Goal: Task Accomplishment & Management: Use online tool/utility

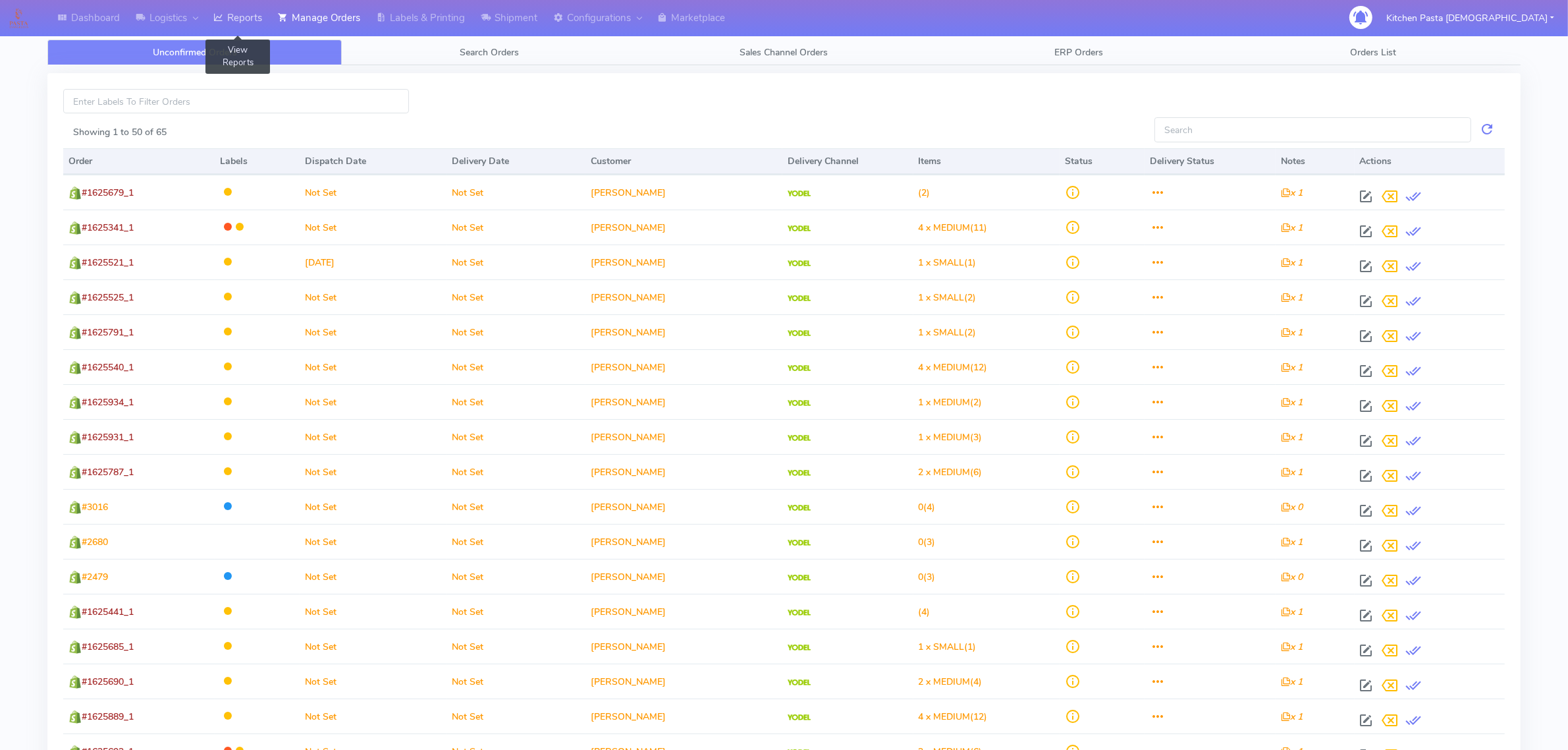
click at [258, 22] on link "Reports" at bounding box center [238, 18] width 65 height 36
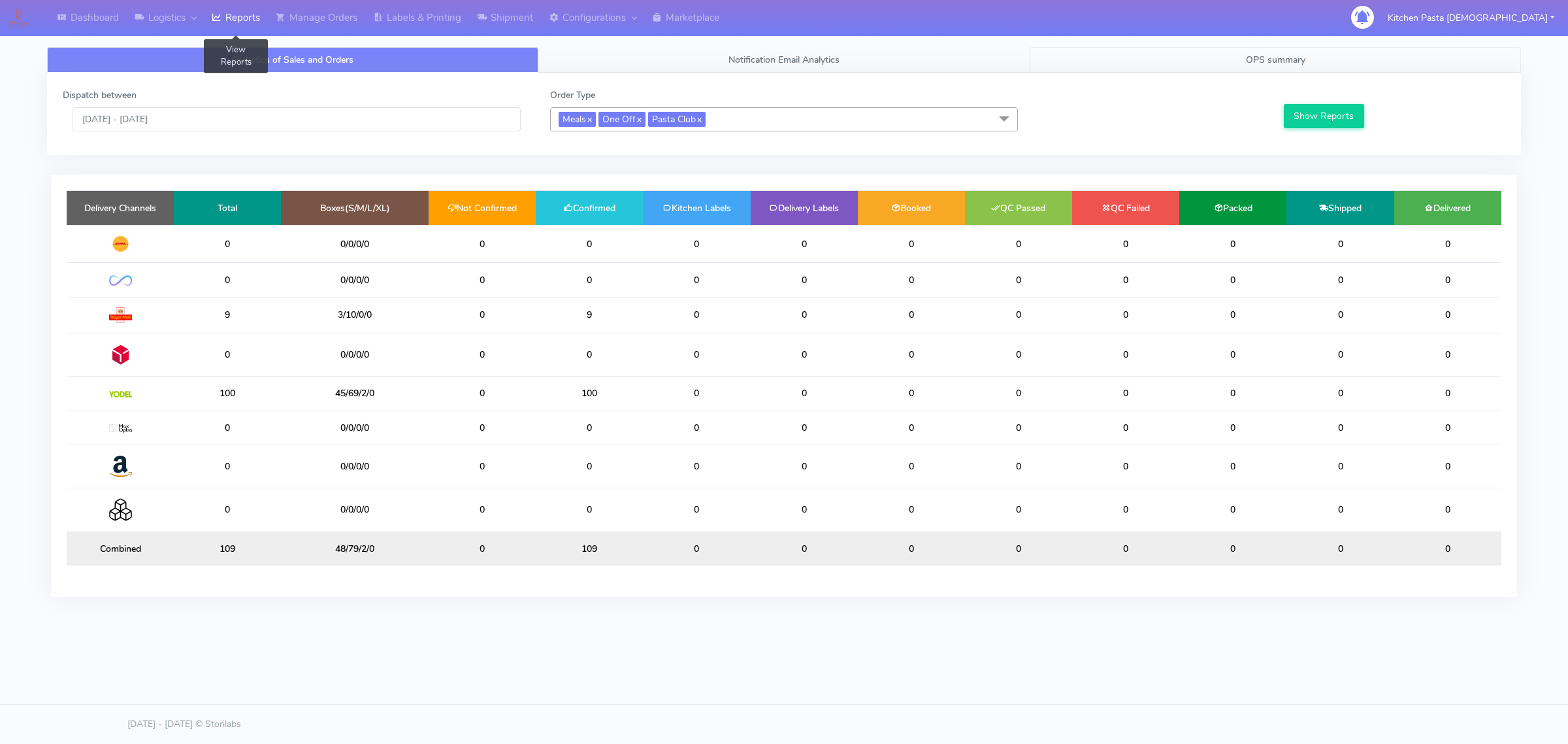
click at [1223, 56] on link "OPS summary" at bounding box center [1275, 60] width 491 height 26
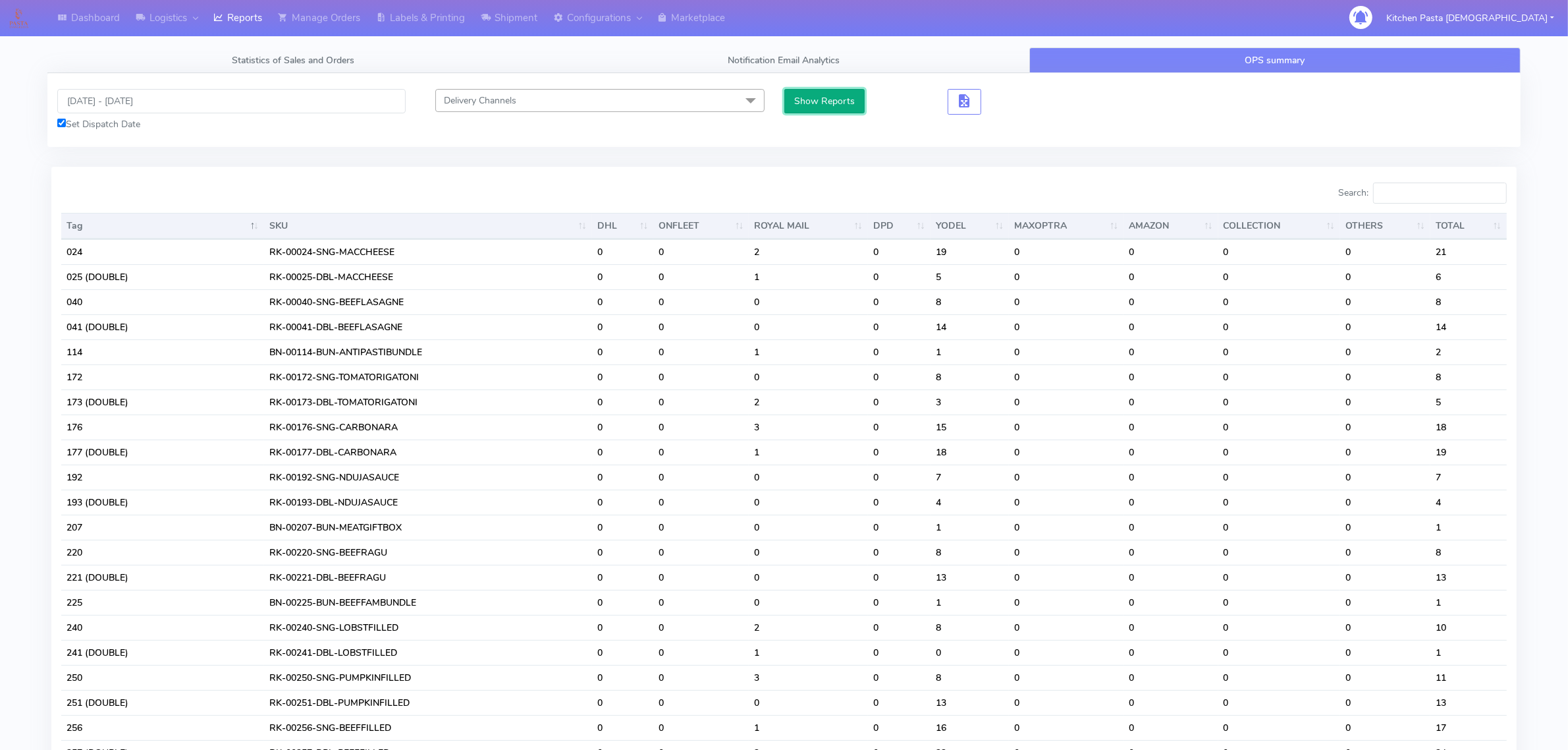
click at [844, 92] on button "Show Reports" at bounding box center [825, 101] width 81 height 25
click at [970, 101] on span "button" at bounding box center [964, 104] width 16 height 13
click at [1018, 98] on span "button" at bounding box center [1026, 104] width 16 height 13
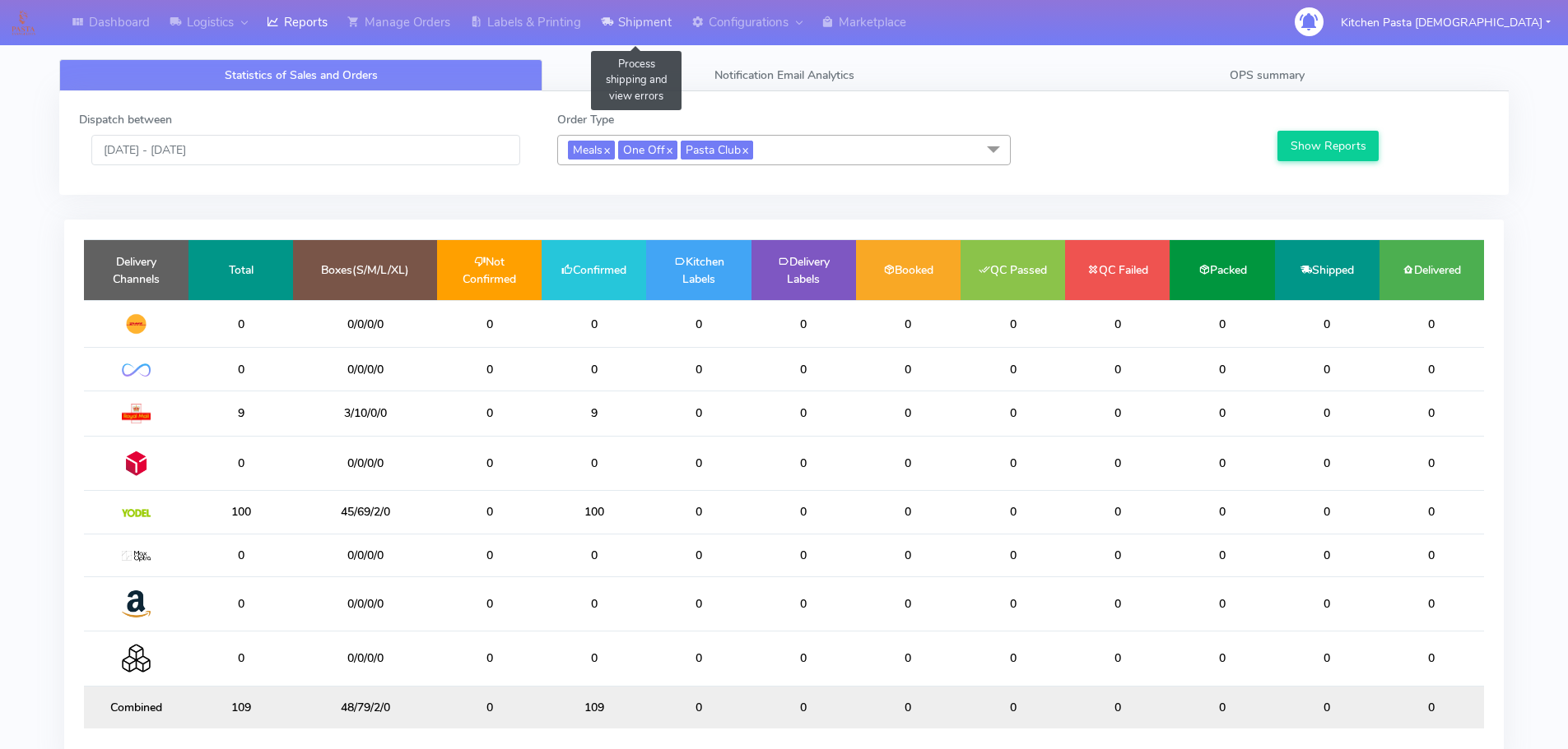
click at [636, 24] on link "Shipment" at bounding box center [635, 23] width 90 height 46
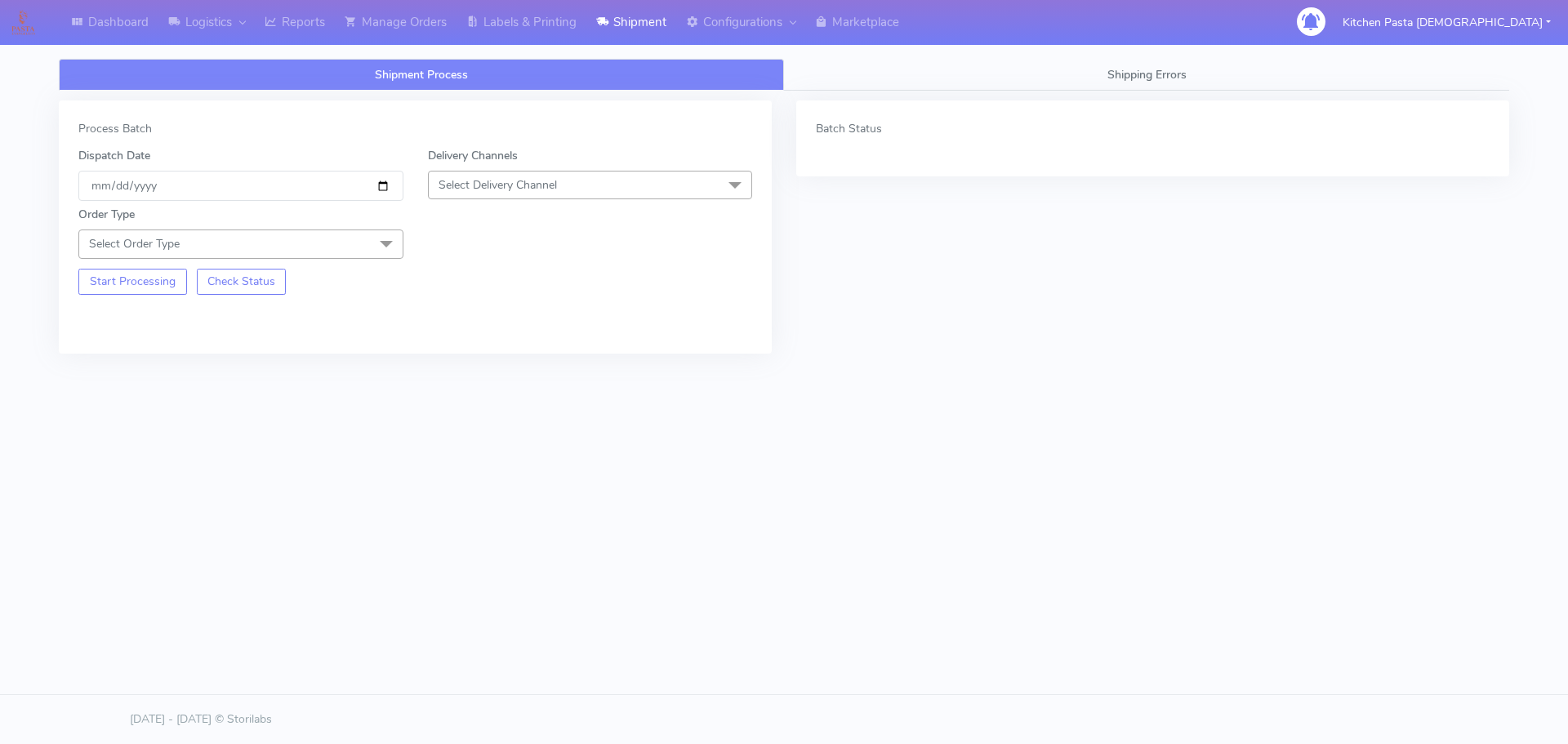
drag, startPoint x: 513, startPoint y: 184, endPoint x: 505, endPoint y: 222, distance: 38.8
click at [513, 184] on span "Select Delivery Channel" at bounding box center [497, 185] width 118 height 16
click at [446, 371] on div "Yodel" at bounding box center [590, 369] width 307 height 17
click at [372, 237] on span at bounding box center [386, 245] width 33 height 31
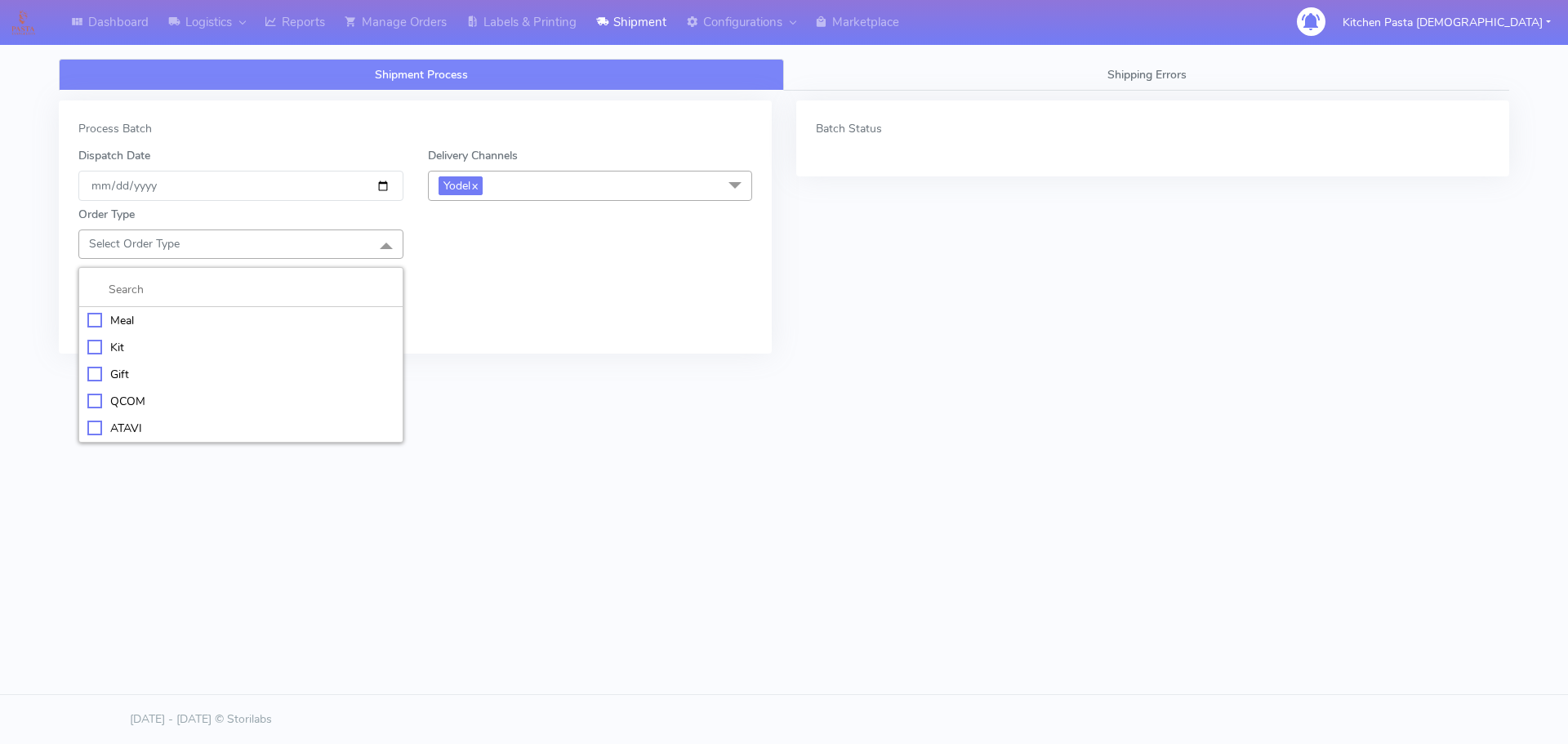
click at [141, 315] on div "Meal" at bounding box center [240, 321] width 307 height 17
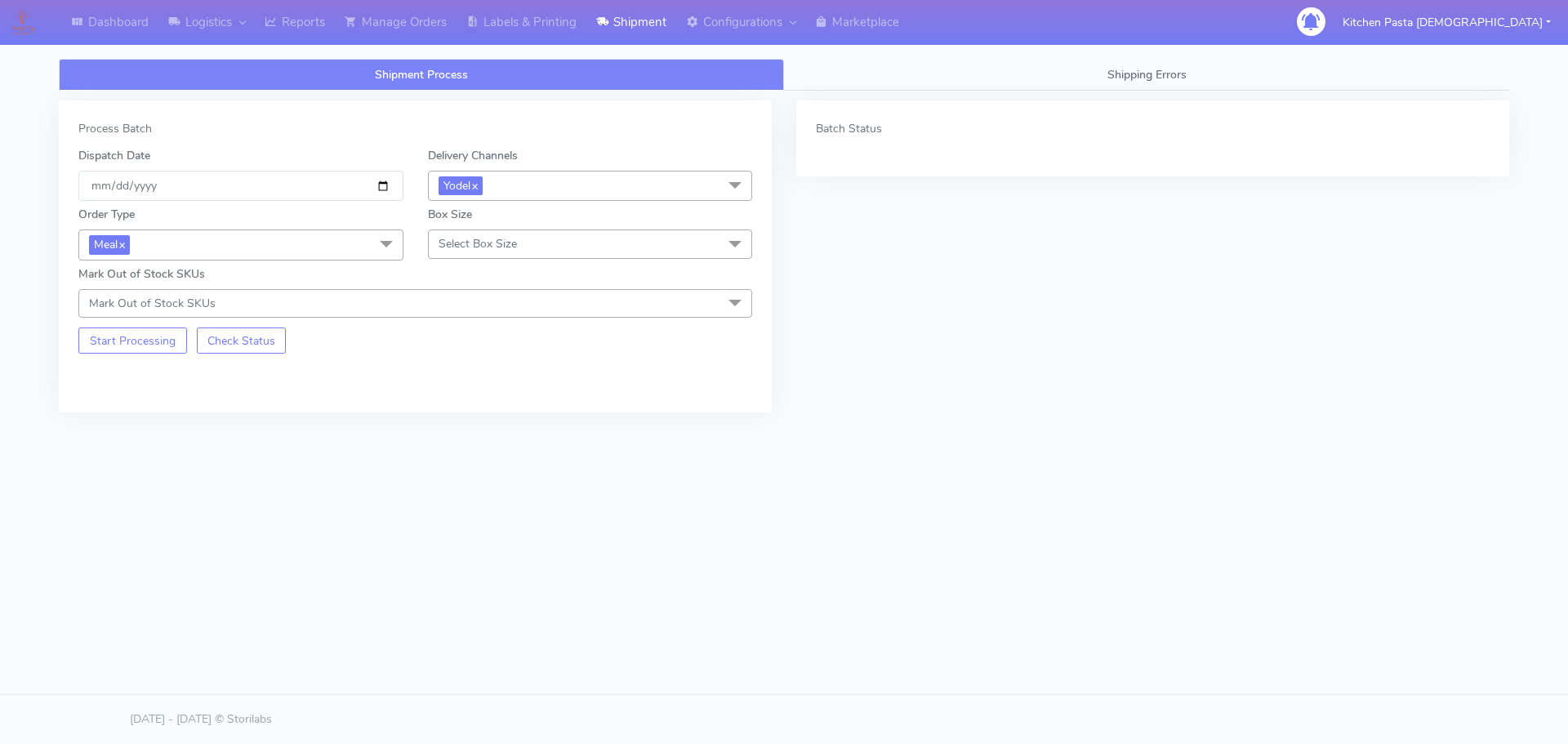
click at [462, 240] on span "Select Box Size" at bounding box center [477, 244] width 78 height 16
click at [484, 437] on li "Mega" at bounding box center [591, 428] width 324 height 27
click at [174, 338] on button "Start Processing" at bounding box center [132, 341] width 109 height 26
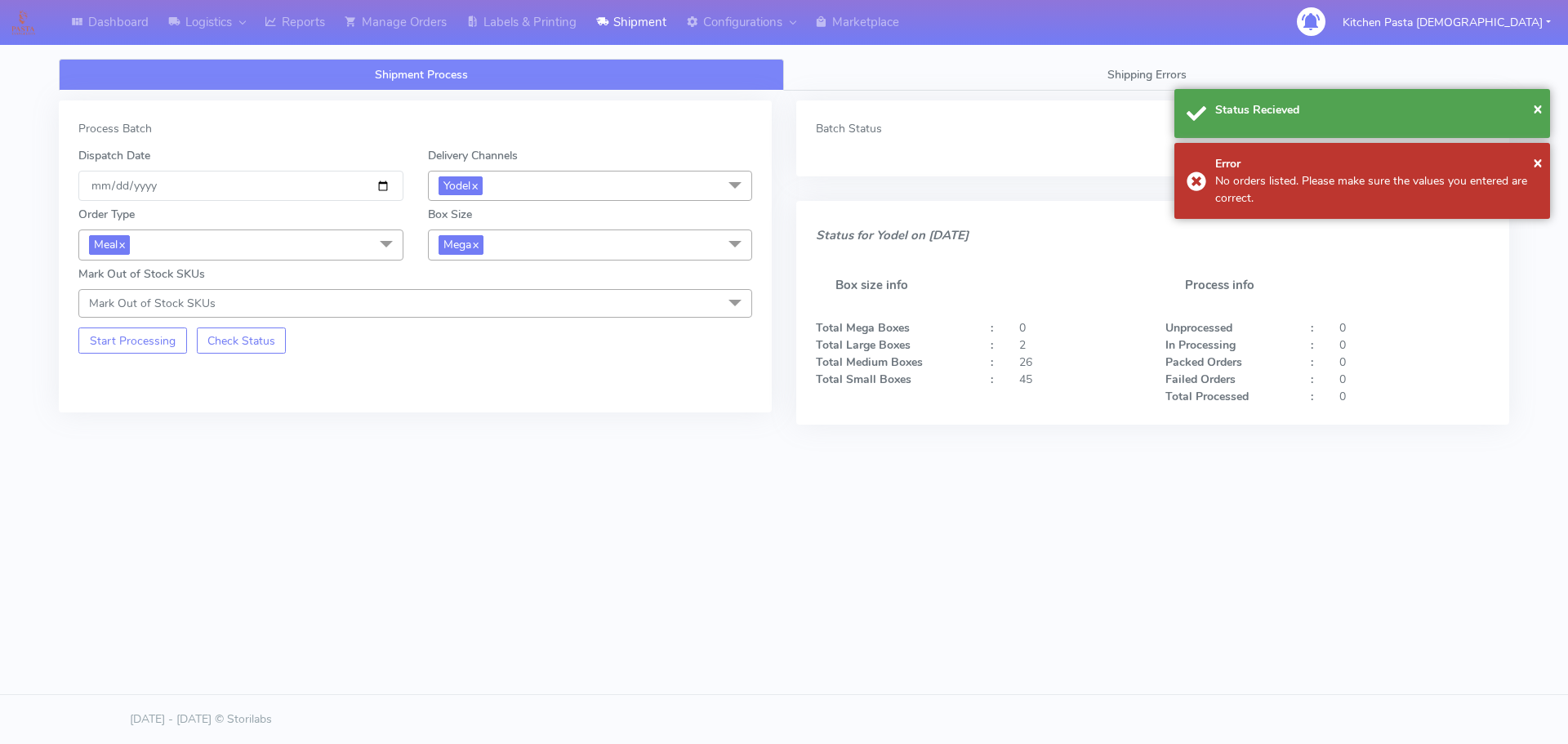
click at [501, 254] on span "Mega x" at bounding box center [591, 245] width 325 height 30
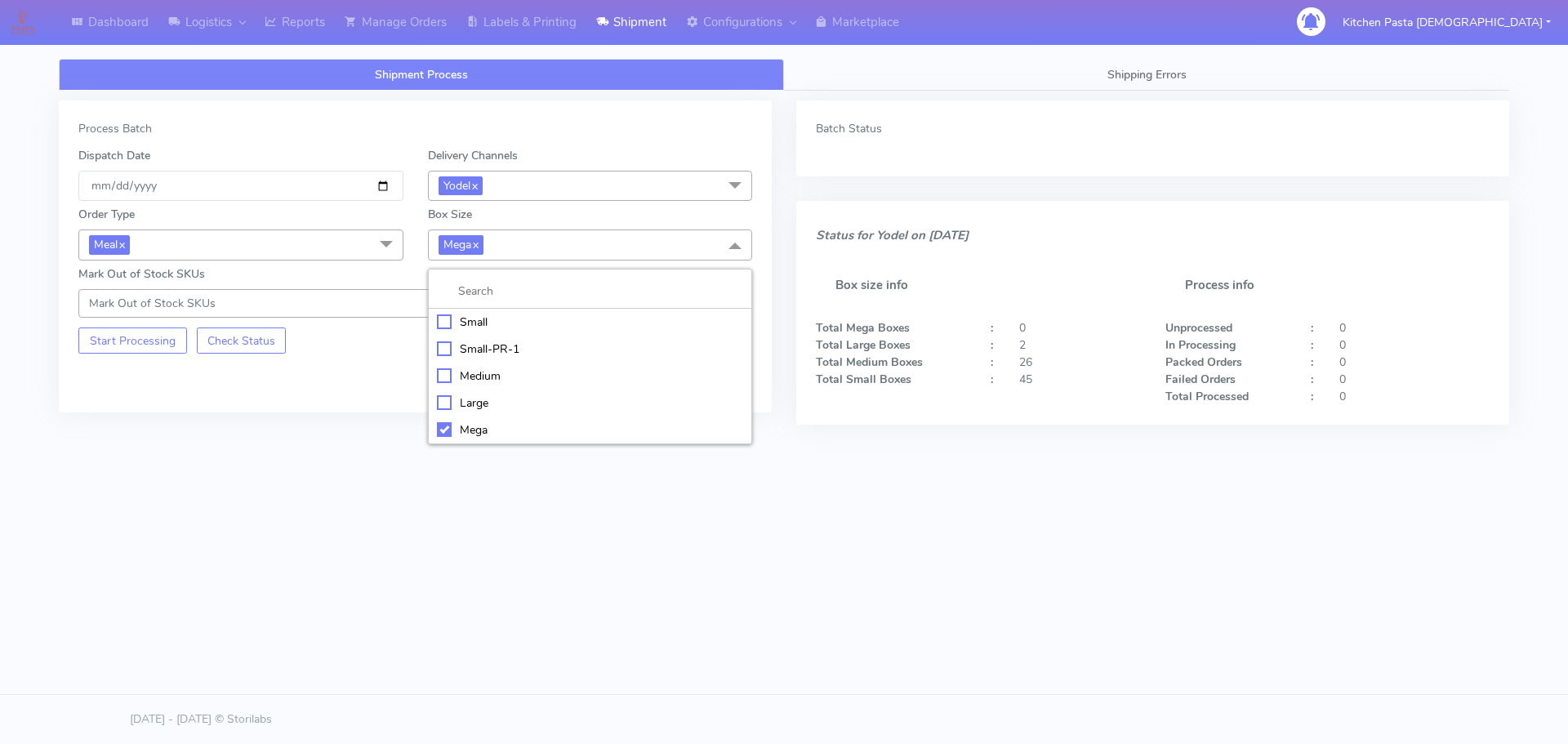
click at [445, 395] on div "Large" at bounding box center [590, 404] width 307 height 17
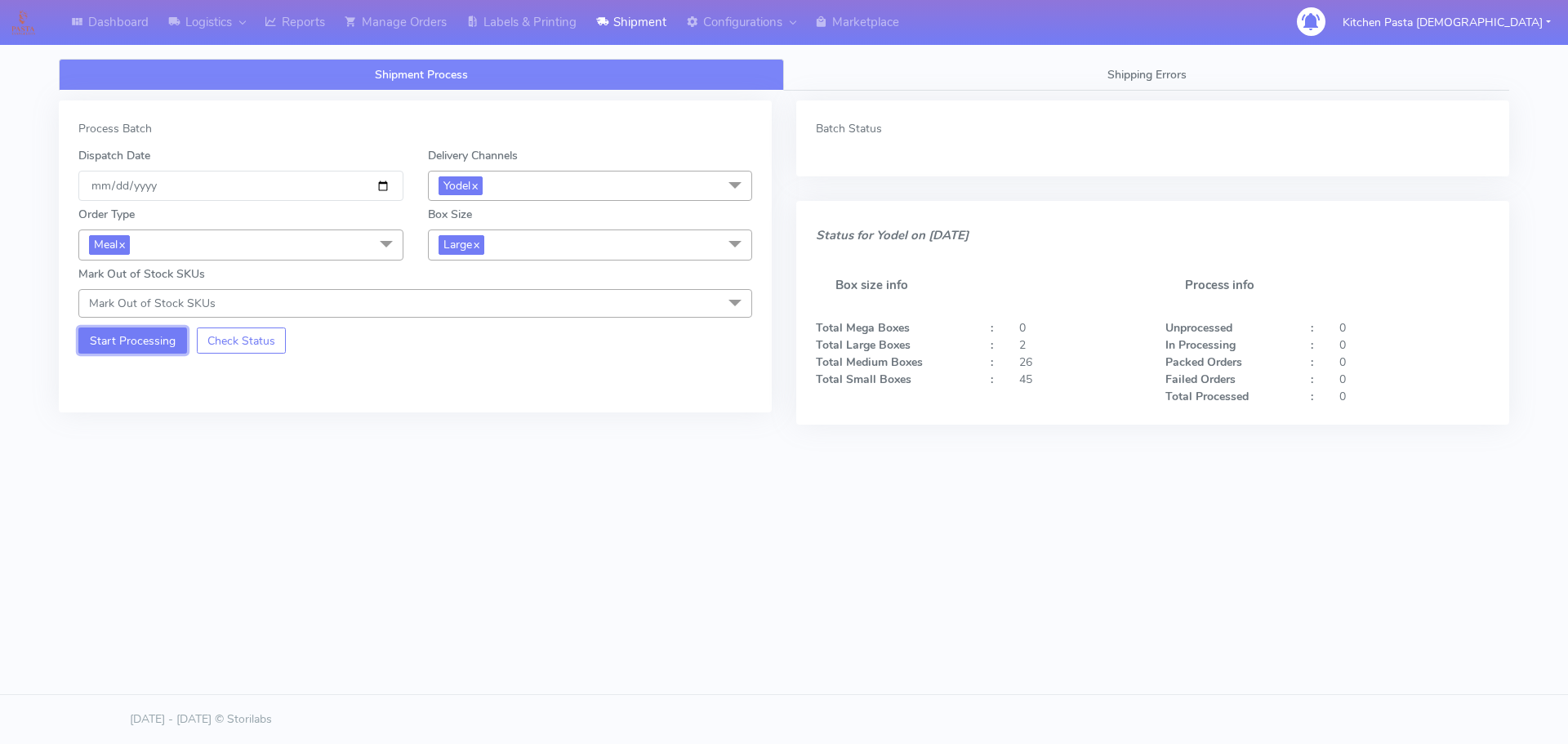
click at [133, 332] on button "Start Processing" at bounding box center [132, 341] width 109 height 26
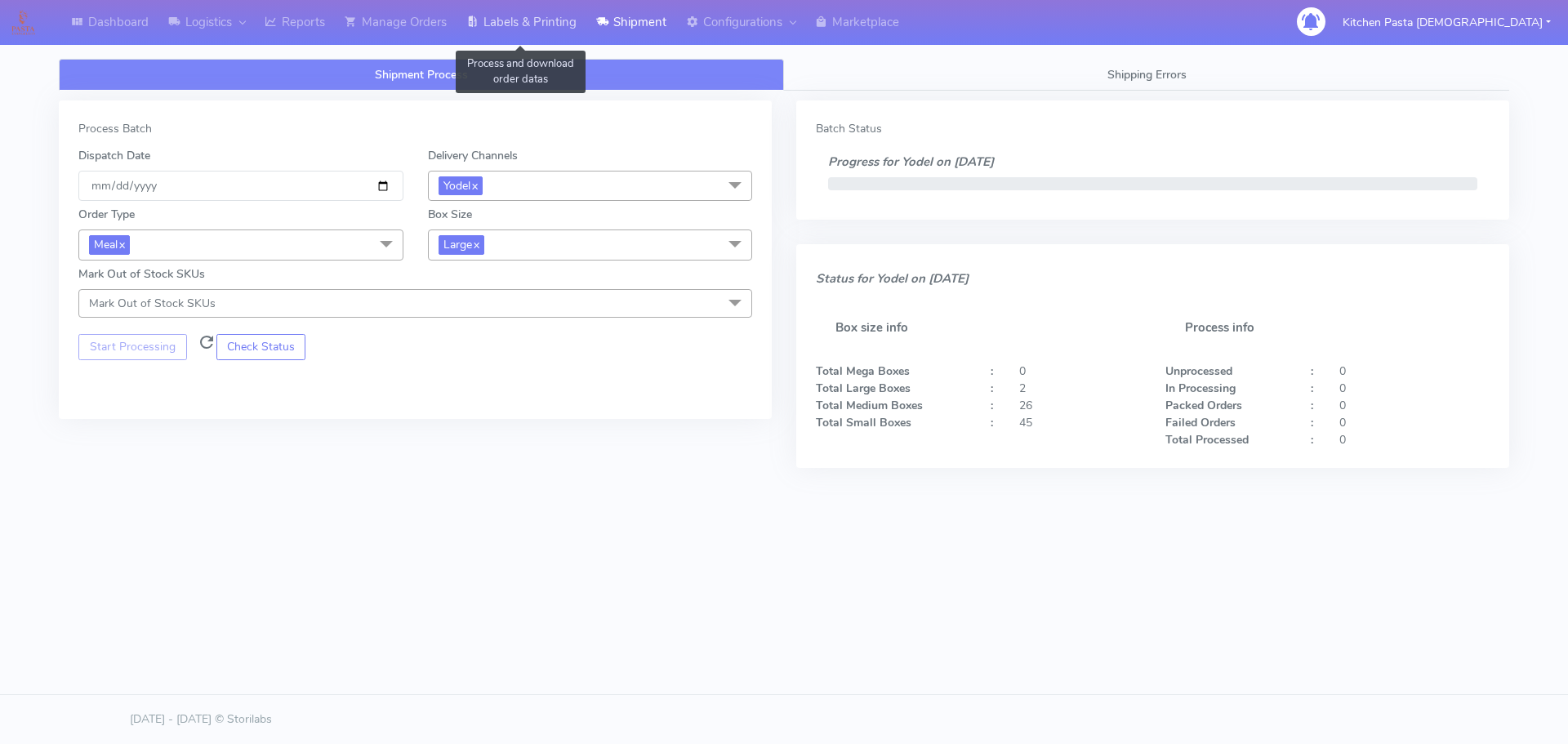
click at [509, 25] on link "Labels & Printing" at bounding box center [521, 23] width 130 height 45
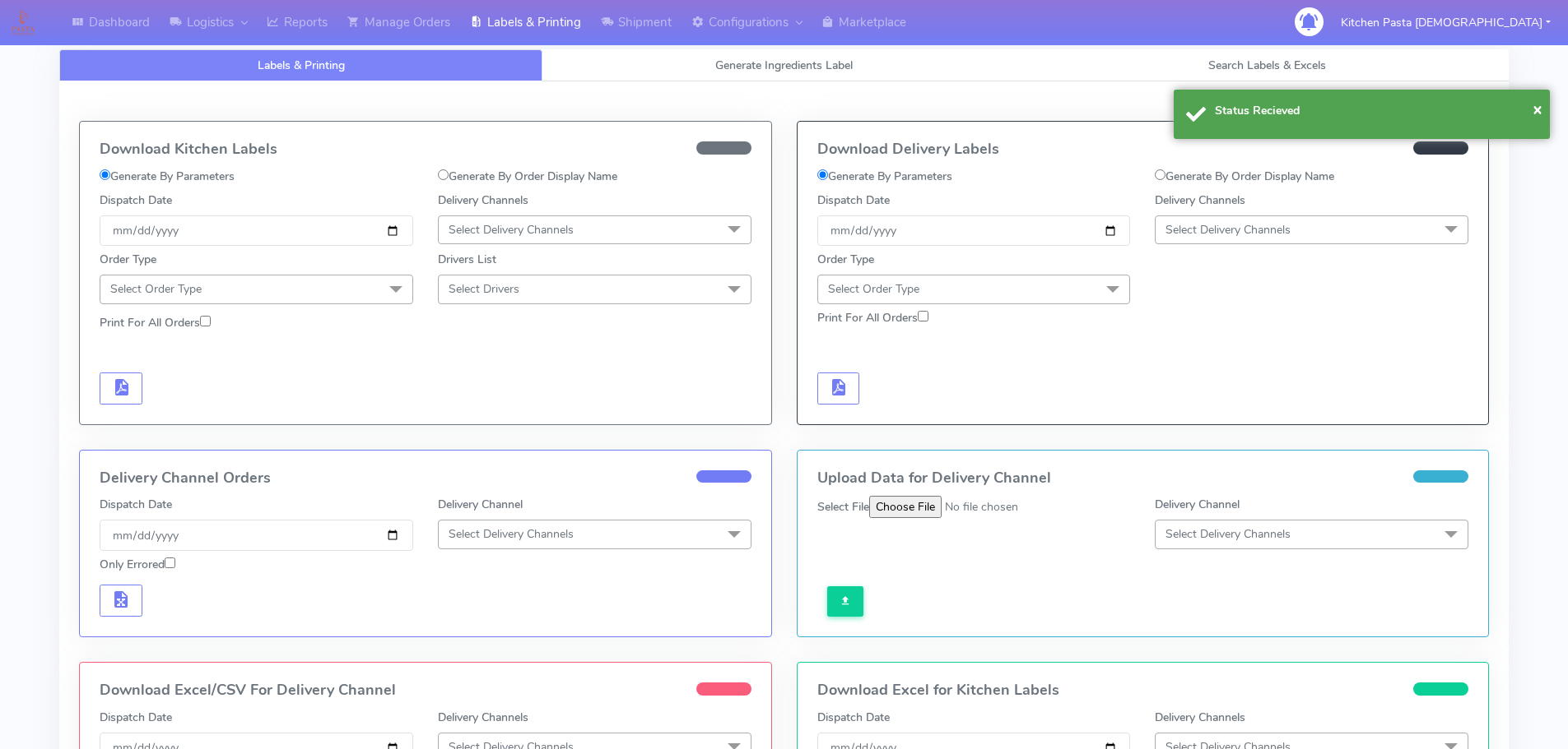
click at [1259, 228] on span "Select Delivery Channels" at bounding box center [1228, 230] width 125 height 16
click at [1214, 411] on div "Yodel" at bounding box center [1311, 415] width 295 height 18
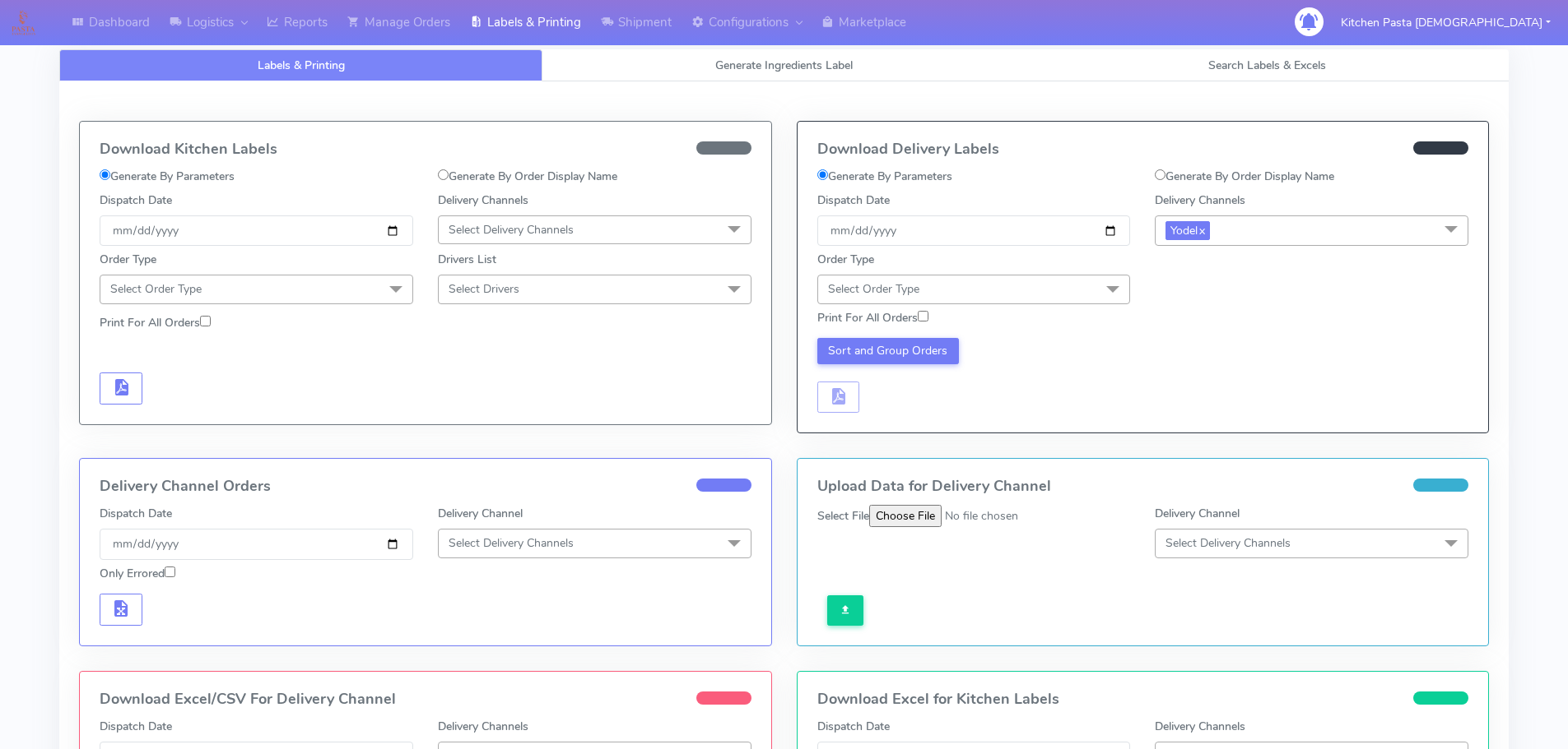
click at [1075, 295] on span "Select Order Type" at bounding box center [974, 289] width 314 height 29
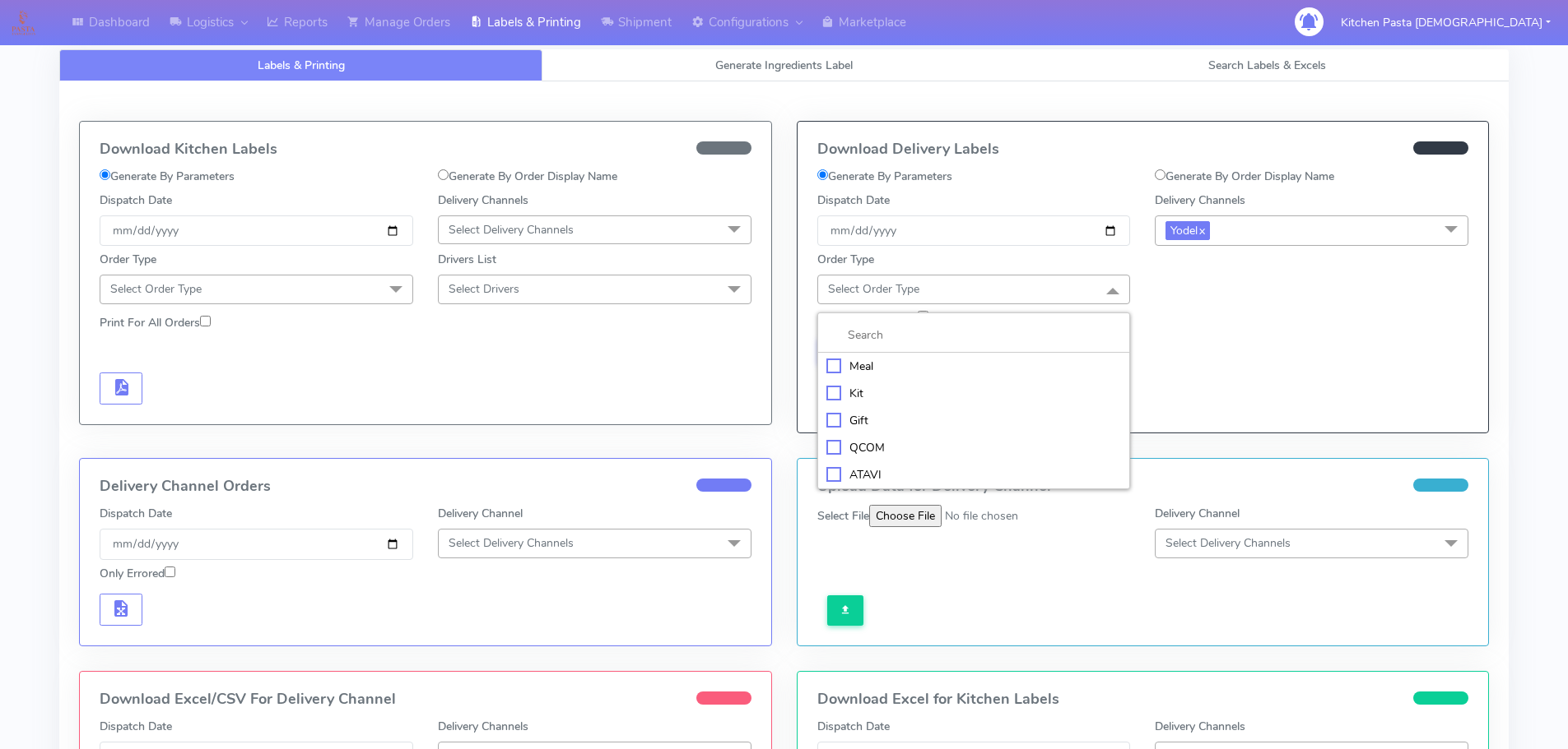
click at [901, 363] on div "Meal" at bounding box center [974, 366] width 295 height 18
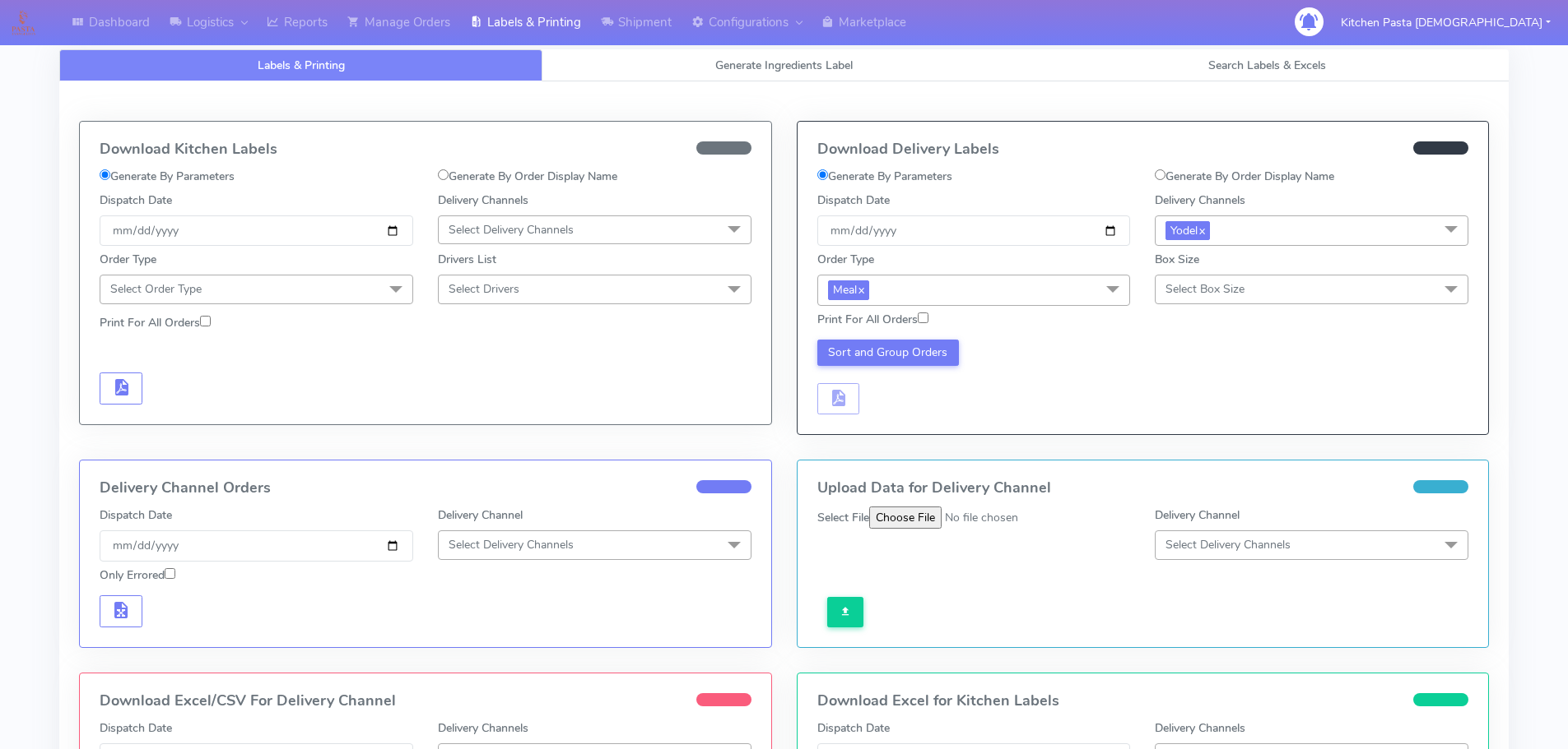
click at [1206, 290] on span "Select Box Size" at bounding box center [1205, 289] width 79 height 16
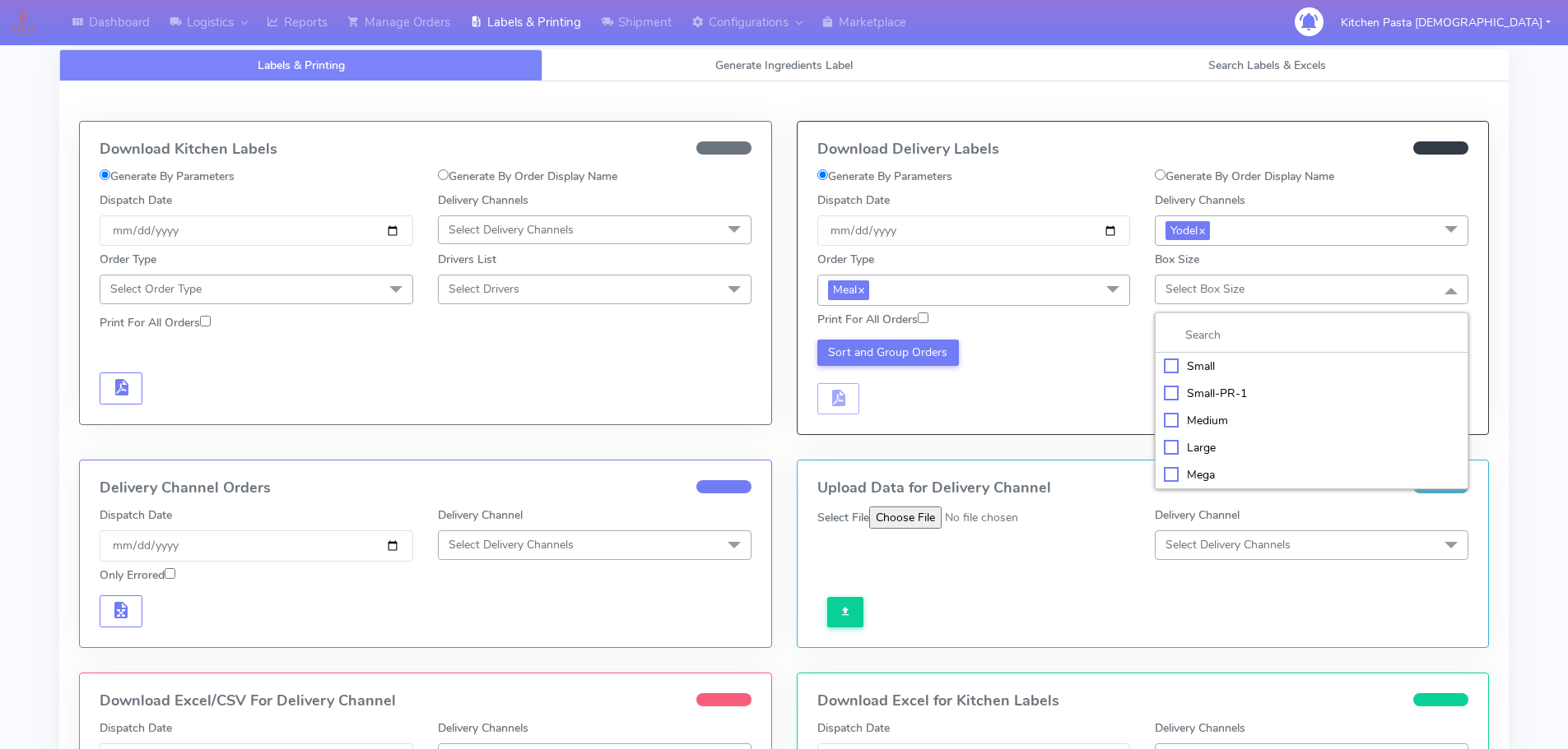
click at [1220, 444] on div "Large" at bounding box center [1311, 448] width 295 height 18
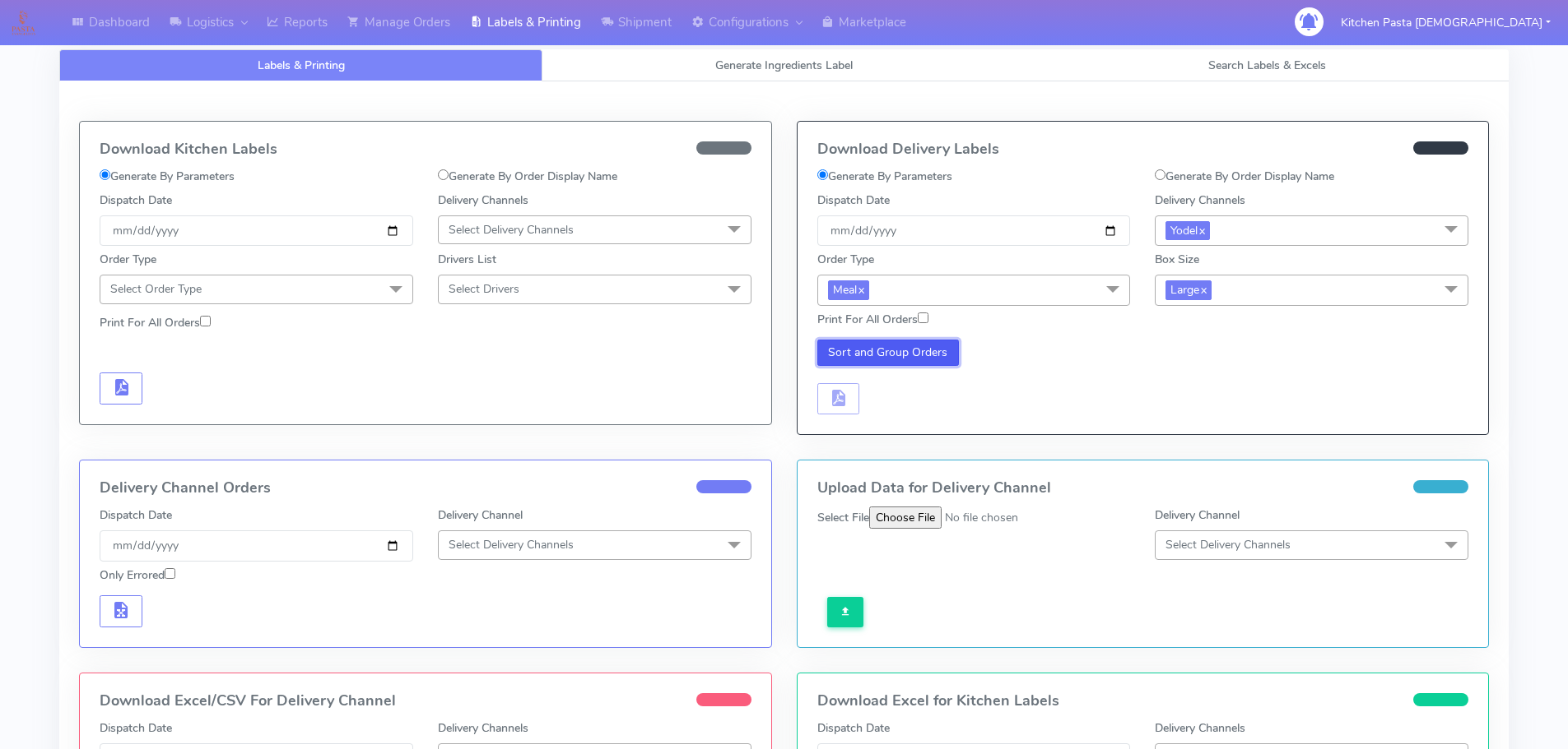
click at [935, 361] on button "Sort and Group Orders" at bounding box center [888, 353] width 142 height 26
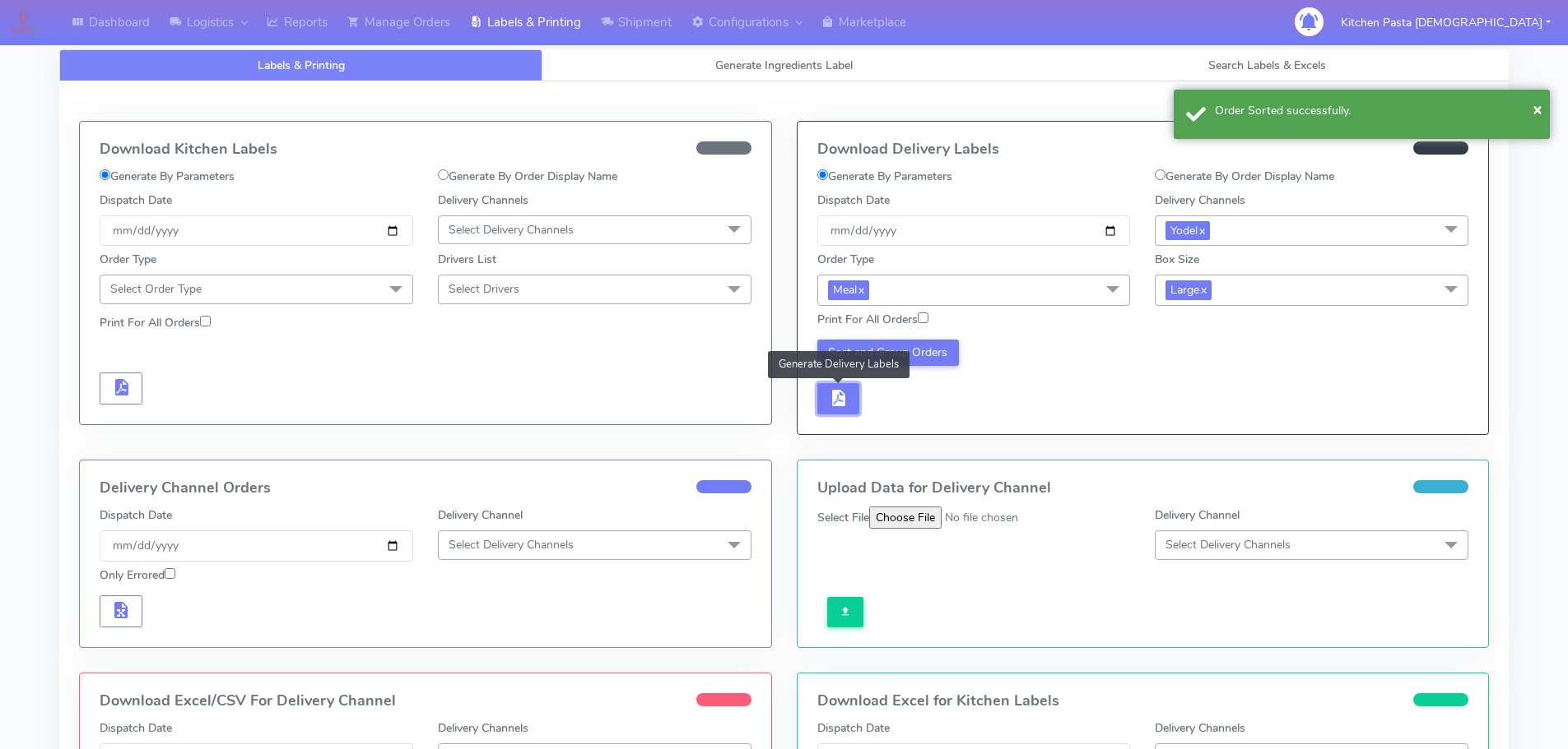
click at [857, 399] on button "button" at bounding box center [838, 399] width 43 height 32
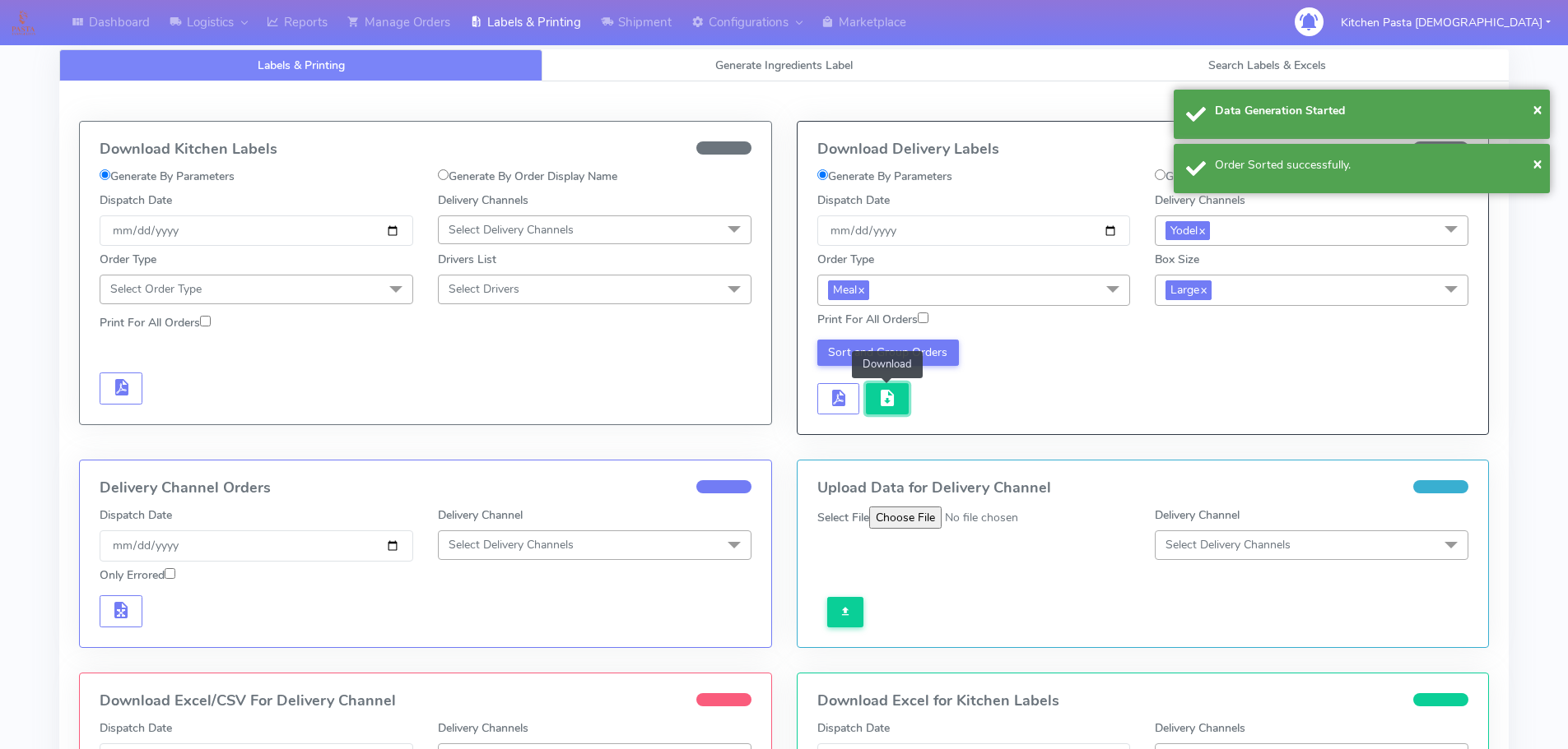
click at [883, 406] on span "button" at bounding box center [887, 402] width 20 height 16
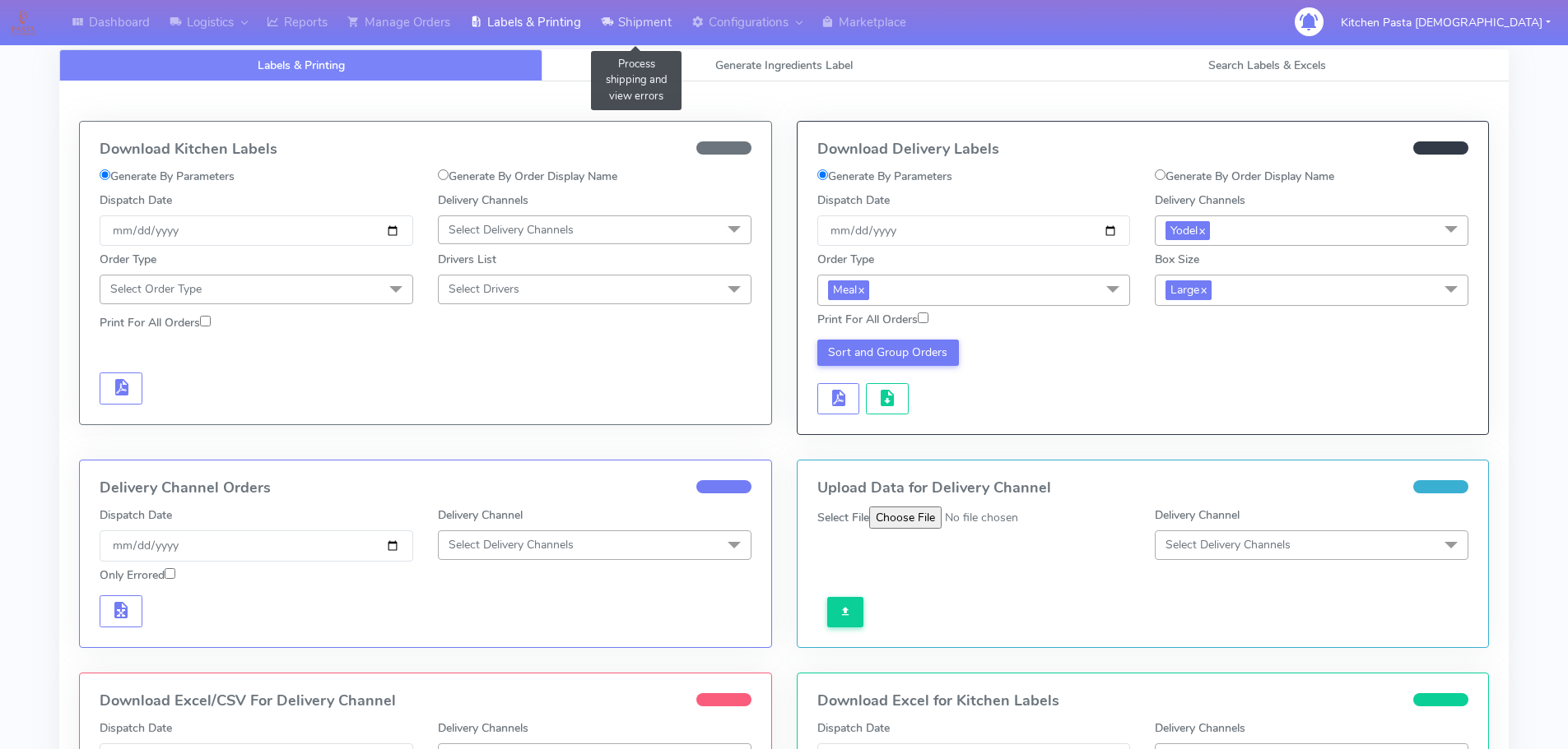
click at [625, 30] on link "Shipment" at bounding box center [635, 23] width 90 height 46
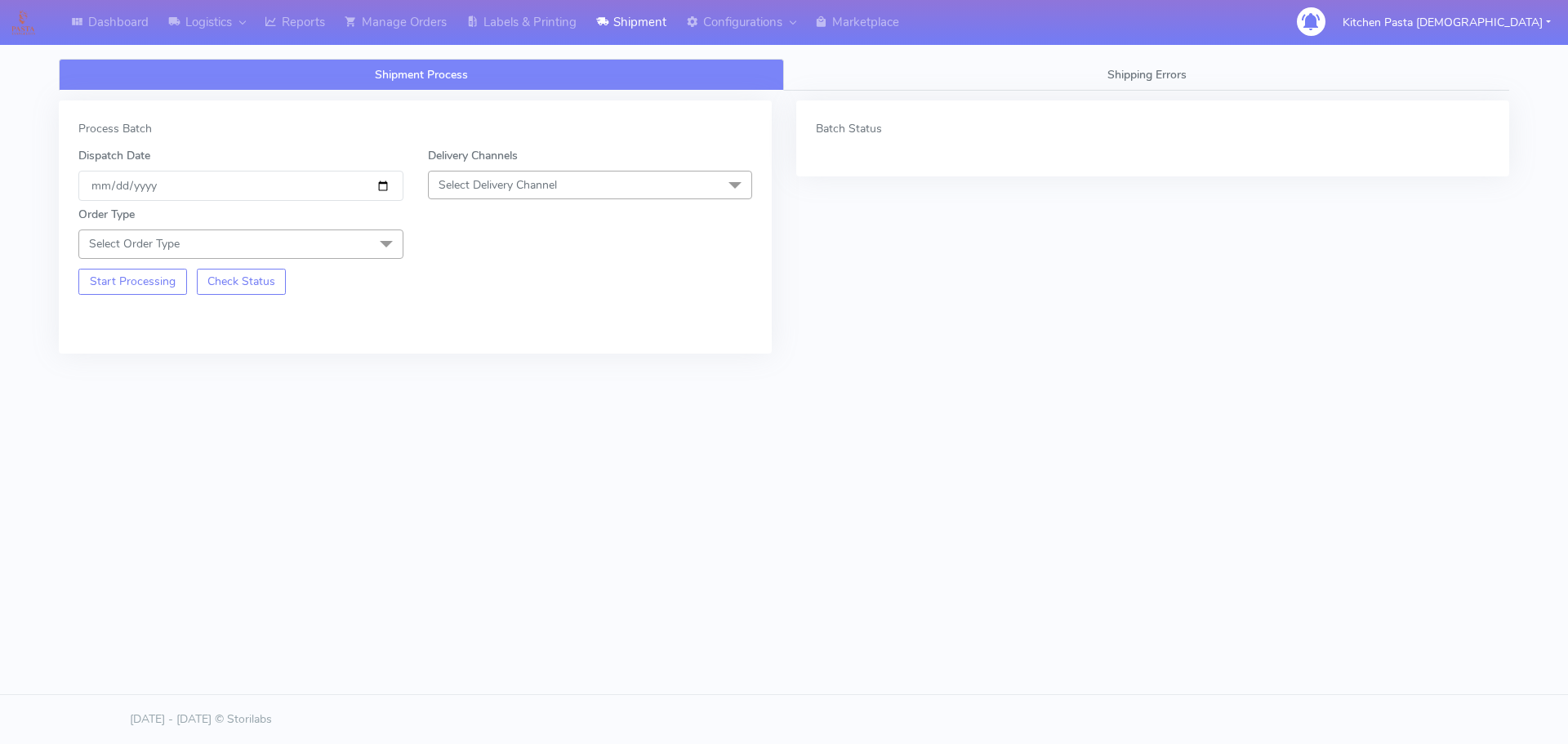
click at [569, 191] on span "Select Delivery Channel" at bounding box center [591, 184] width 325 height 29
click at [477, 370] on div "Yodel" at bounding box center [590, 369] width 307 height 17
click at [375, 251] on span at bounding box center [386, 245] width 33 height 31
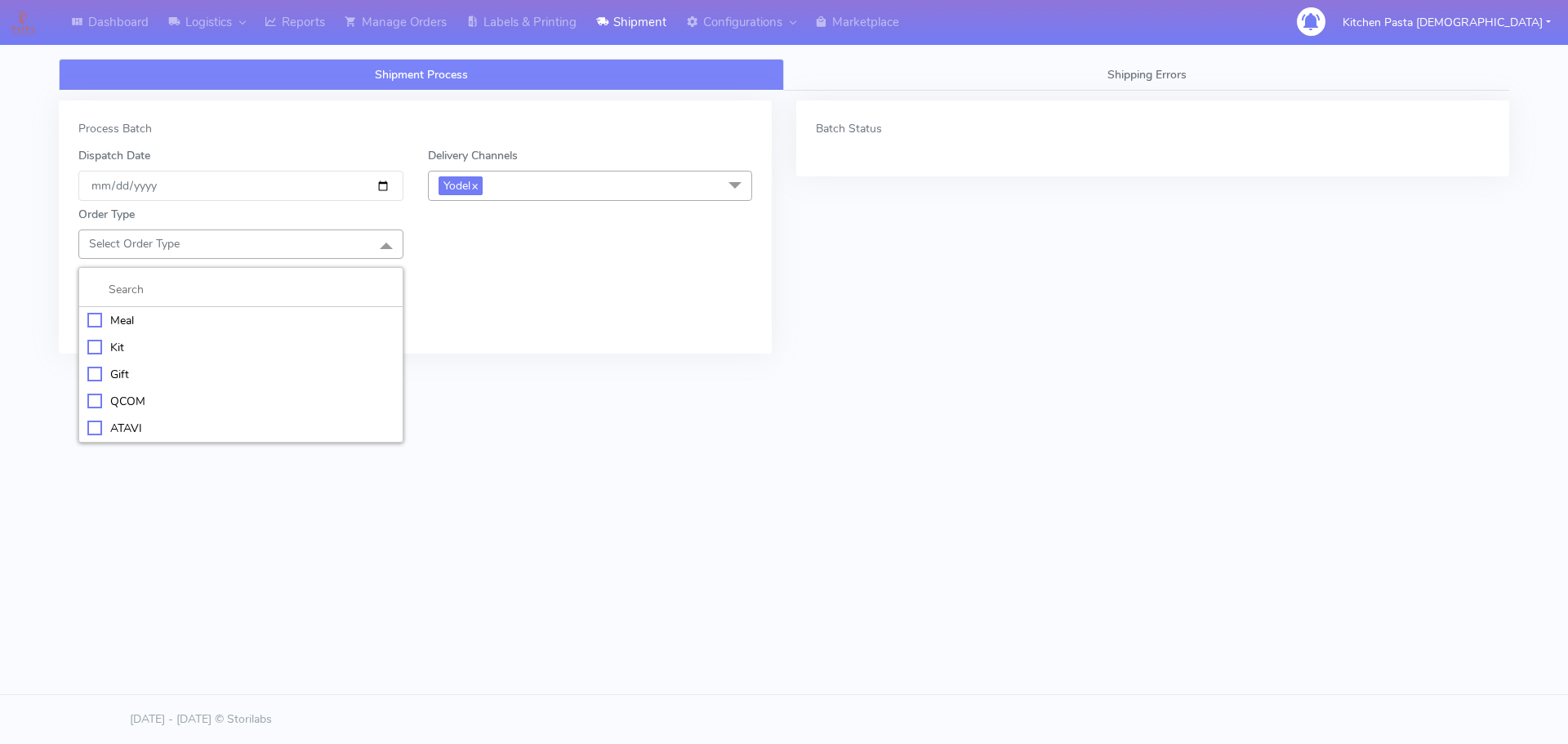
click at [140, 314] on div "Meal" at bounding box center [240, 321] width 307 height 17
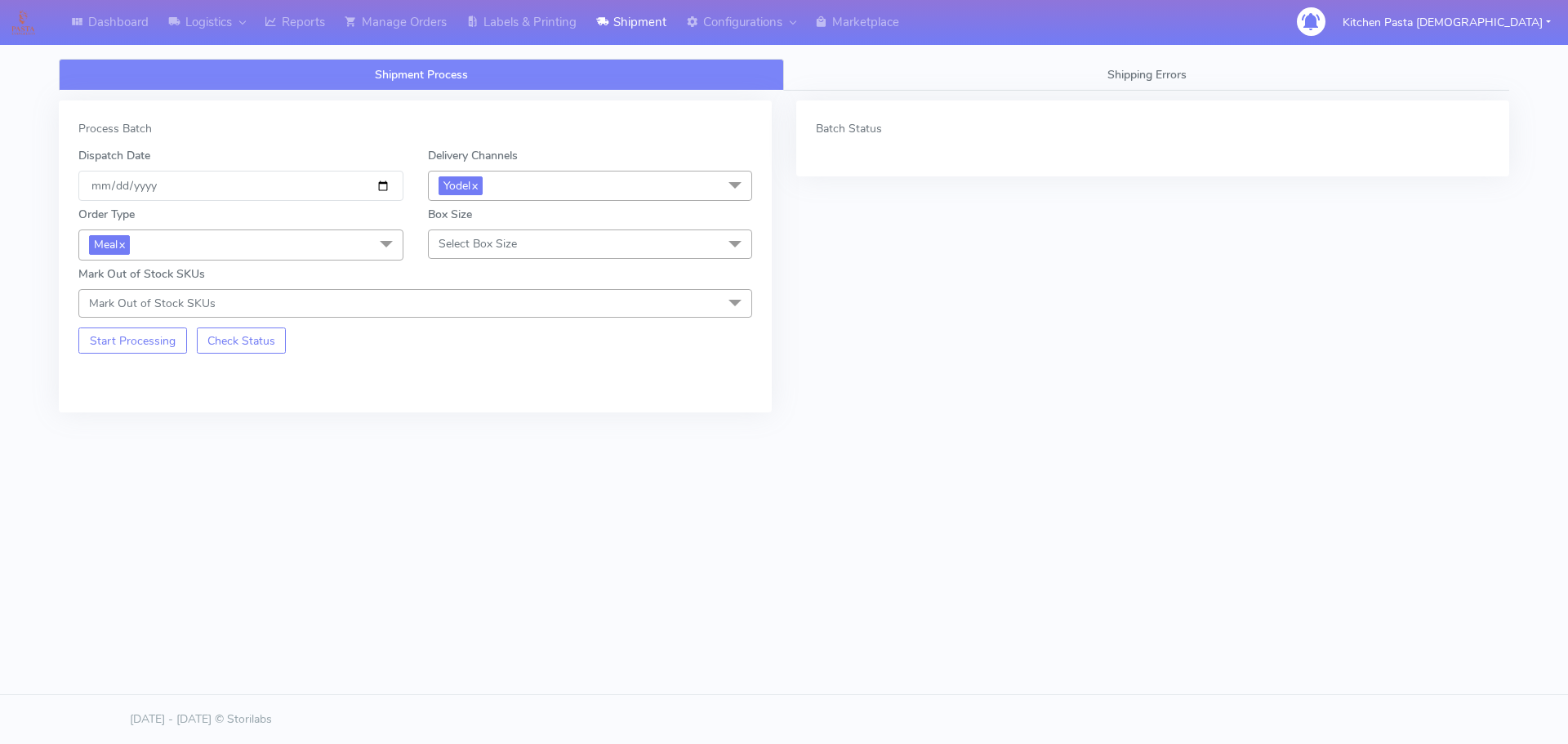
click at [527, 245] on span "Select Box Size" at bounding box center [591, 244] width 325 height 29
click at [492, 378] on div "Medium" at bounding box center [590, 375] width 307 height 17
click at [157, 333] on button "Start Processing" at bounding box center [132, 341] width 109 height 26
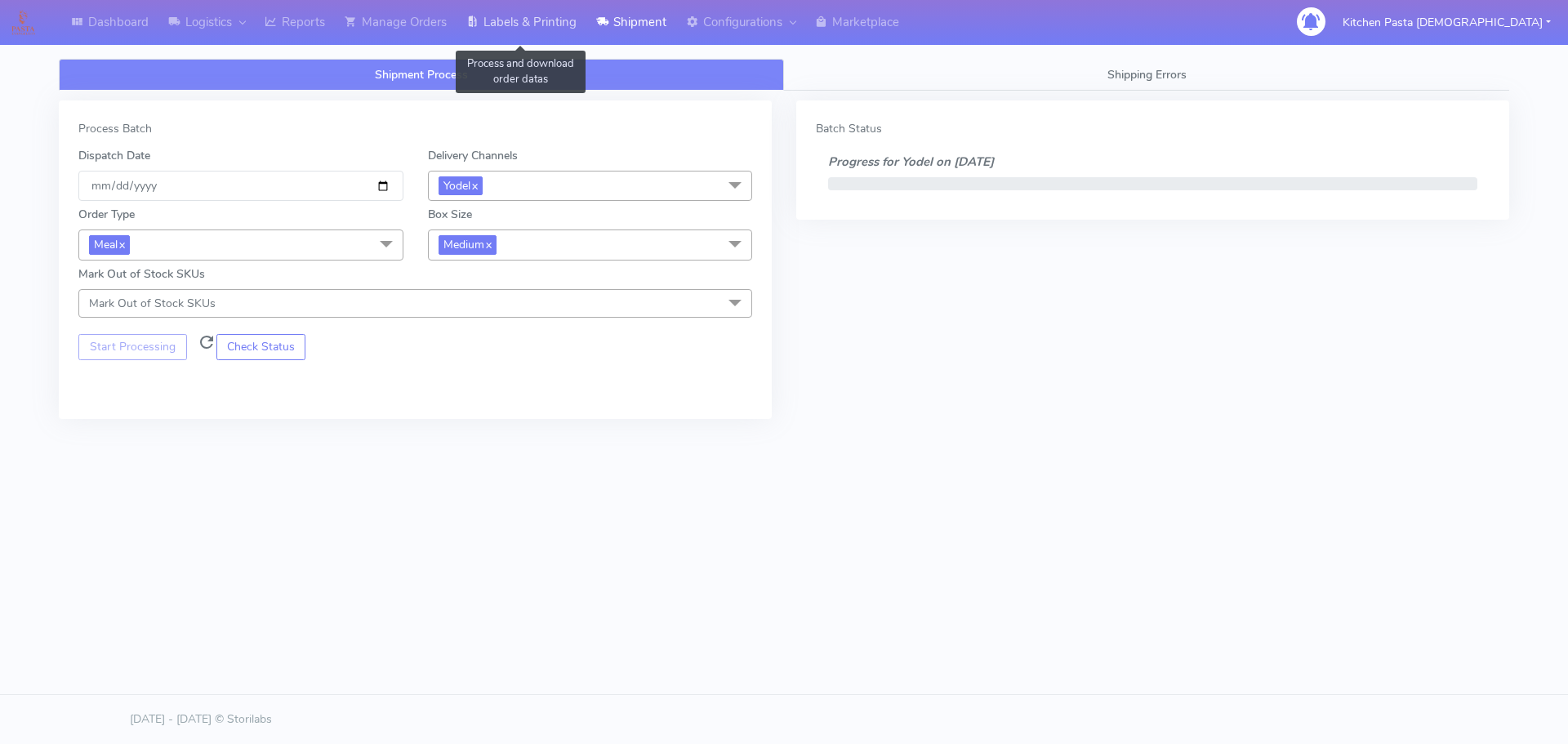
click at [487, 5] on link "Labels & Printing" at bounding box center [521, 23] width 130 height 45
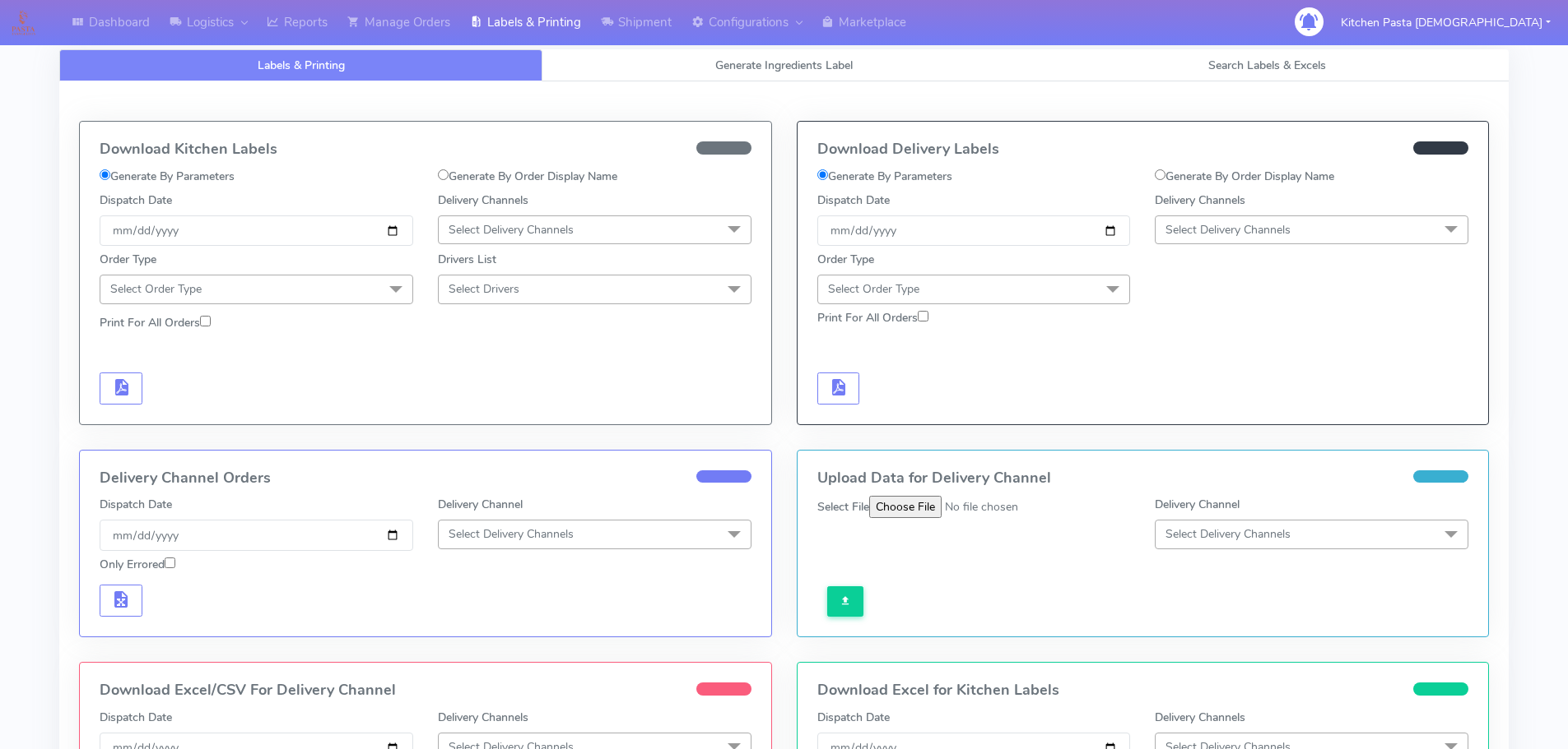
click at [1213, 229] on span "Select Delivery Channels" at bounding box center [1228, 230] width 125 height 16
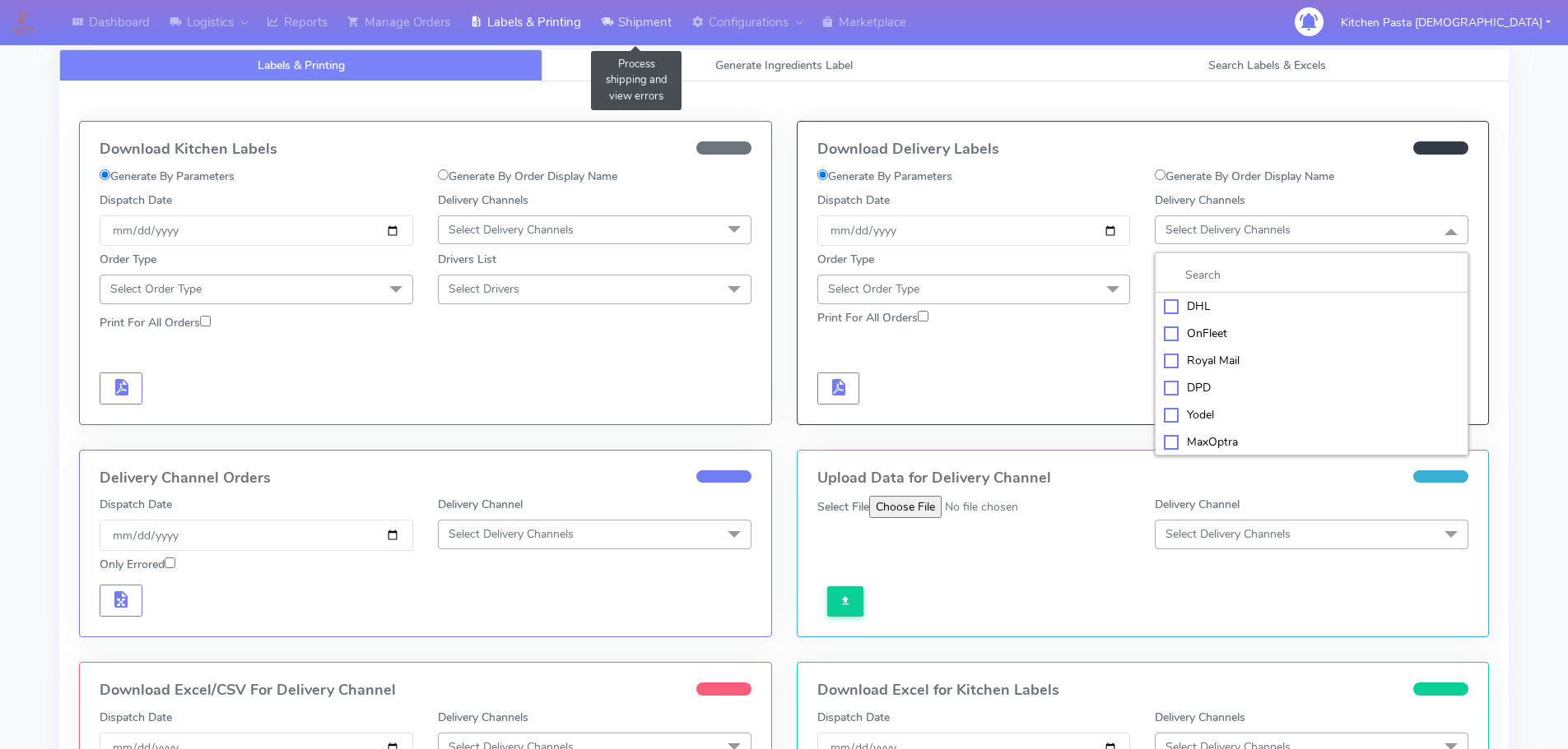
click at [619, 28] on link "Shipment" at bounding box center [635, 23] width 90 height 46
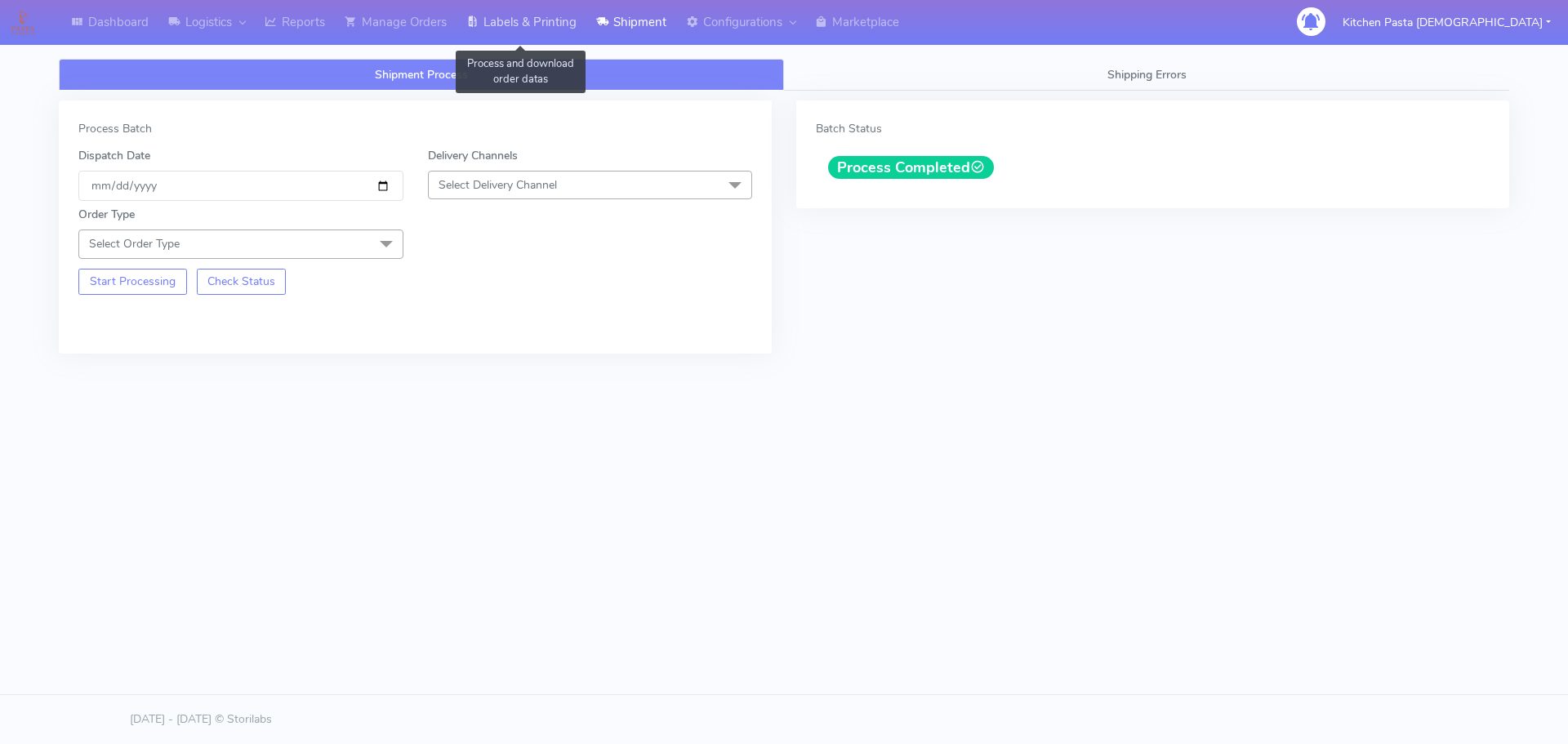
click at [486, 7] on link "Labels & Printing" at bounding box center [521, 23] width 130 height 45
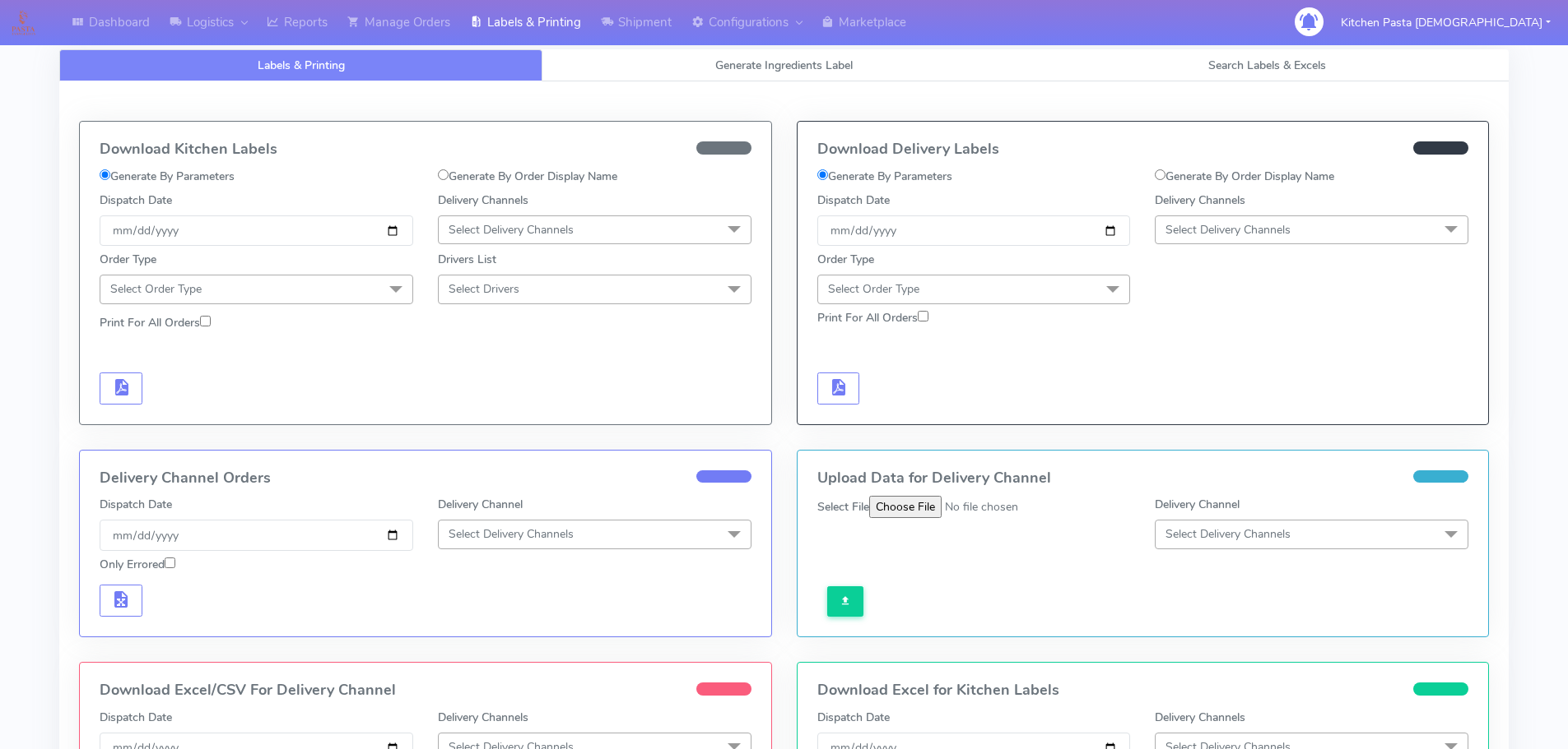
click at [1394, 221] on span "Select Delivery Channels" at bounding box center [1311, 230] width 314 height 29
click at [1211, 407] on div "Yodel" at bounding box center [1311, 415] width 295 height 18
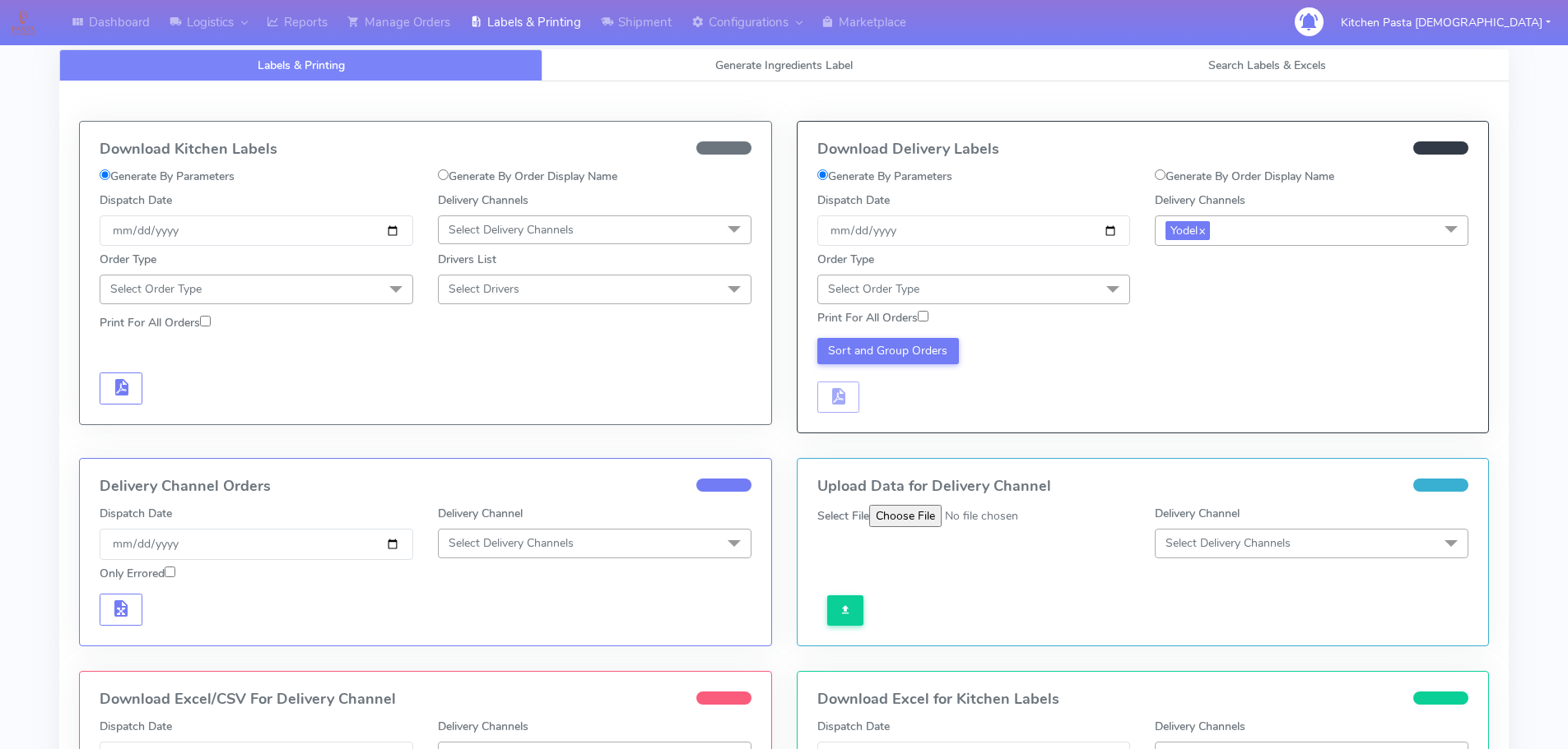
click at [1083, 301] on span "Select Order Type" at bounding box center [974, 289] width 314 height 29
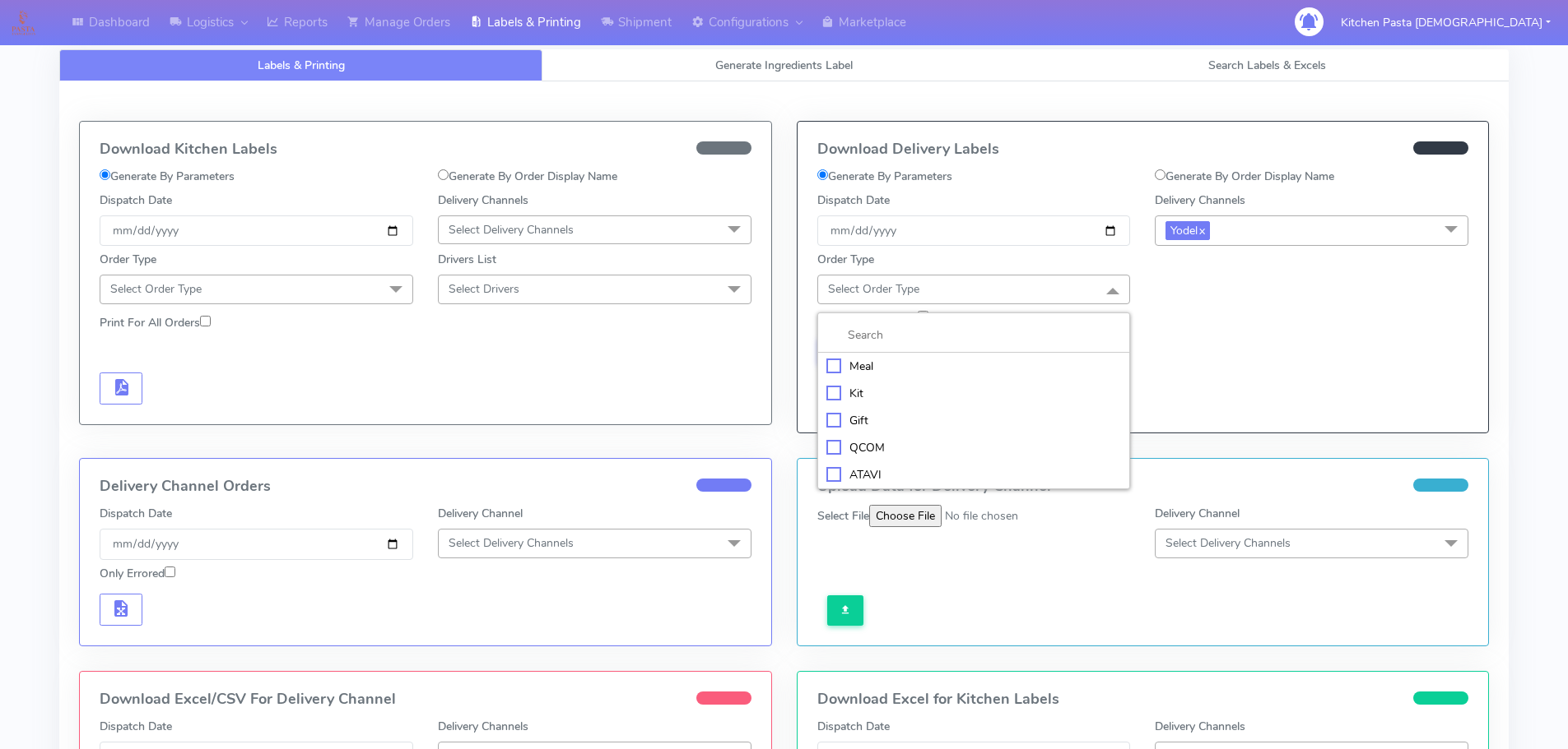
click at [926, 361] on div "Meal" at bounding box center [974, 366] width 295 height 18
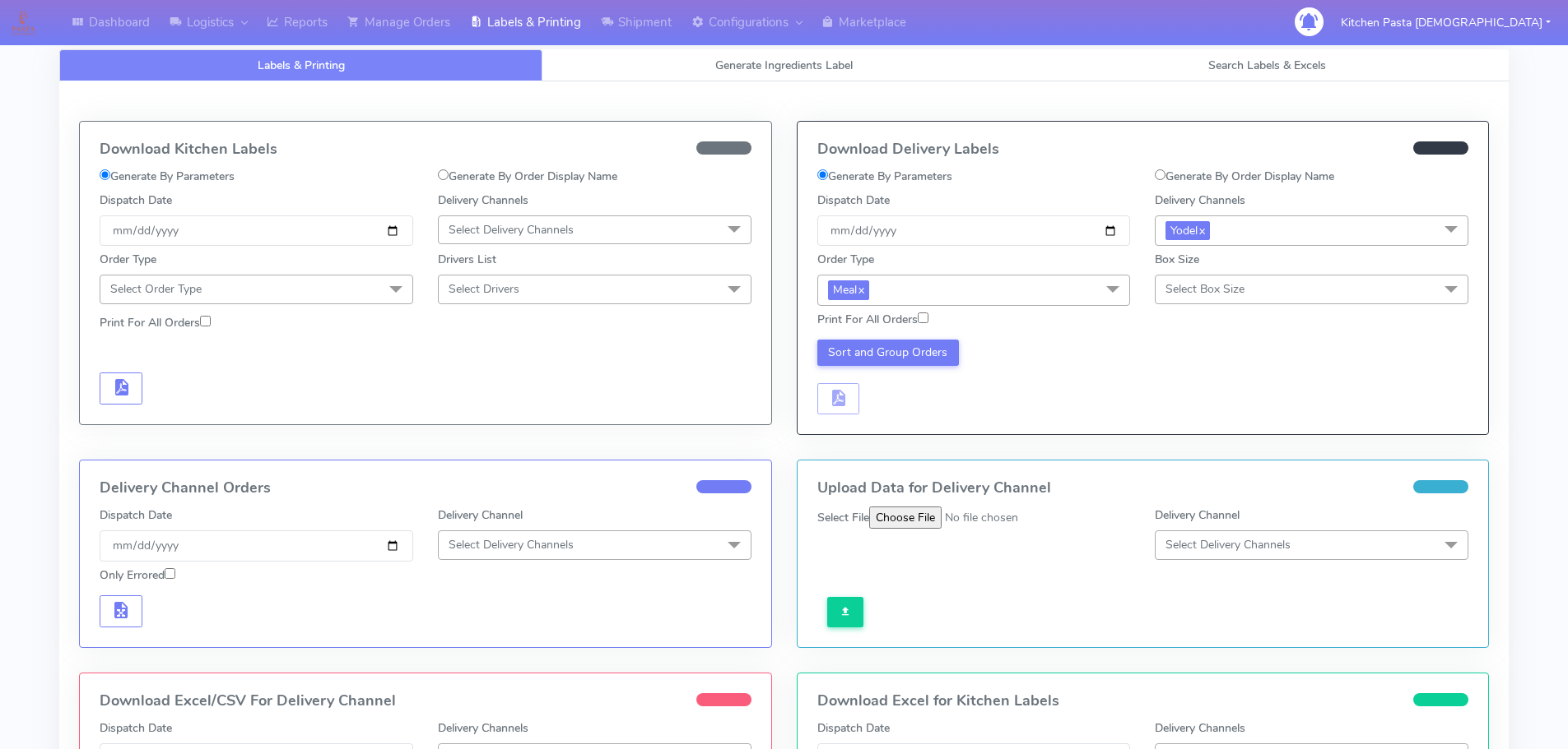
click at [1210, 274] on div "Box Size Select Box Size Small Small-PR-1 Medium Large Mega" at bounding box center [1311, 277] width 314 height 53
click at [1231, 286] on span "Select Box Size" at bounding box center [1205, 289] width 79 height 16
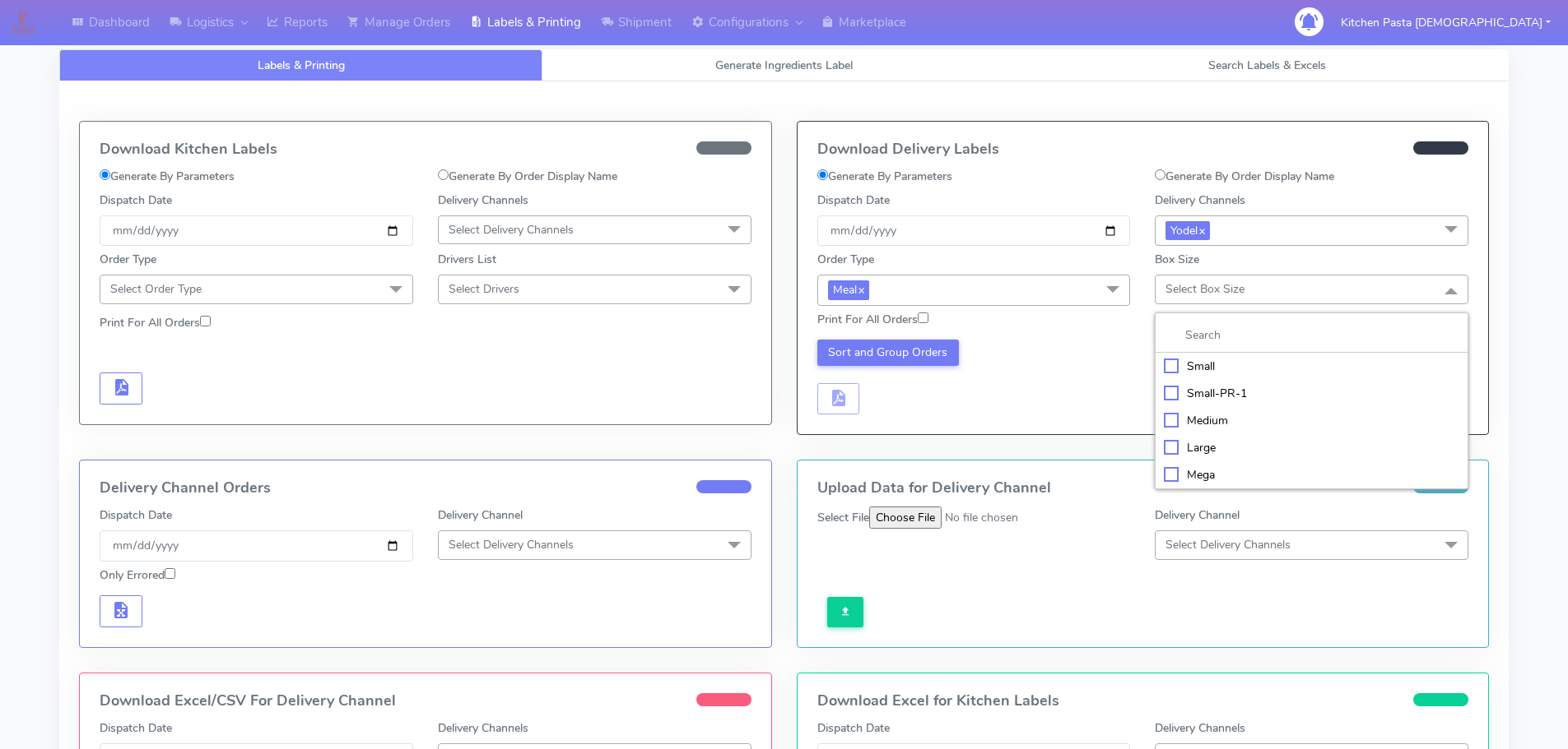
click at [1196, 411] on li "Medium" at bounding box center [1311, 420] width 312 height 27
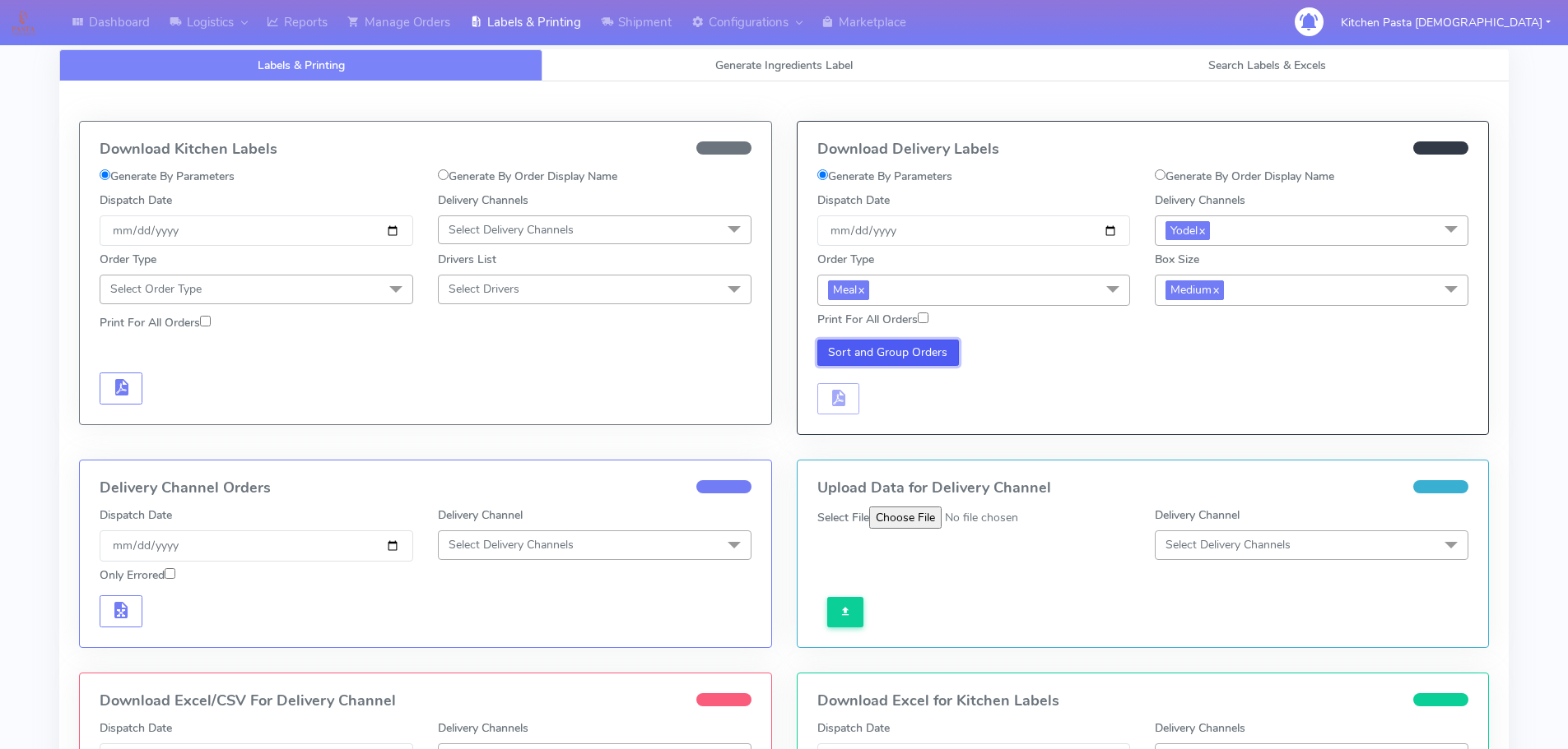
click at [835, 362] on button "Sort and Group Orders" at bounding box center [888, 353] width 142 height 26
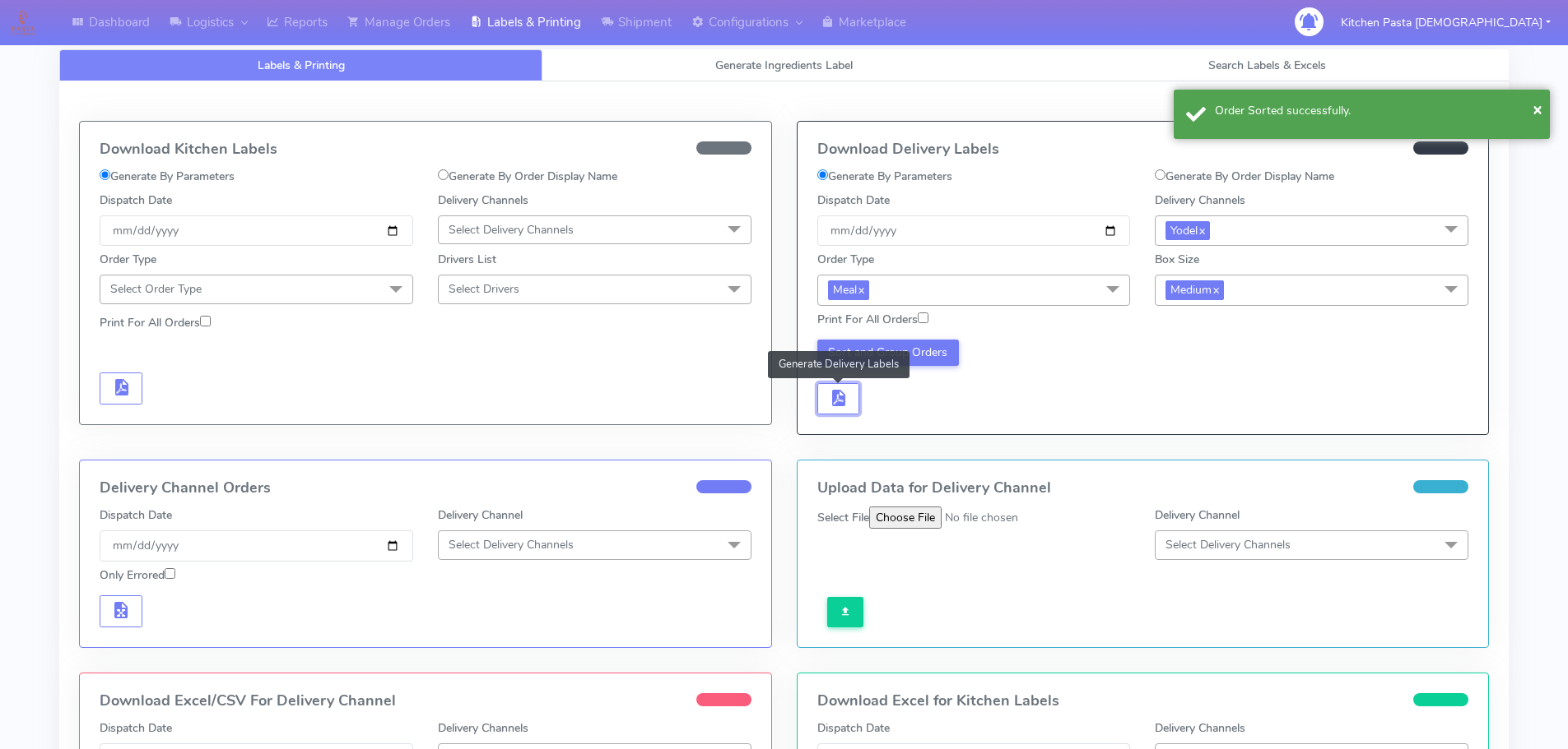
drag, startPoint x: 834, startPoint y: 400, endPoint x: 863, endPoint y: 401, distance: 29.0
click at [836, 401] on span "button" at bounding box center [838, 402] width 20 height 16
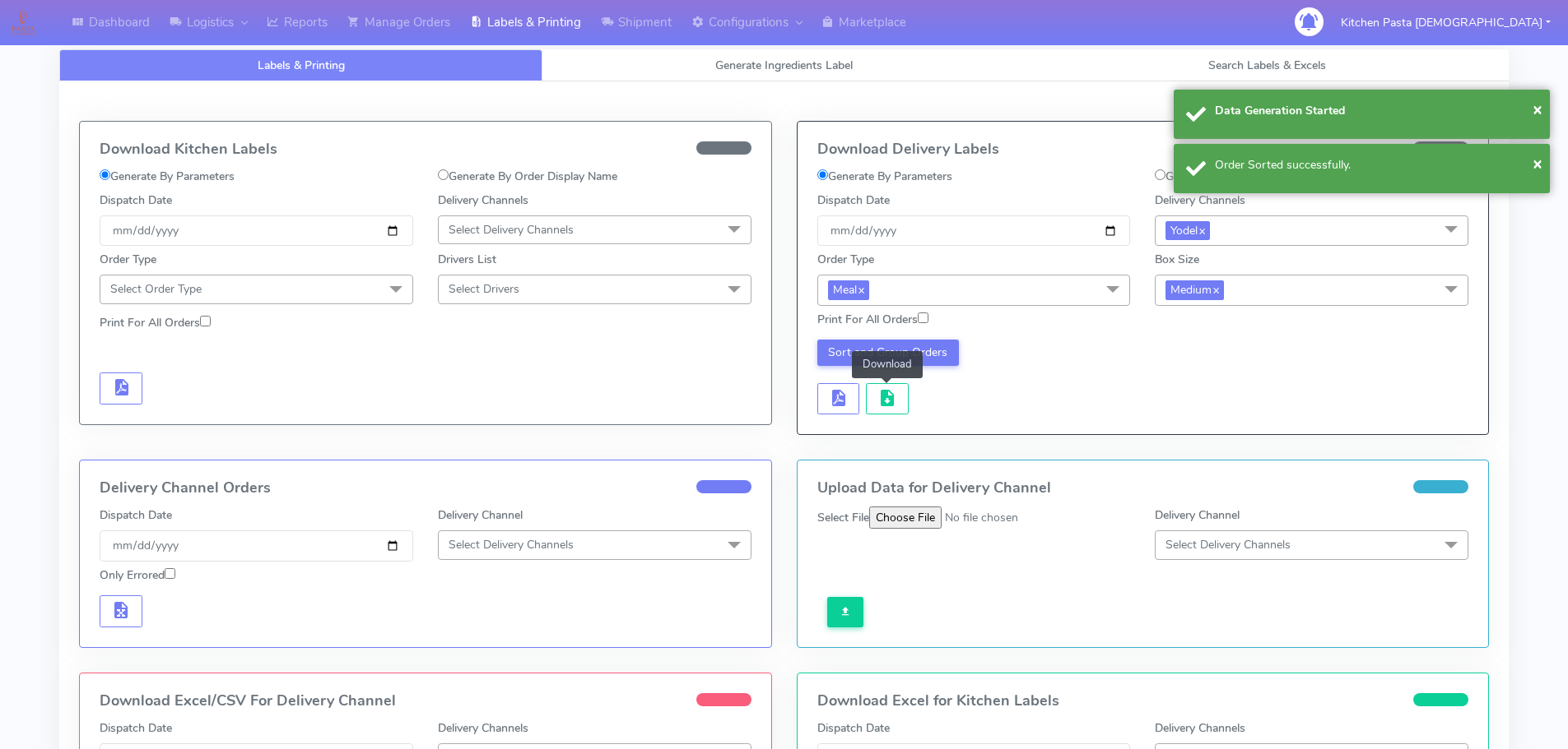
click at [907, 401] on button "button" at bounding box center [887, 399] width 43 height 32
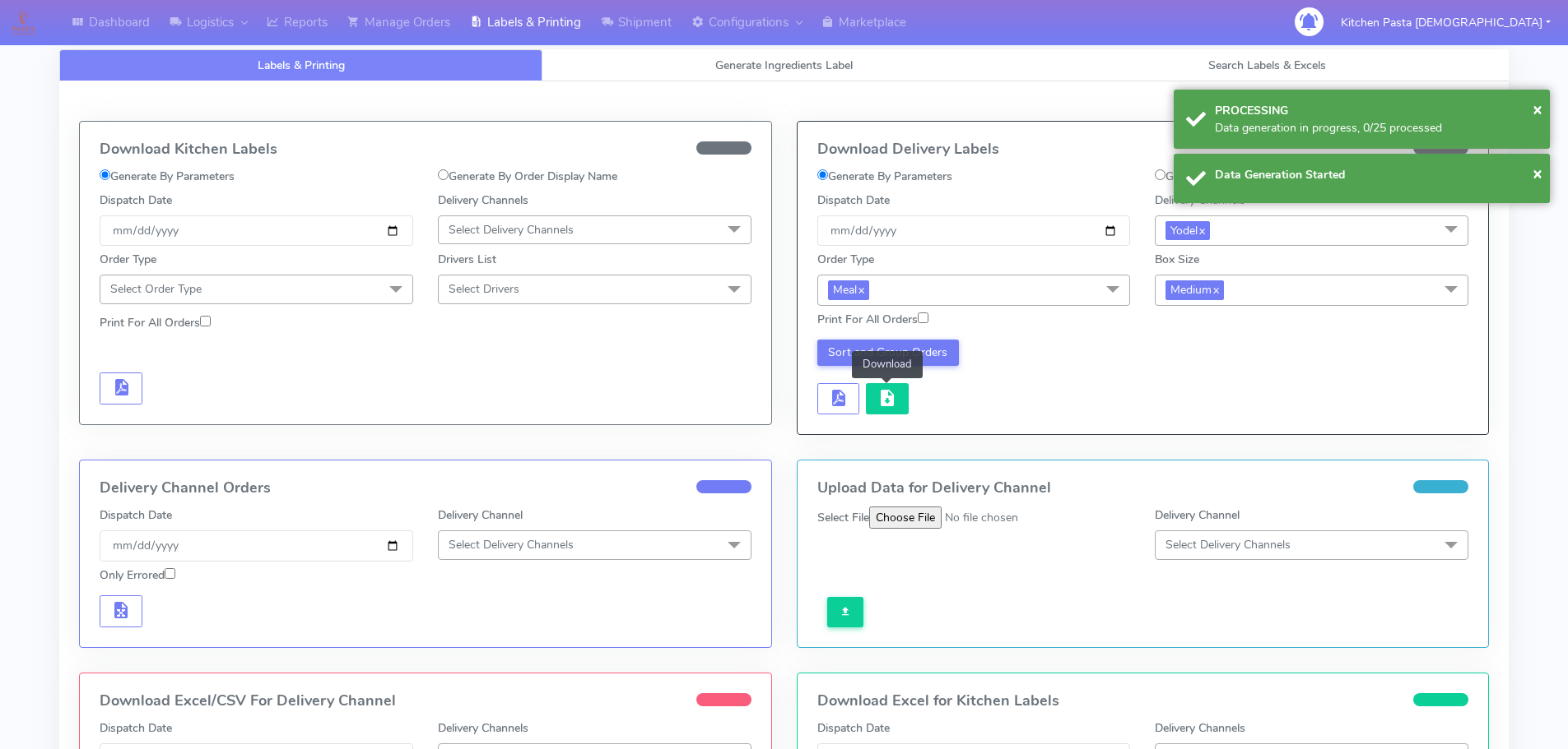
click at [890, 399] on span "button" at bounding box center [887, 402] width 20 height 16
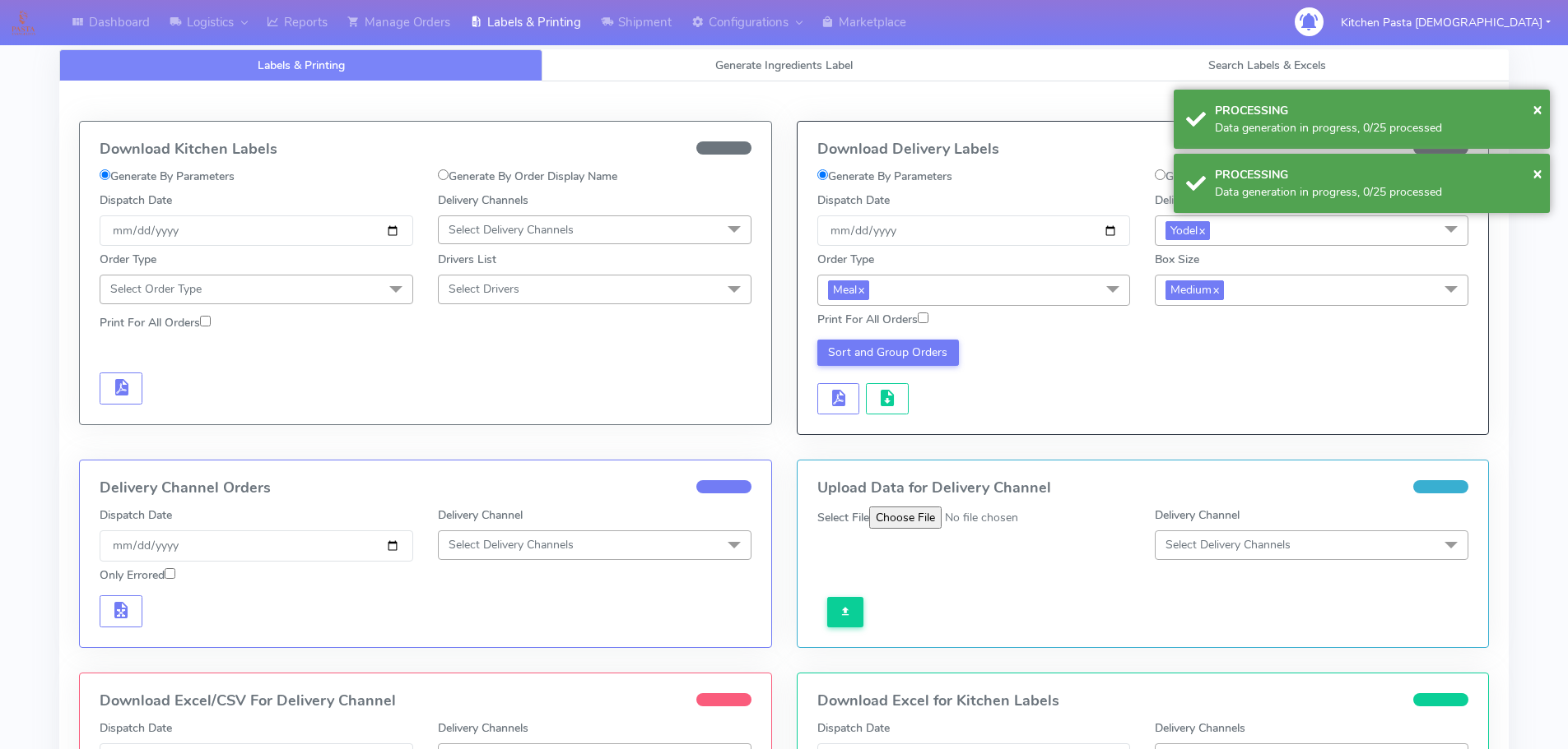
click at [880, 416] on div "Download Delivery Labels Generate By Parameters Generate By Order Display Name …" at bounding box center [1143, 278] width 692 height 313
click at [881, 416] on div "Download Delivery Labels Generate By Parameters Generate By Order Display Name …" at bounding box center [1143, 278] width 692 height 313
click at [885, 407] on span "button" at bounding box center [887, 402] width 20 height 16
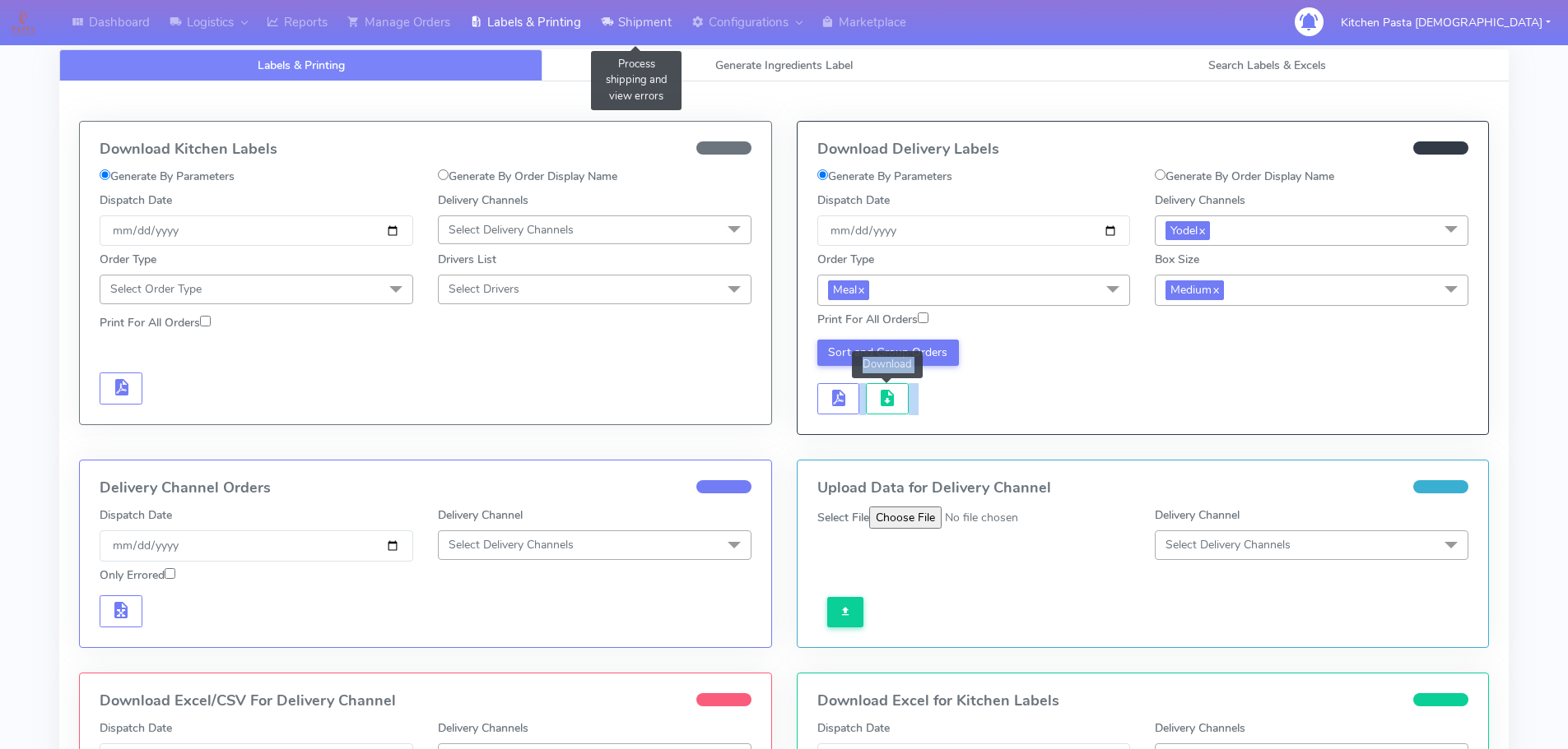
click at [624, 26] on link "Shipment" at bounding box center [635, 23] width 90 height 46
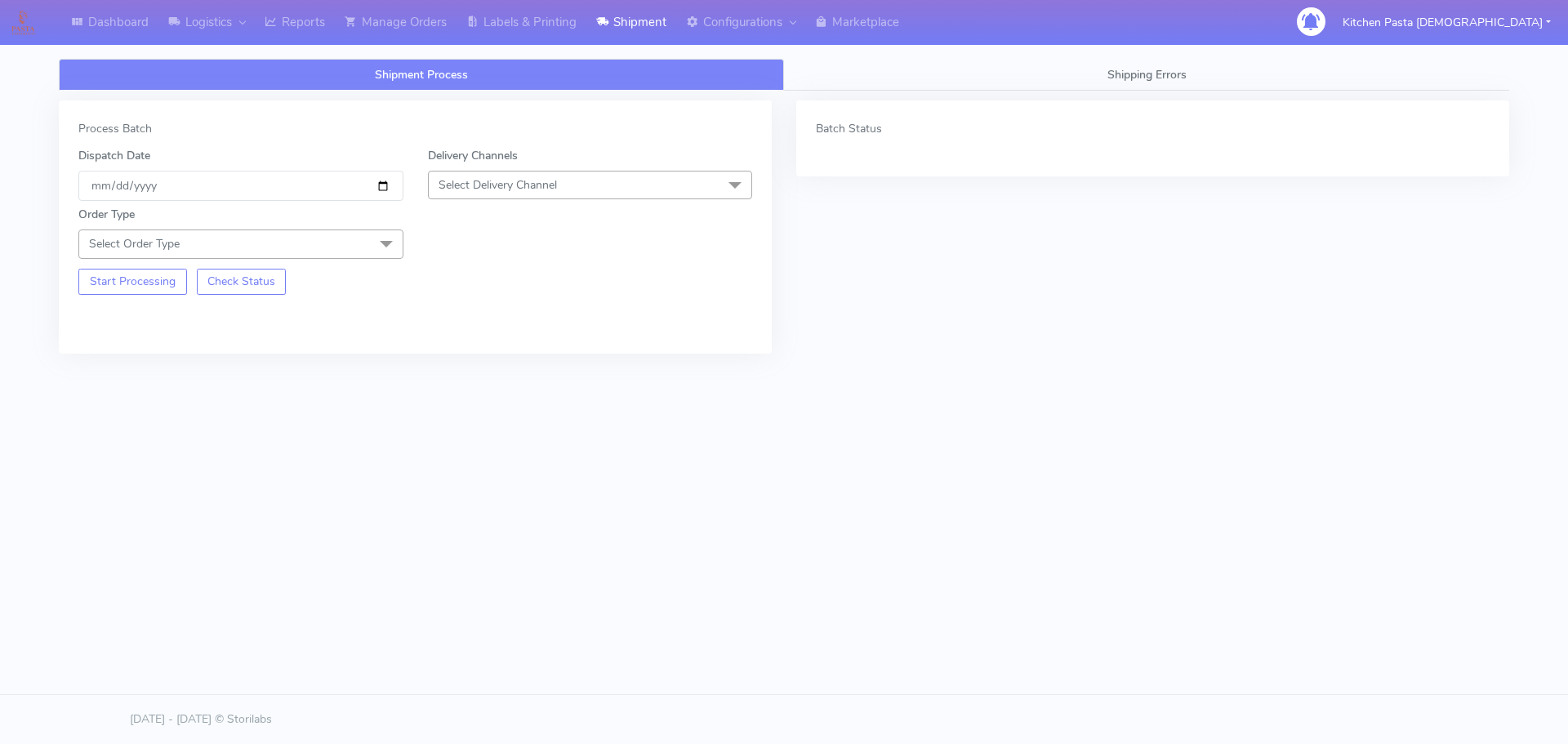
click at [637, 177] on span "Select Delivery Channel" at bounding box center [591, 184] width 325 height 29
click at [463, 370] on div "Yodel" at bounding box center [590, 369] width 307 height 17
click at [378, 244] on span at bounding box center [386, 245] width 33 height 31
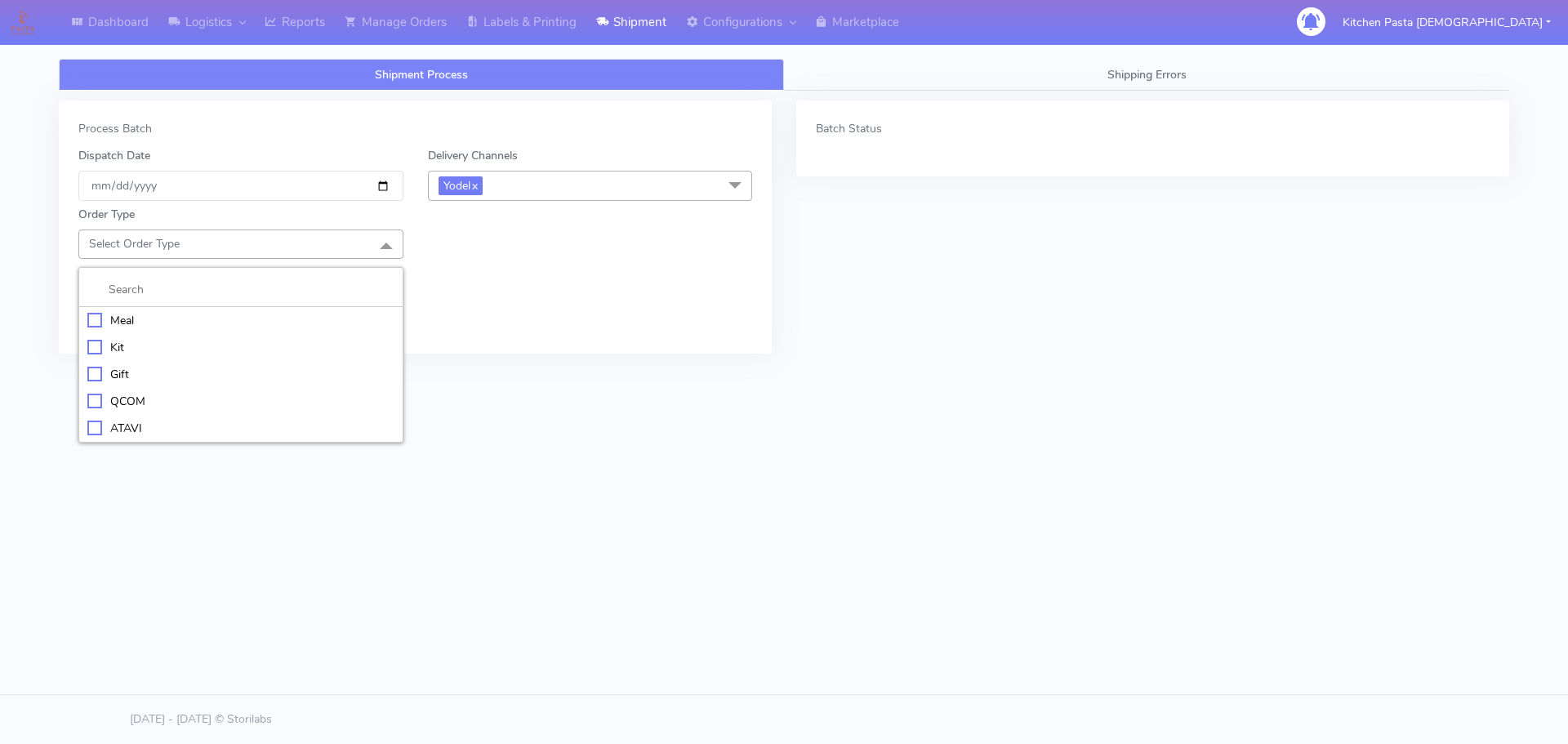
click at [181, 314] on div "Meal" at bounding box center [240, 321] width 307 height 17
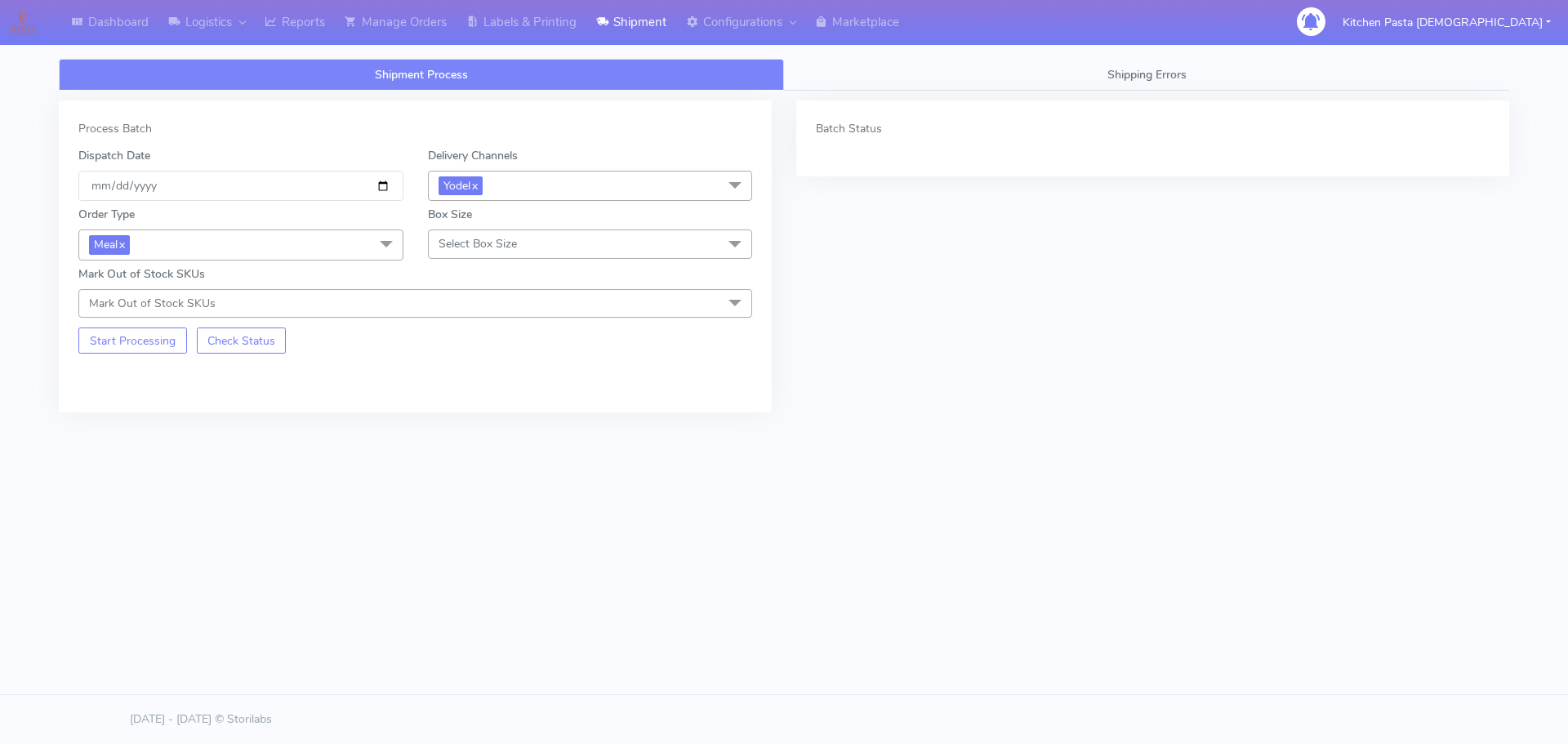
click at [496, 256] on span "Select Box Size" at bounding box center [591, 244] width 325 height 29
click at [470, 315] on div "Small" at bounding box center [590, 321] width 307 height 17
click at [113, 341] on button "Start Processing" at bounding box center [132, 341] width 109 height 26
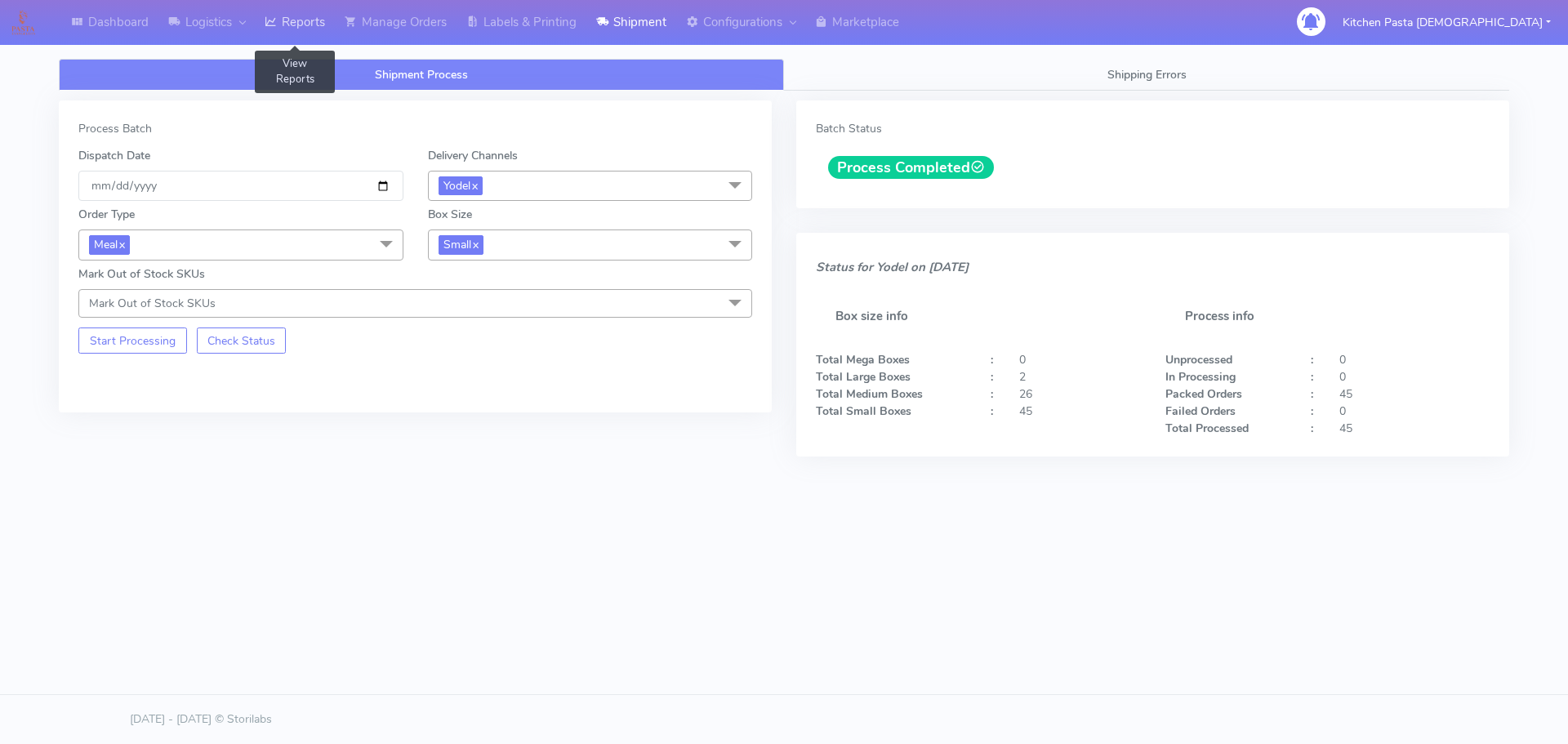
click at [318, 18] on link "Reports" at bounding box center [295, 23] width 80 height 45
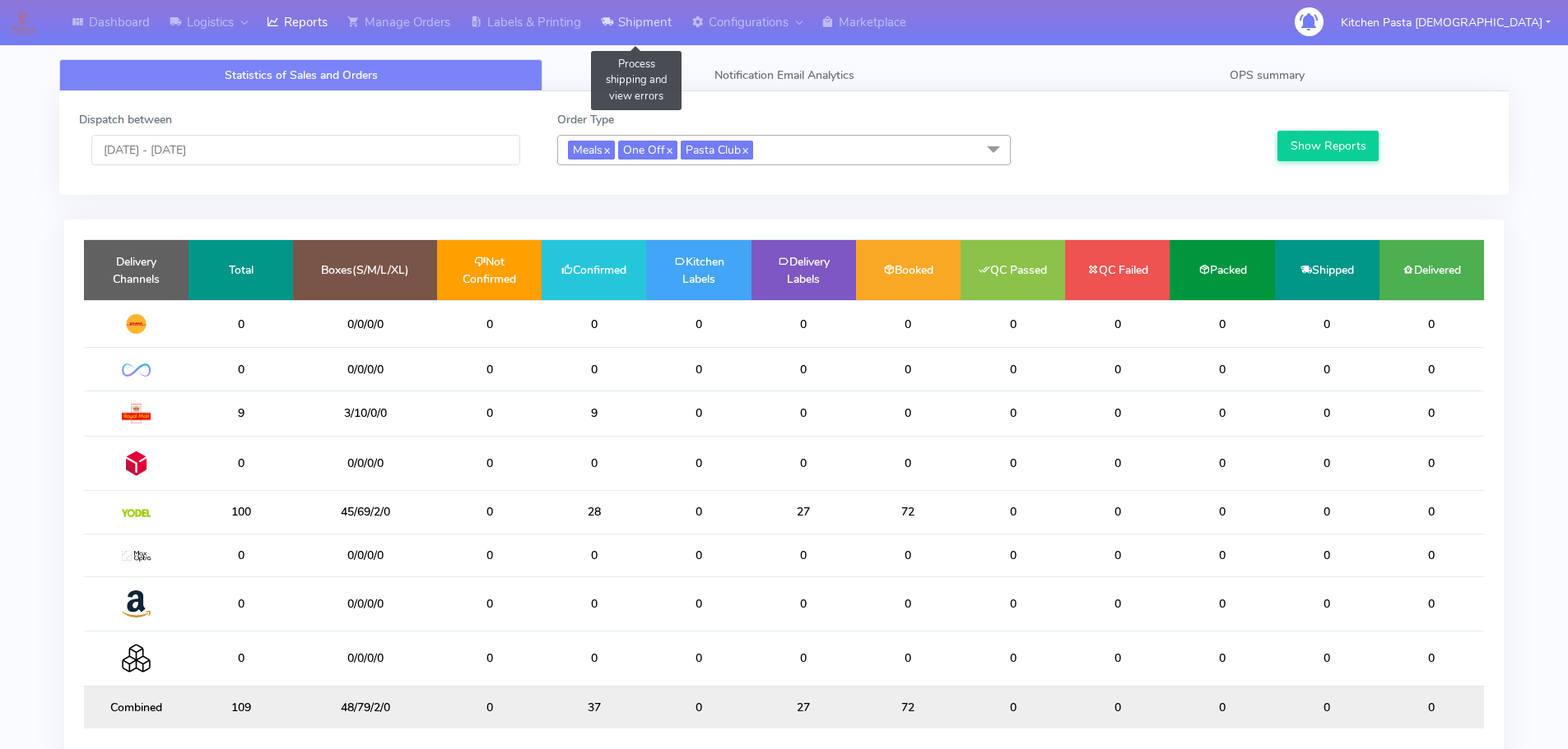
click at [656, 29] on link "Shipment" at bounding box center [635, 23] width 90 height 46
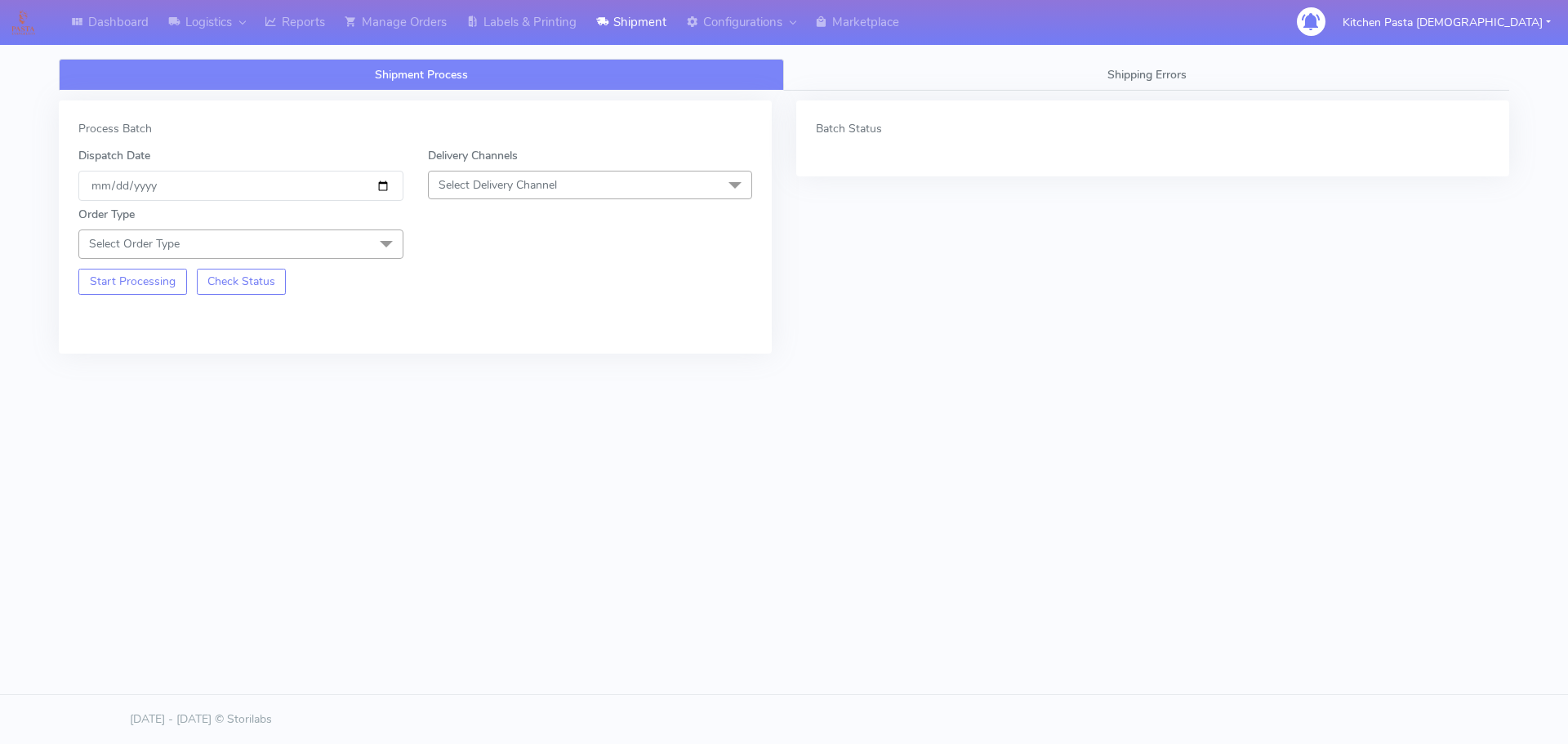
click at [546, 180] on span "Select Delivery Channel" at bounding box center [497, 185] width 118 height 16
click at [482, 358] on li "Yodel" at bounding box center [591, 368] width 324 height 27
click at [503, 41] on link "Labels & Printing" at bounding box center [521, 23] width 130 height 45
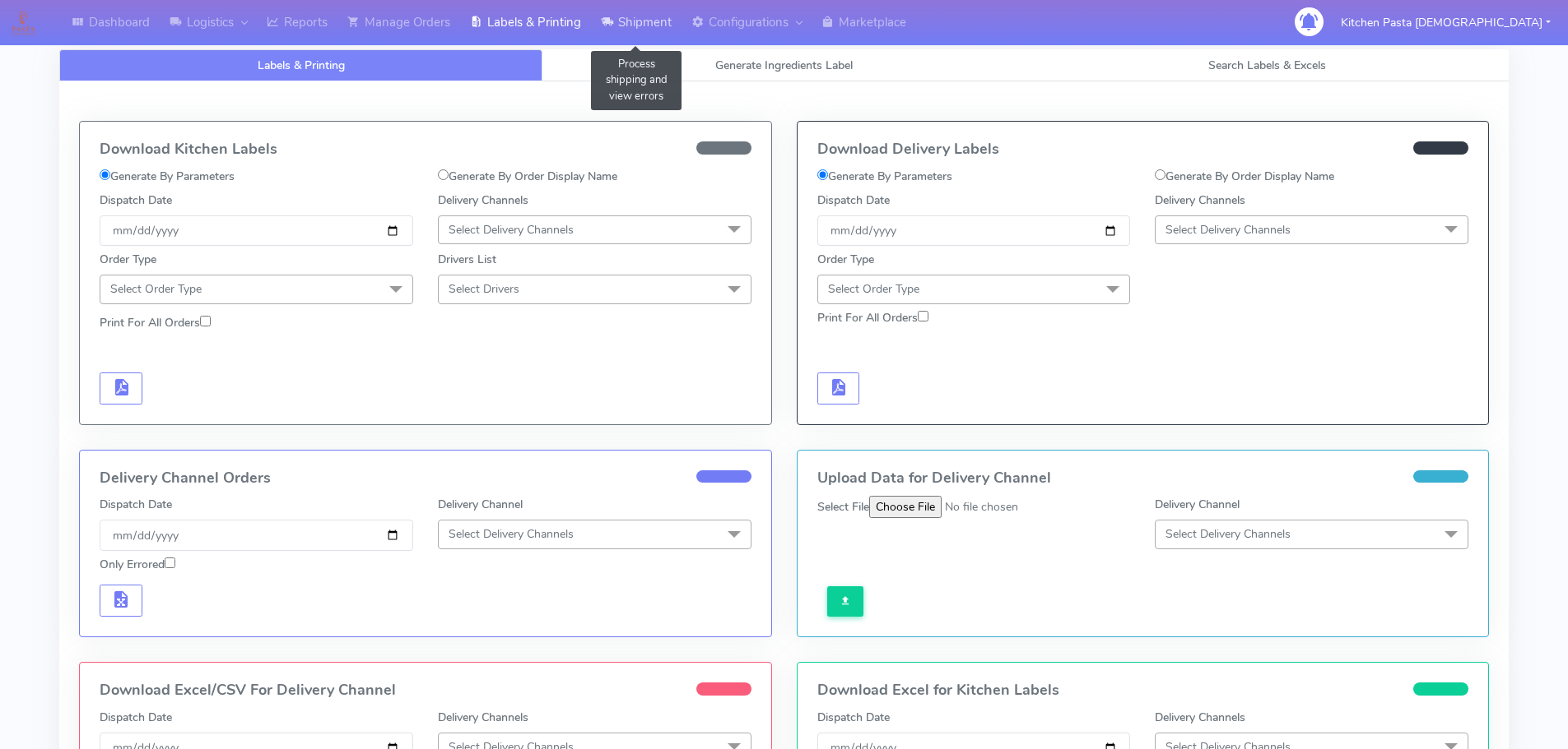
click at [641, 25] on link "Shipment" at bounding box center [635, 23] width 90 height 46
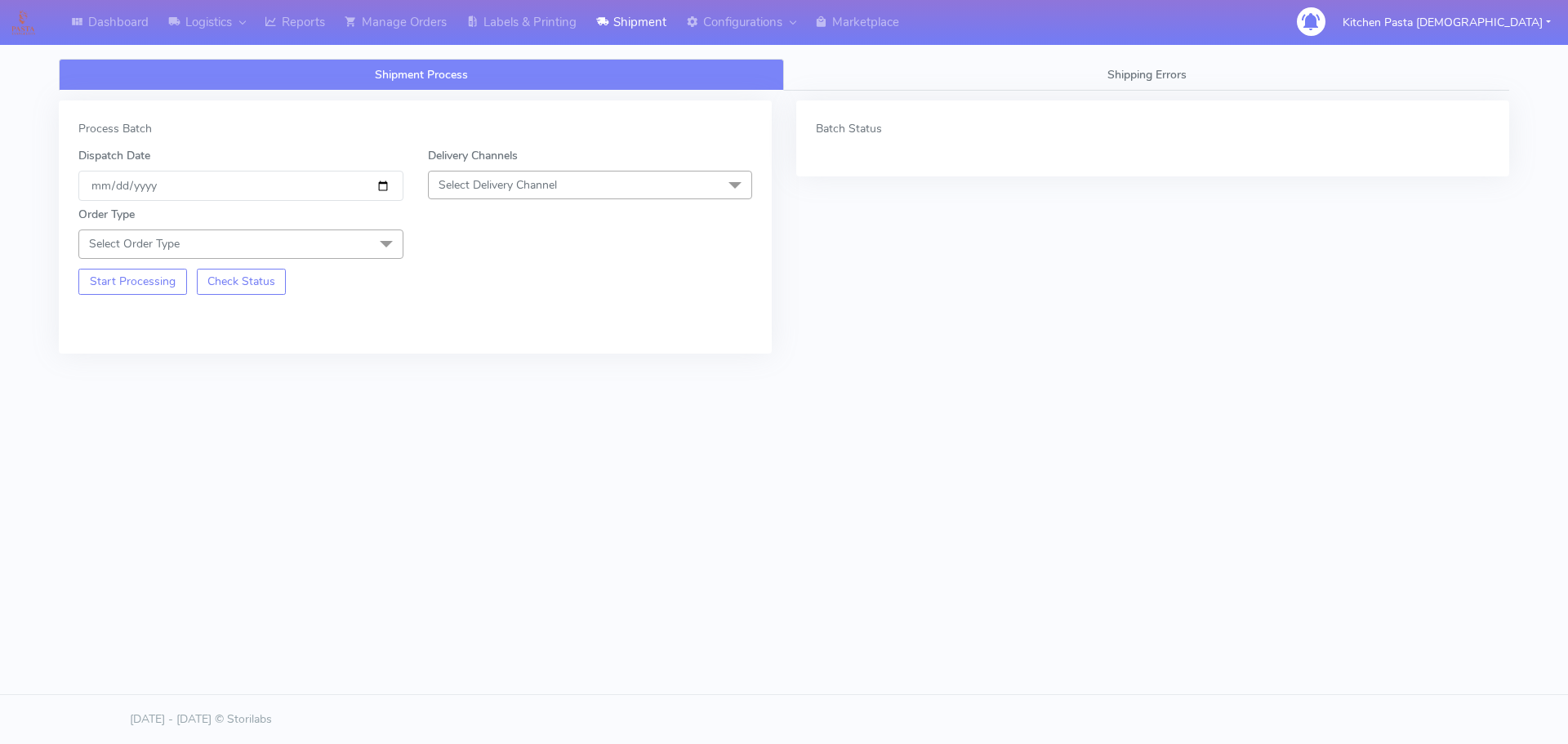
drag, startPoint x: 584, startPoint y: 187, endPoint x: 488, endPoint y: 294, distance: 143.8
click at [584, 186] on span "Select Delivery Channel" at bounding box center [591, 184] width 325 height 29
click at [488, 365] on div "Yodel" at bounding box center [590, 369] width 307 height 17
drag, startPoint x: 350, startPoint y: 249, endPoint x: 29, endPoint y: 354, distance: 337.7
click at [346, 252] on span "Select Order Type" at bounding box center [241, 244] width 325 height 29
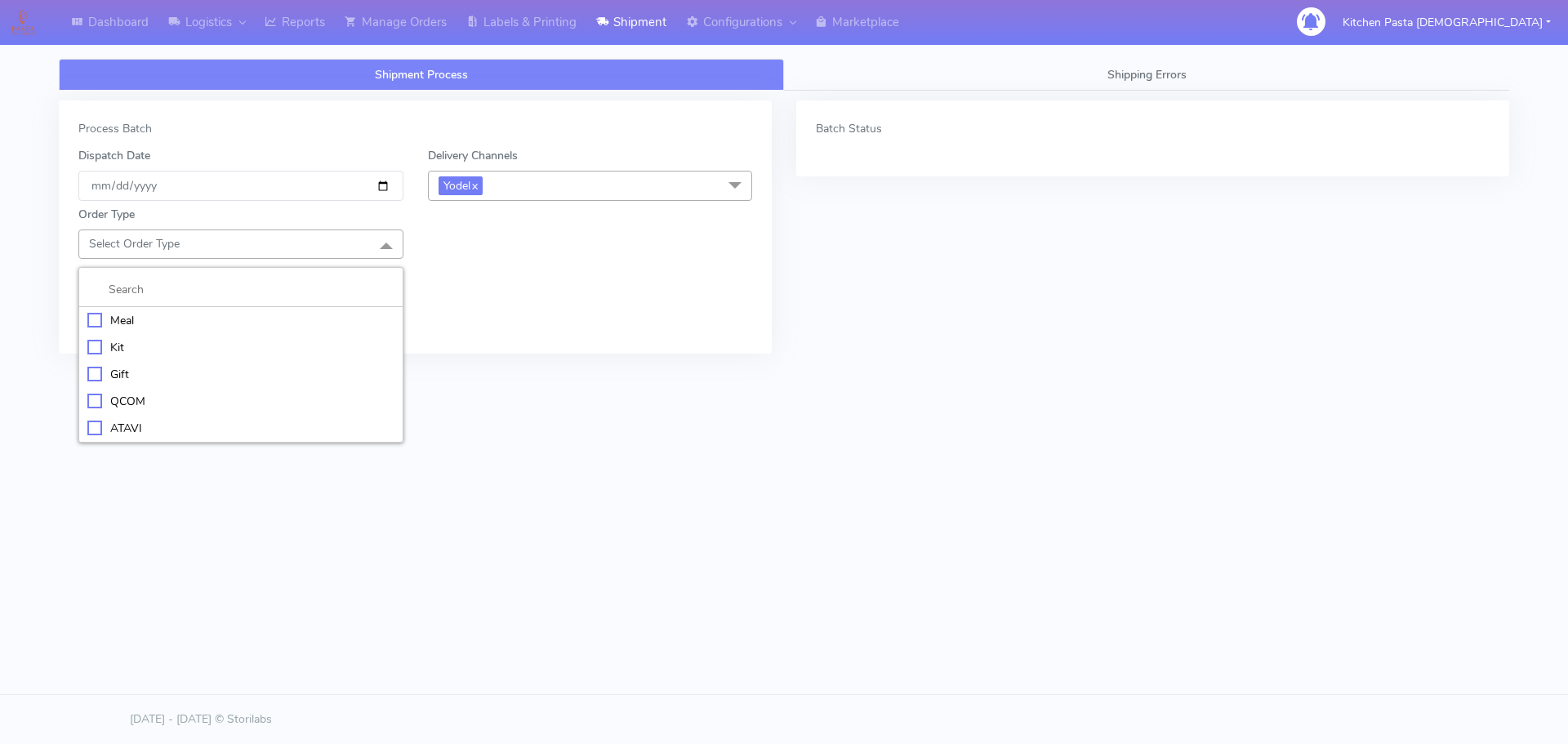
click at [110, 318] on div "Meal" at bounding box center [240, 321] width 307 height 17
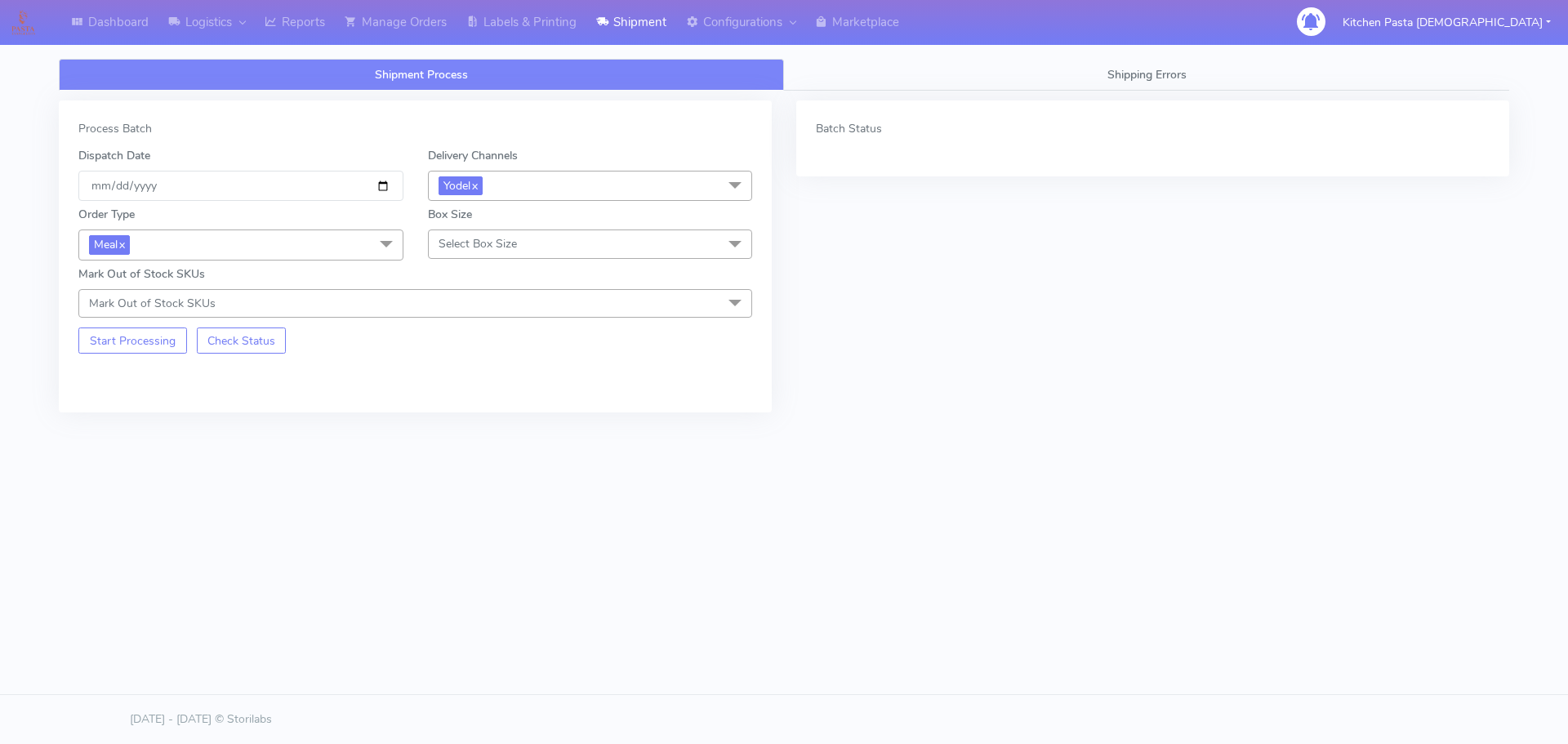
click at [475, 250] on span "Select Box Size" at bounding box center [477, 244] width 78 height 16
click at [462, 328] on div "Small" at bounding box center [590, 321] width 307 height 17
click at [133, 343] on button "Start Processing" at bounding box center [132, 341] width 109 height 26
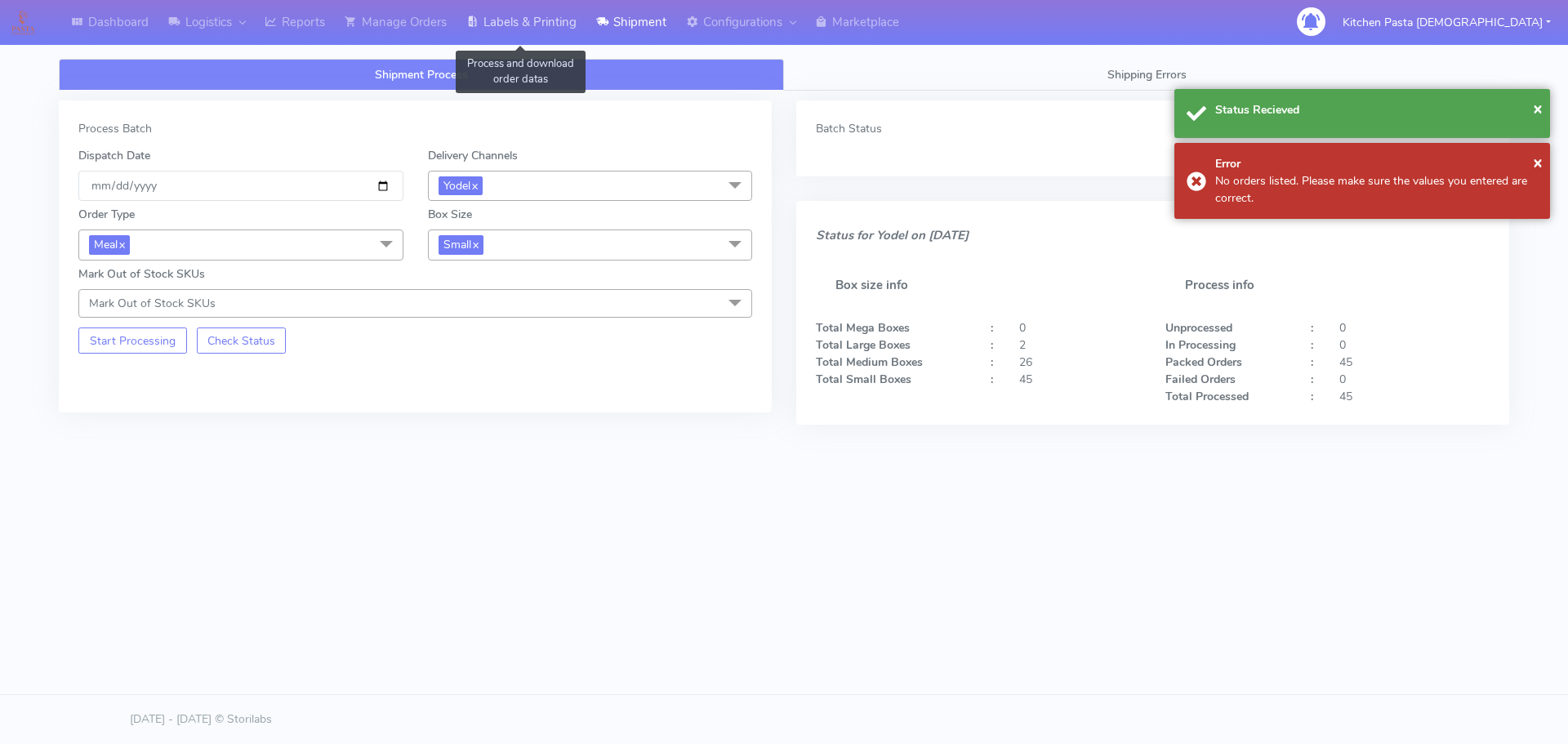
click at [520, 30] on link "Labels & Printing" at bounding box center [521, 23] width 130 height 45
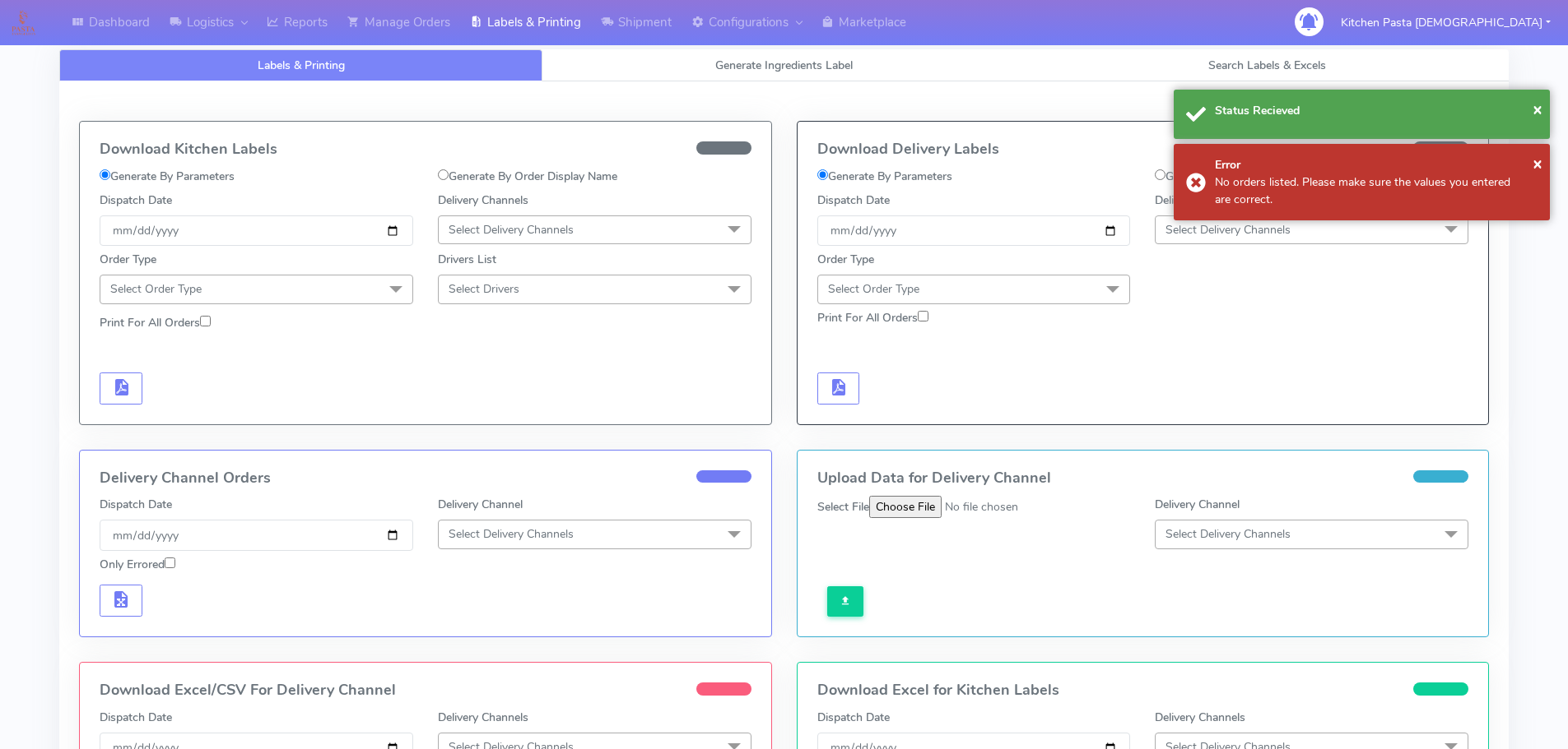
click at [1307, 232] on span "Select Delivery Channels" at bounding box center [1311, 230] width 314 height 29
click at [1213, 411] on div "Yodel" at bounding box center [1311, 415] width 295 height 18
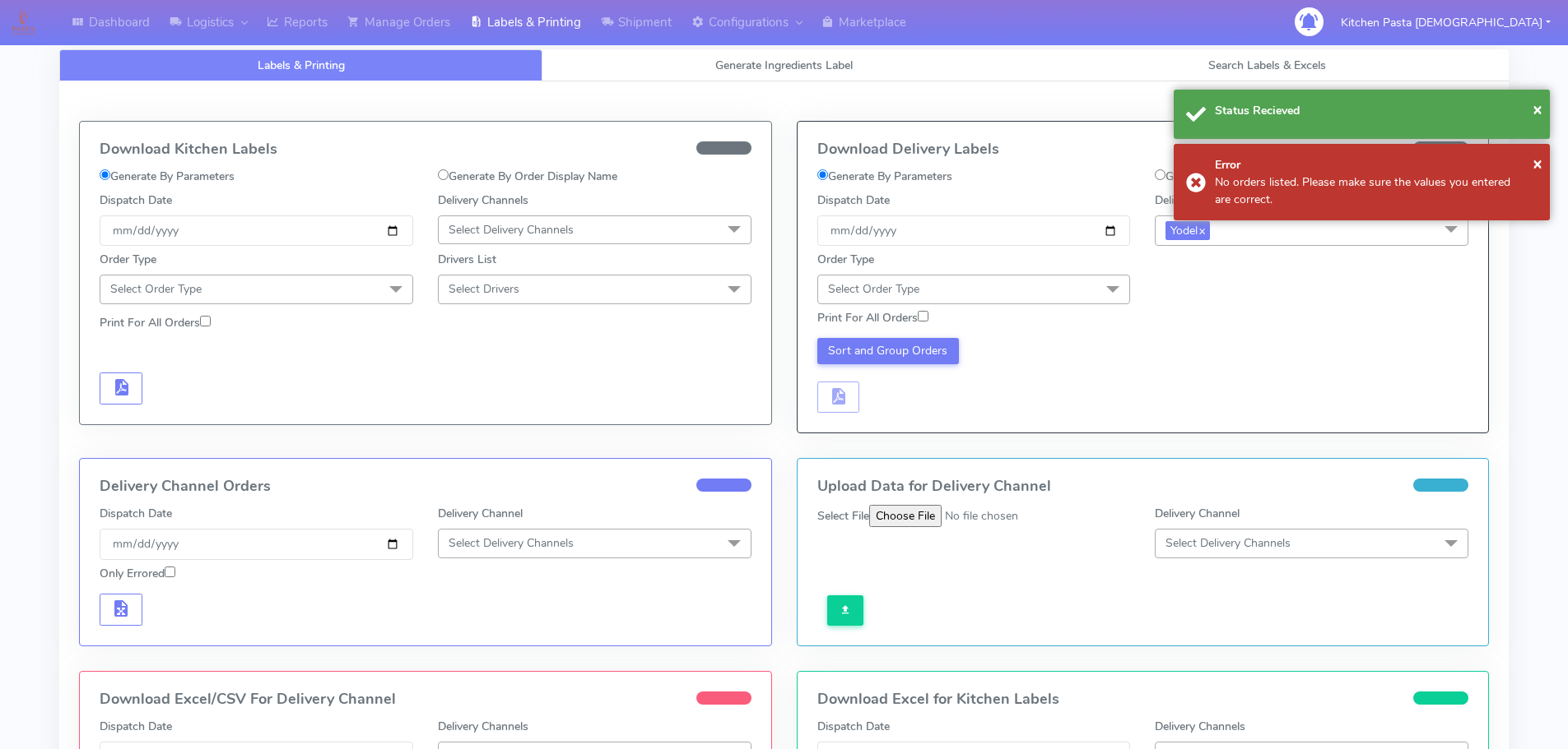
click at [1011, 279] on span "Select Order Type" at bounding box center [974, 289] width 314 height 29
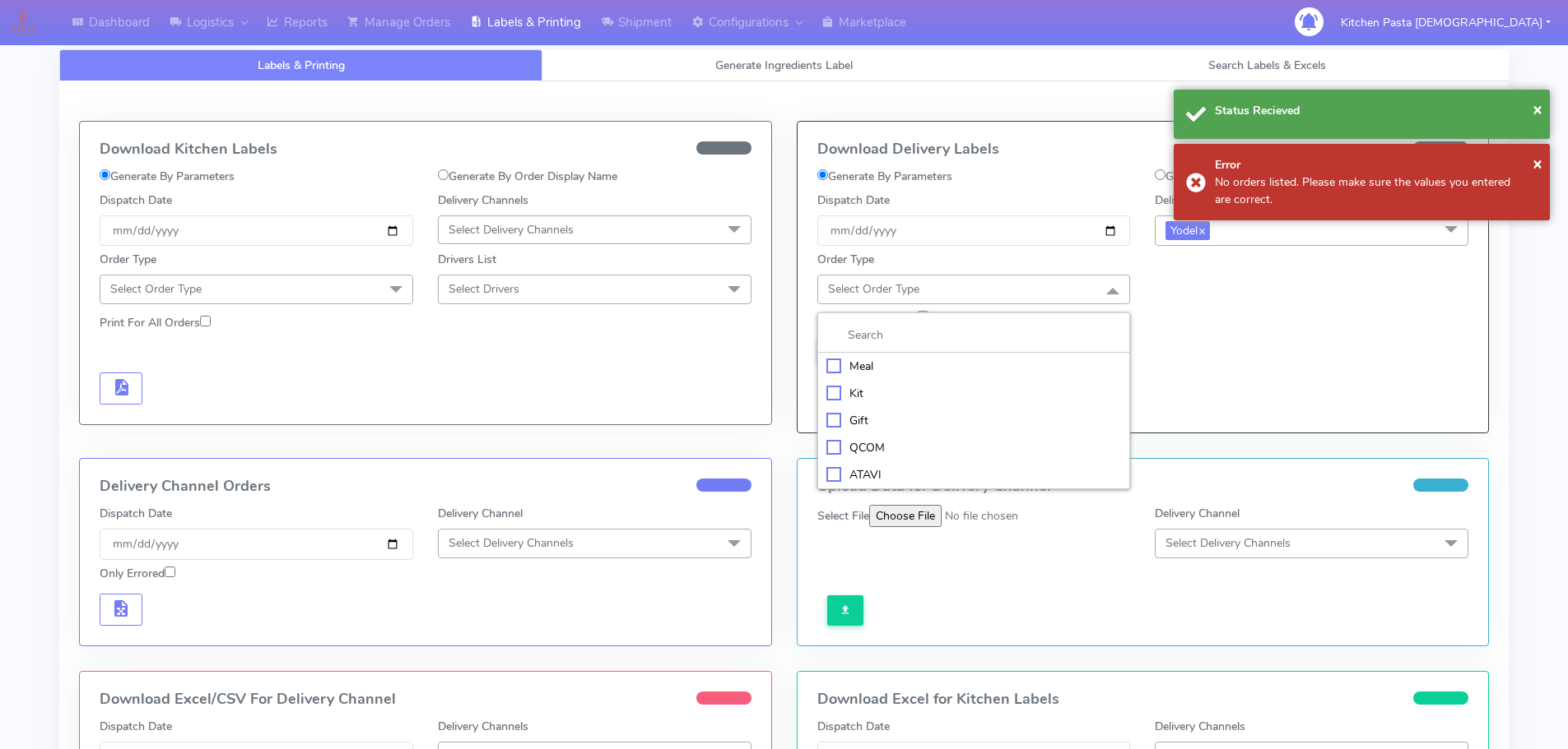
click at [1006, 369] on div "Meal" at bounding box center [974, 366] width 295 height 18
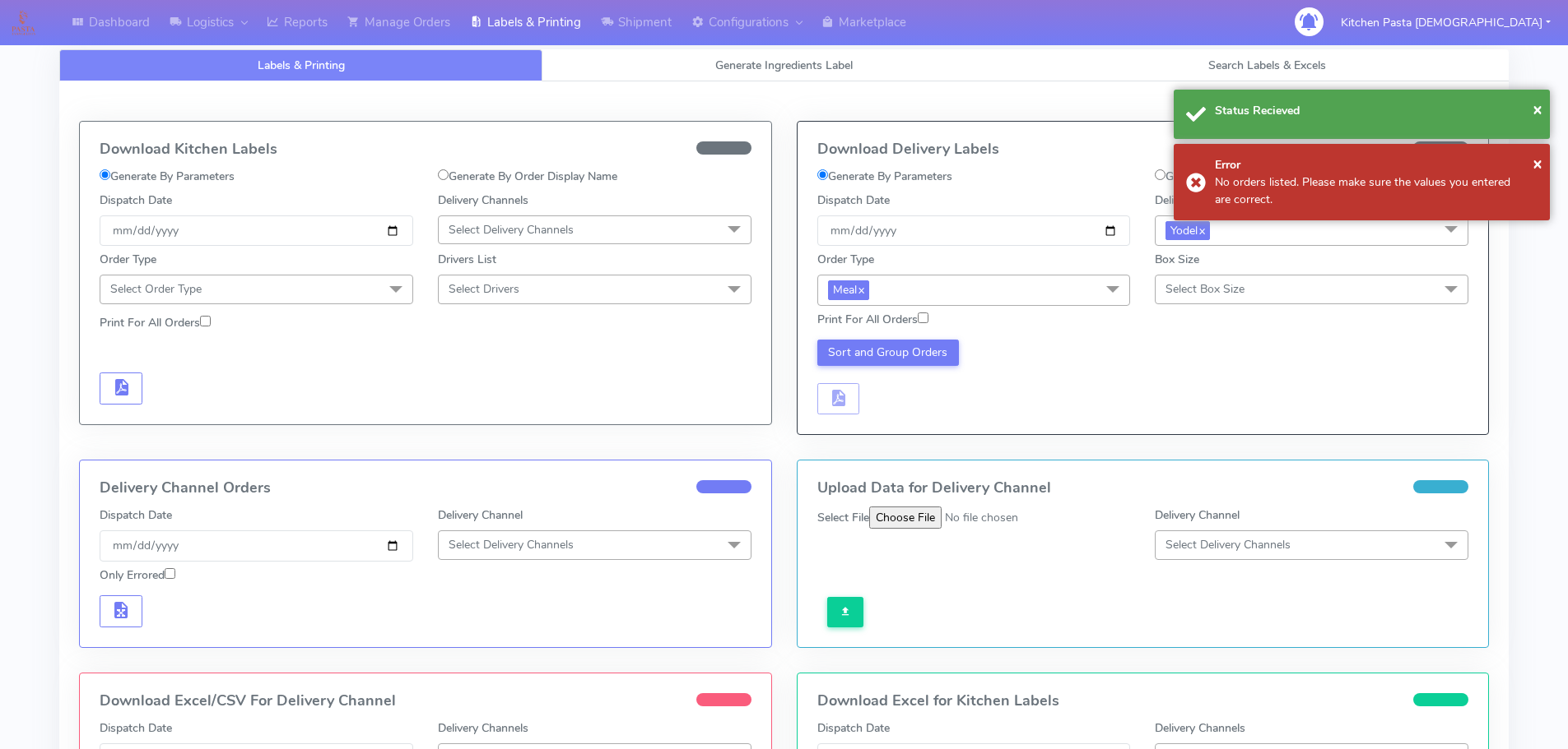
click at [1181, 279] on span "Select Box Size" at bounding box center [1311, 289] width 314 height 29
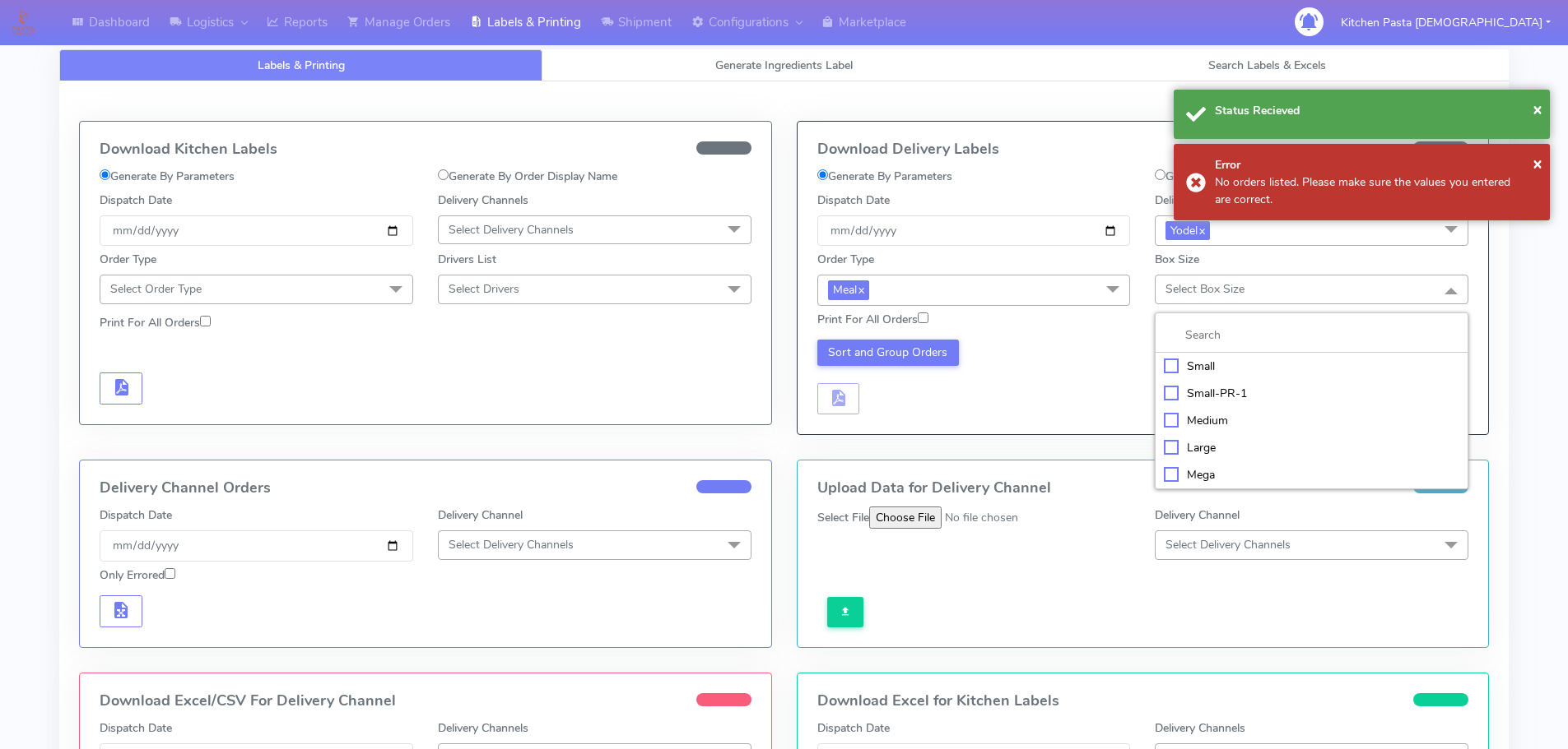
click at [1181, 366] on div "Small" at bounding box center [1311, 366] width 295 height 18
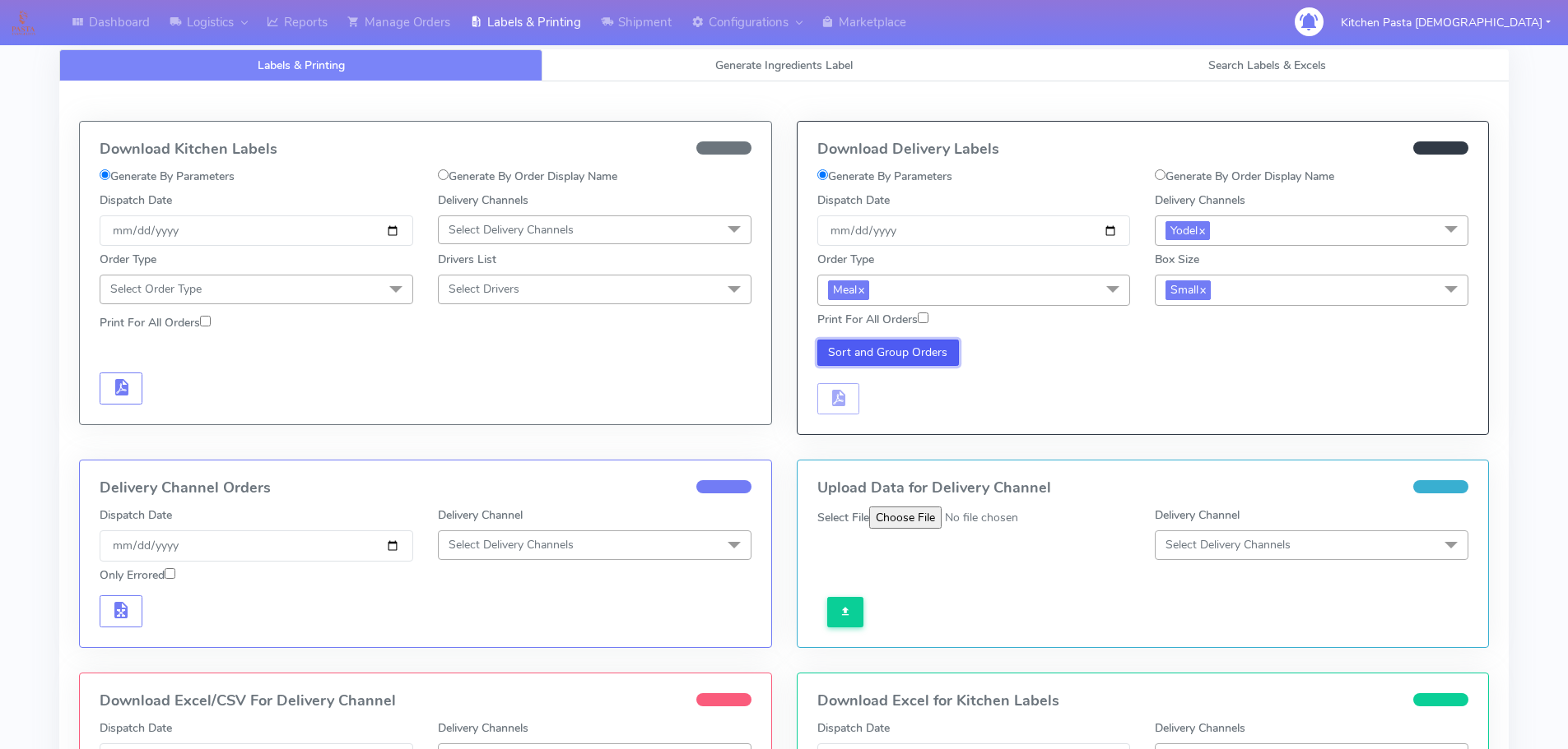
click at [923, 356] on button "Sort and Group Orders" at bounding box center [888, 353] width 142 height 26
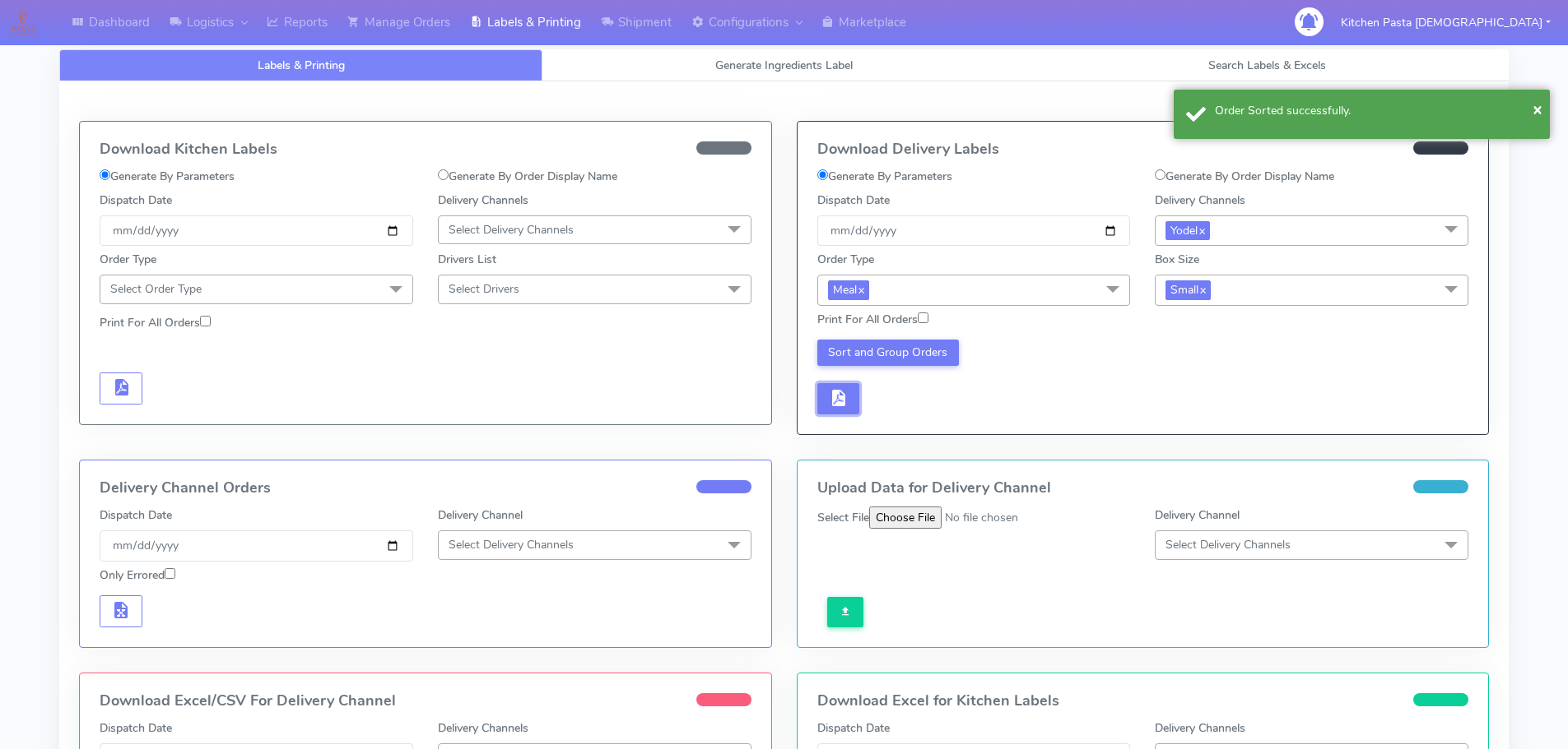
click at [848, 412] on button "button" at bounding box center [838, 399] width 43 height 32
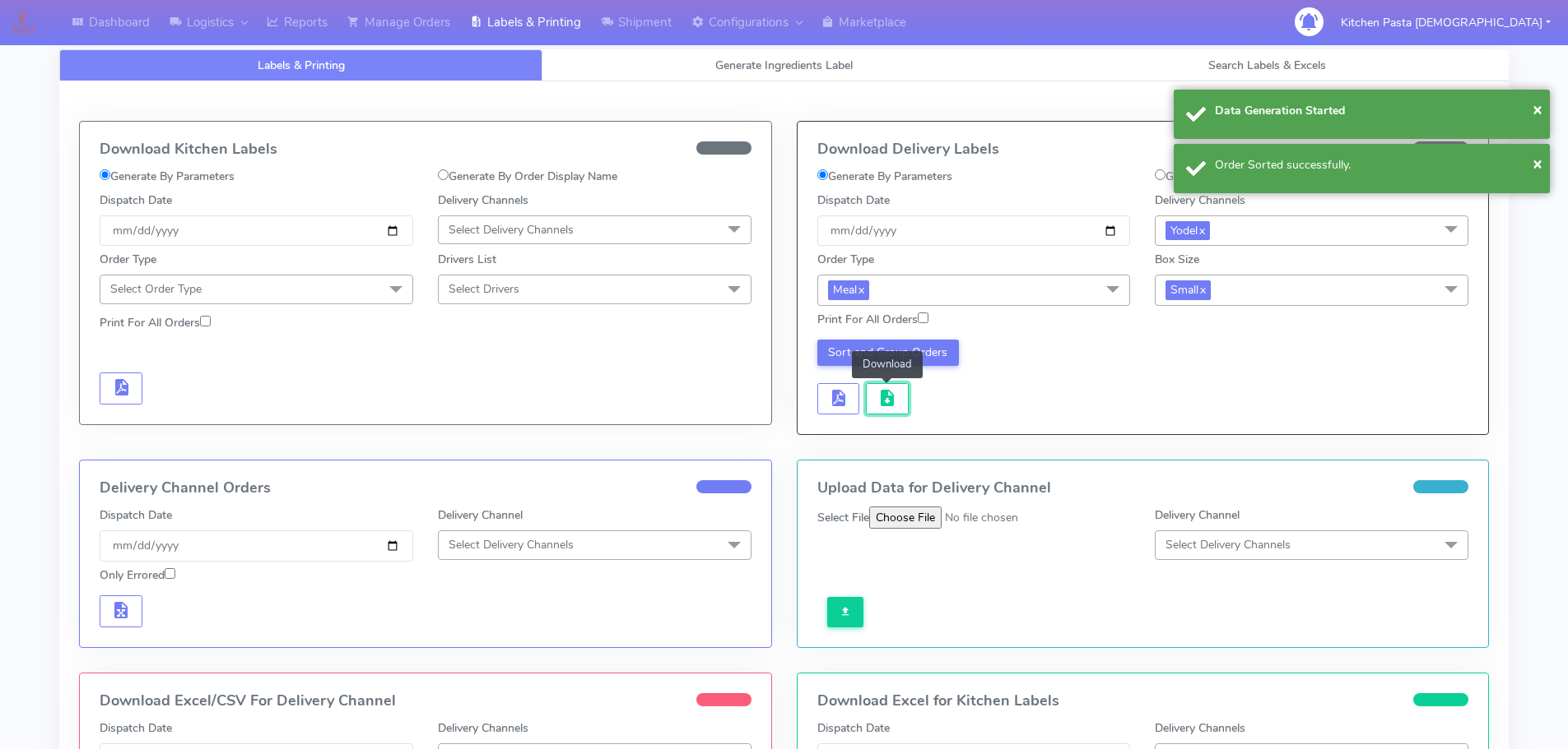
click at [883, 409] on span "button" at bounding box center [887, 402] width 20 height 16
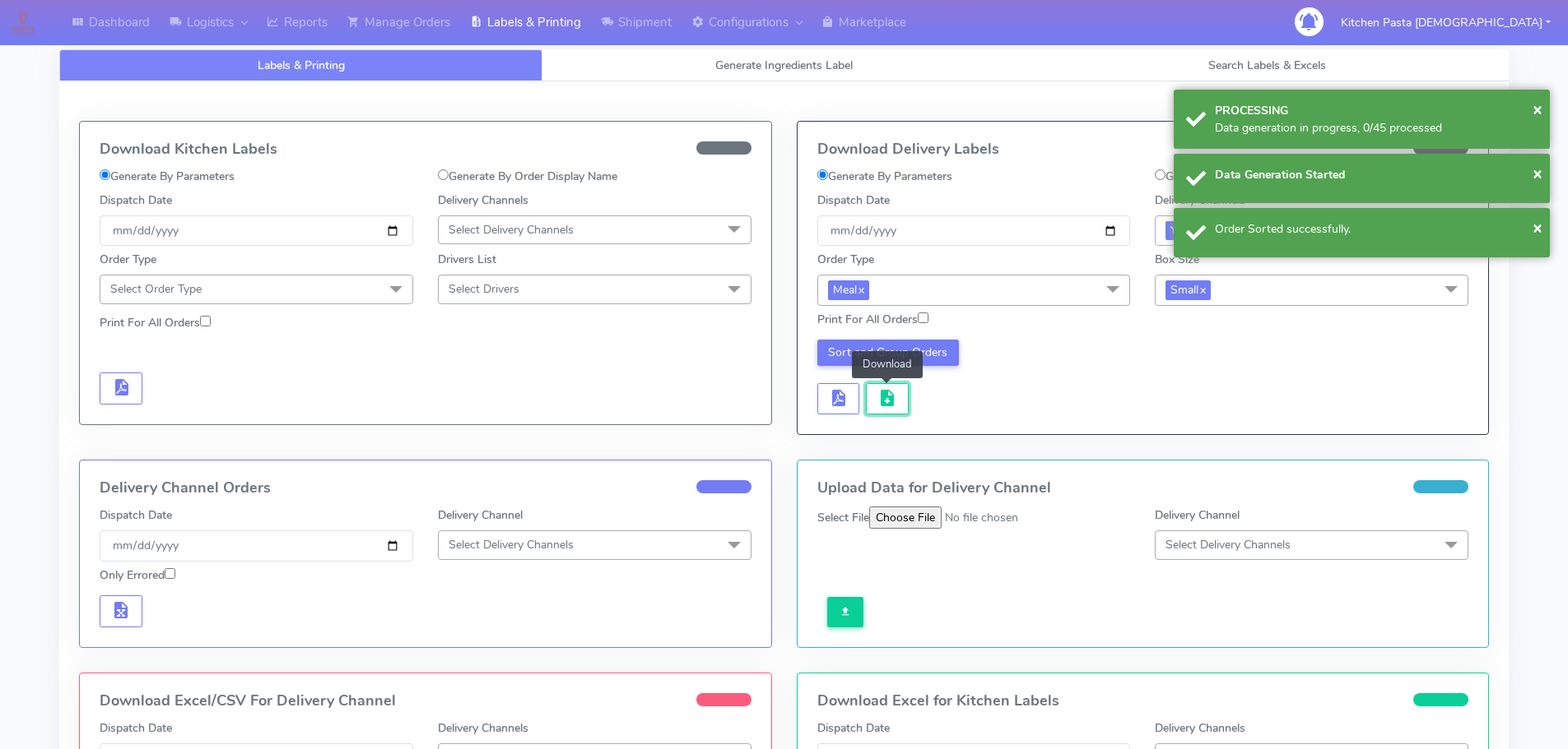
click at [883, 409] on span "button" at bounding box center [887, 402] width 20 height 16
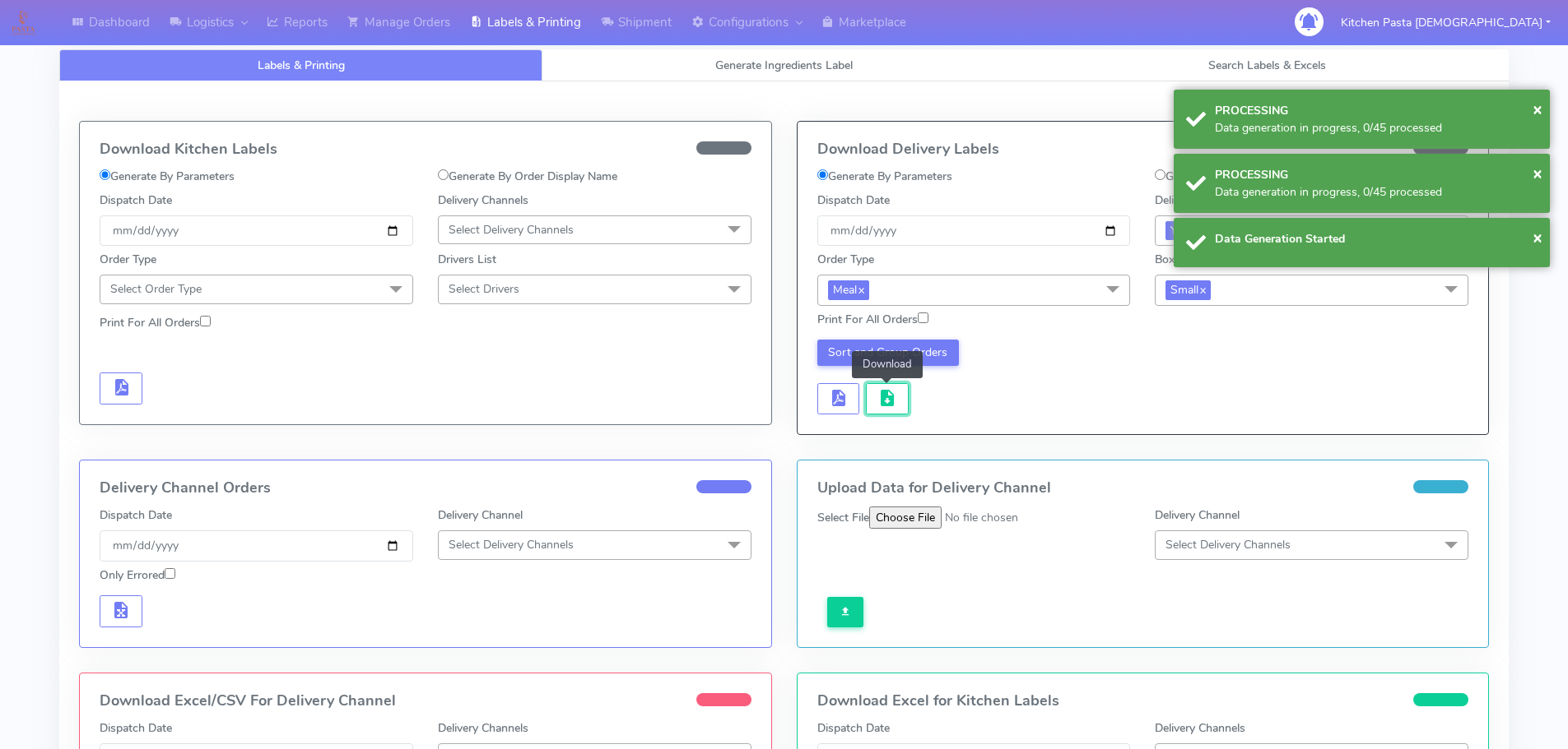
click at [883, 409] on span "button" at bounding box center [887, 402] width 20 height 16
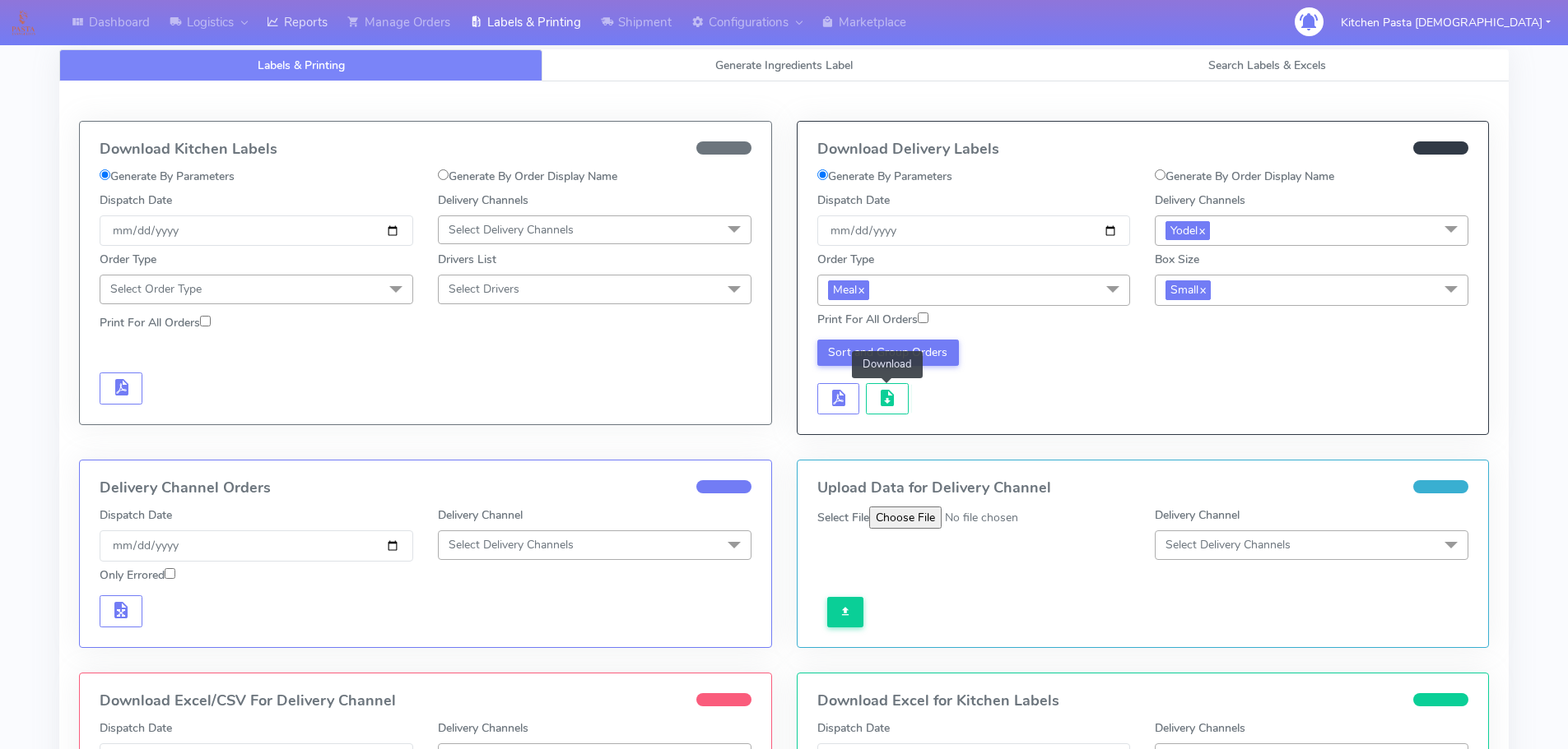
click at [320, 37] on link "Reports" at bounding box center [297, 23] width 81 height 46
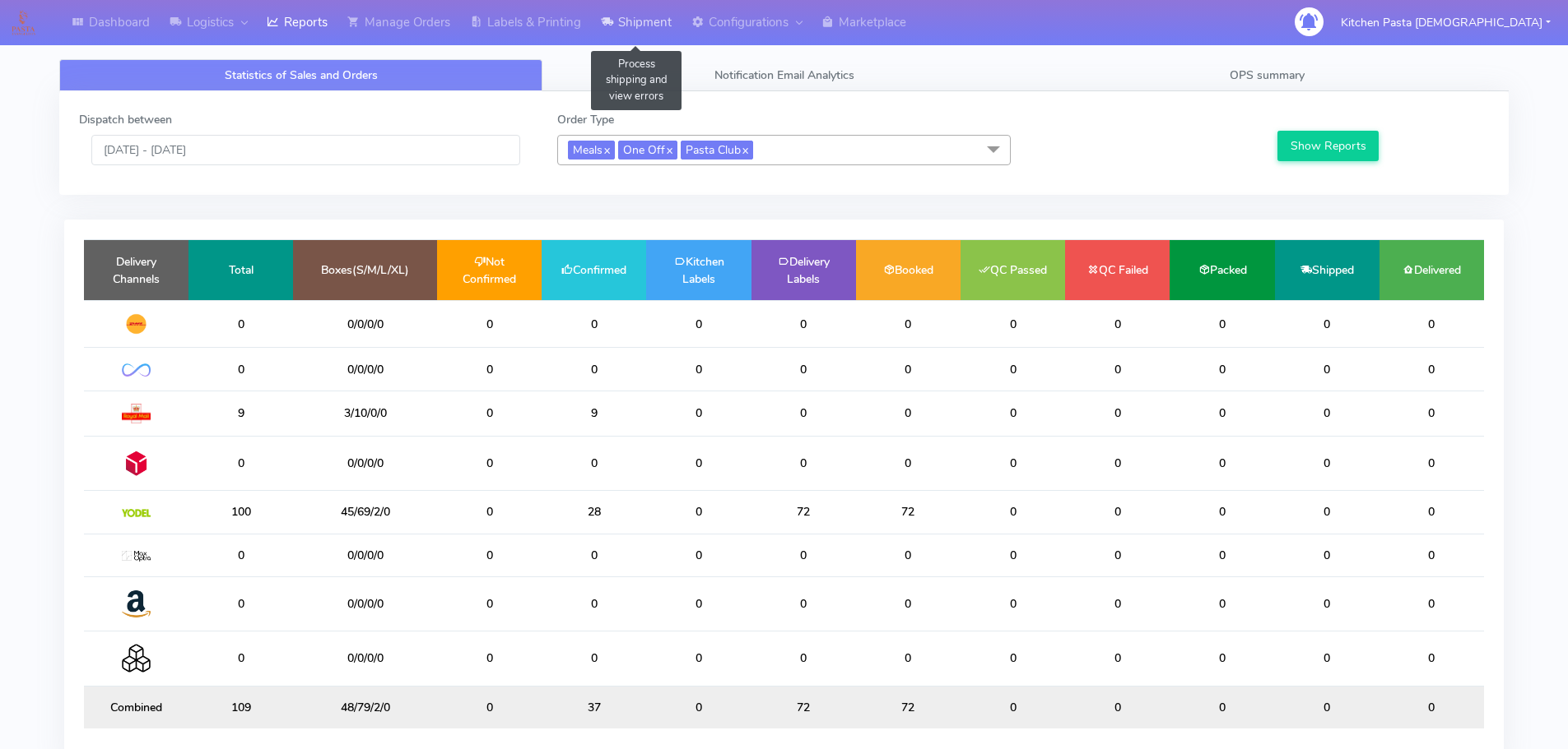
click at [607, 34] on link "Shipment" at bounding box center [635, 23] width 90 height 46
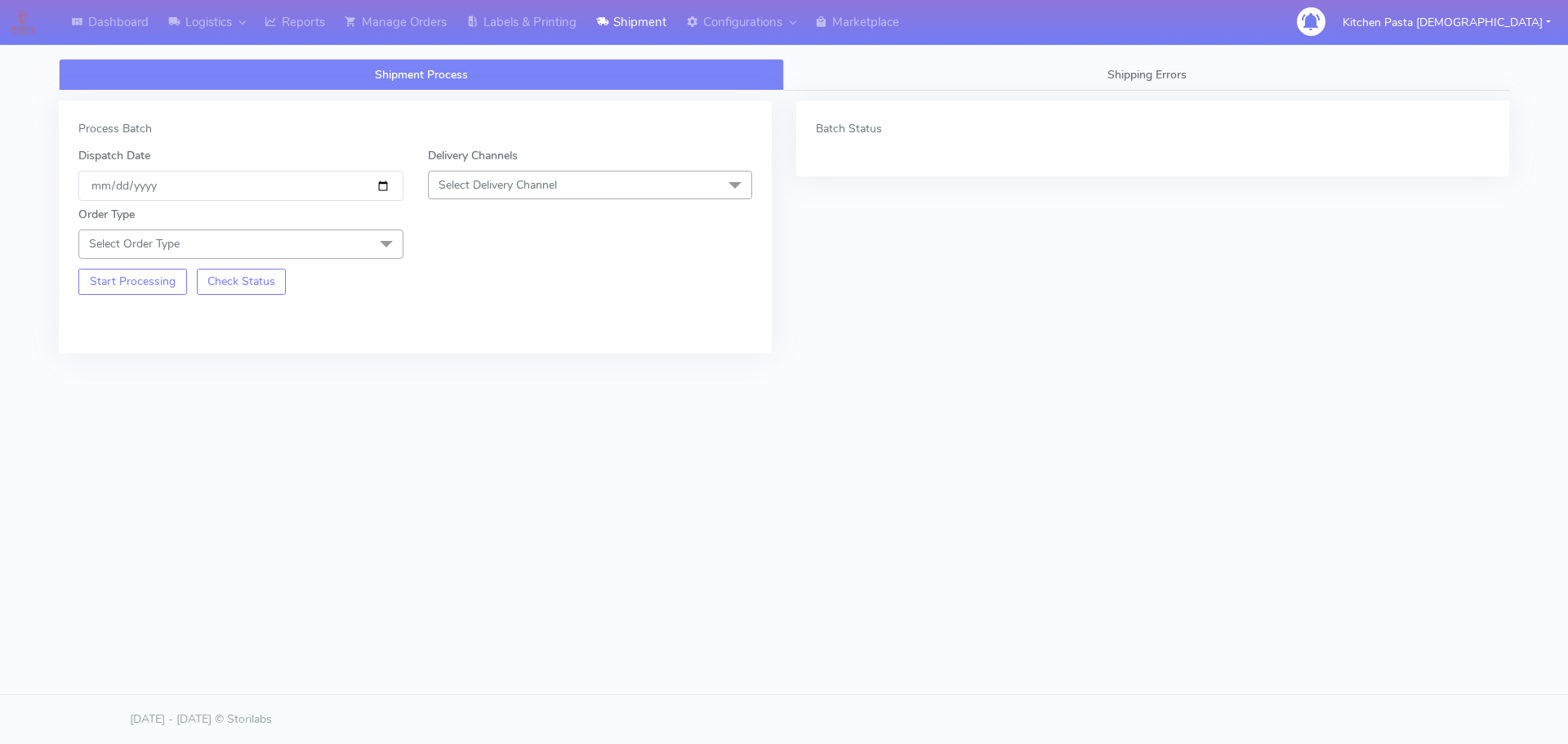
click at [586, 181] on span "Select Delivery Channel" at bounding box center [591, 184] width 325 height 29
click at [464, 357] on li "Yodel" at bounding box center [591, 368] width 324 height 27
click at [326, 238] on span "Select Order Type" at bounding box center [241, 244] width 325 height 29
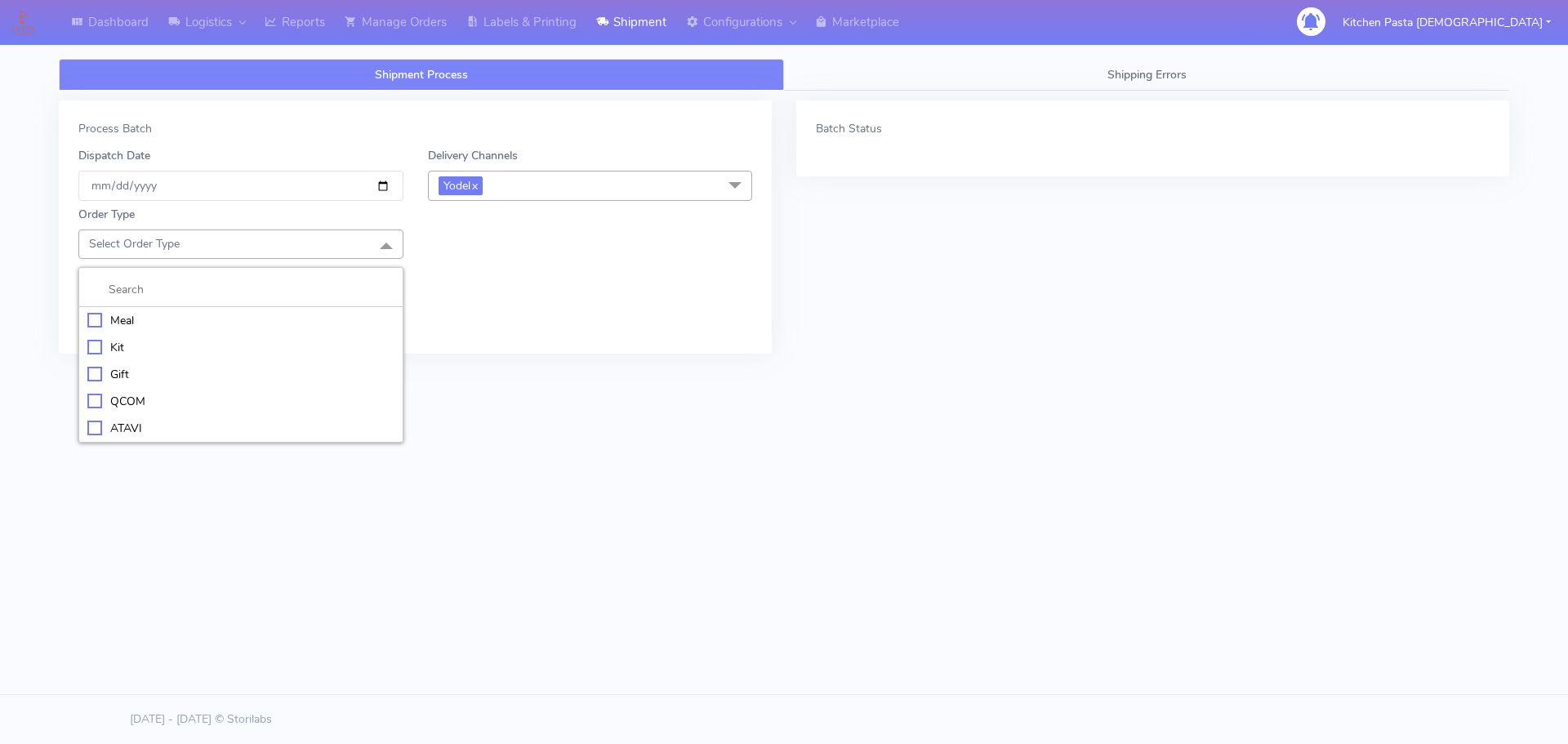
click at [190, 318] on div "Meal" at bounding box center [240, 321] width 307 height 17
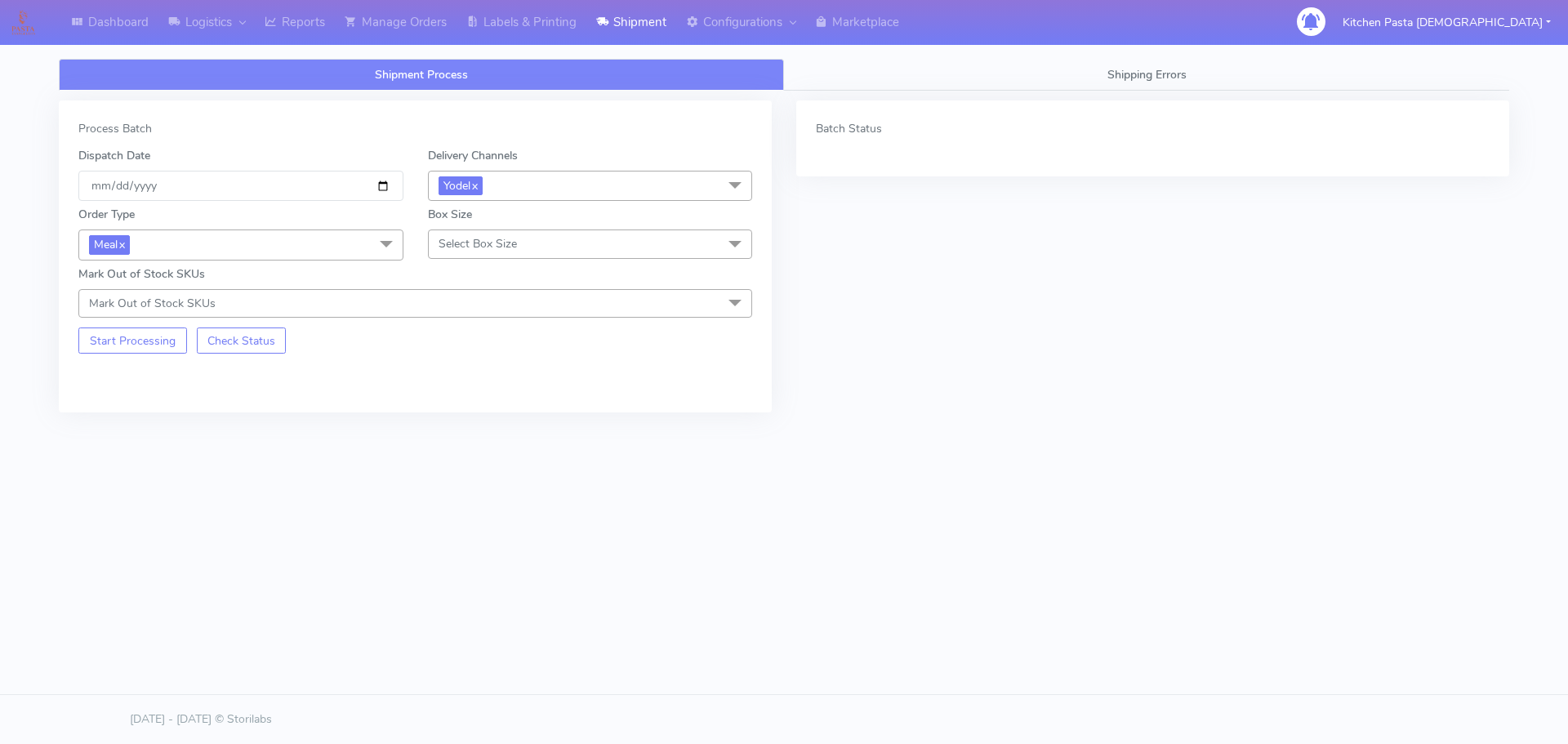
click at [472, 231] on span "Select Box Size" at bounding box center [591, 244] width 325 height 29
drag, startPoint x: 492, startPoint y: 379, endPoint x: 314, endPoint y: 379, distance: 178.0
click at [493, 379] on div "Medium" at bounding box center [590, 375] width 307 height 17
click at [151, 333] on button "Start Processing" at bounding box center [132, 341] width 109 height 26
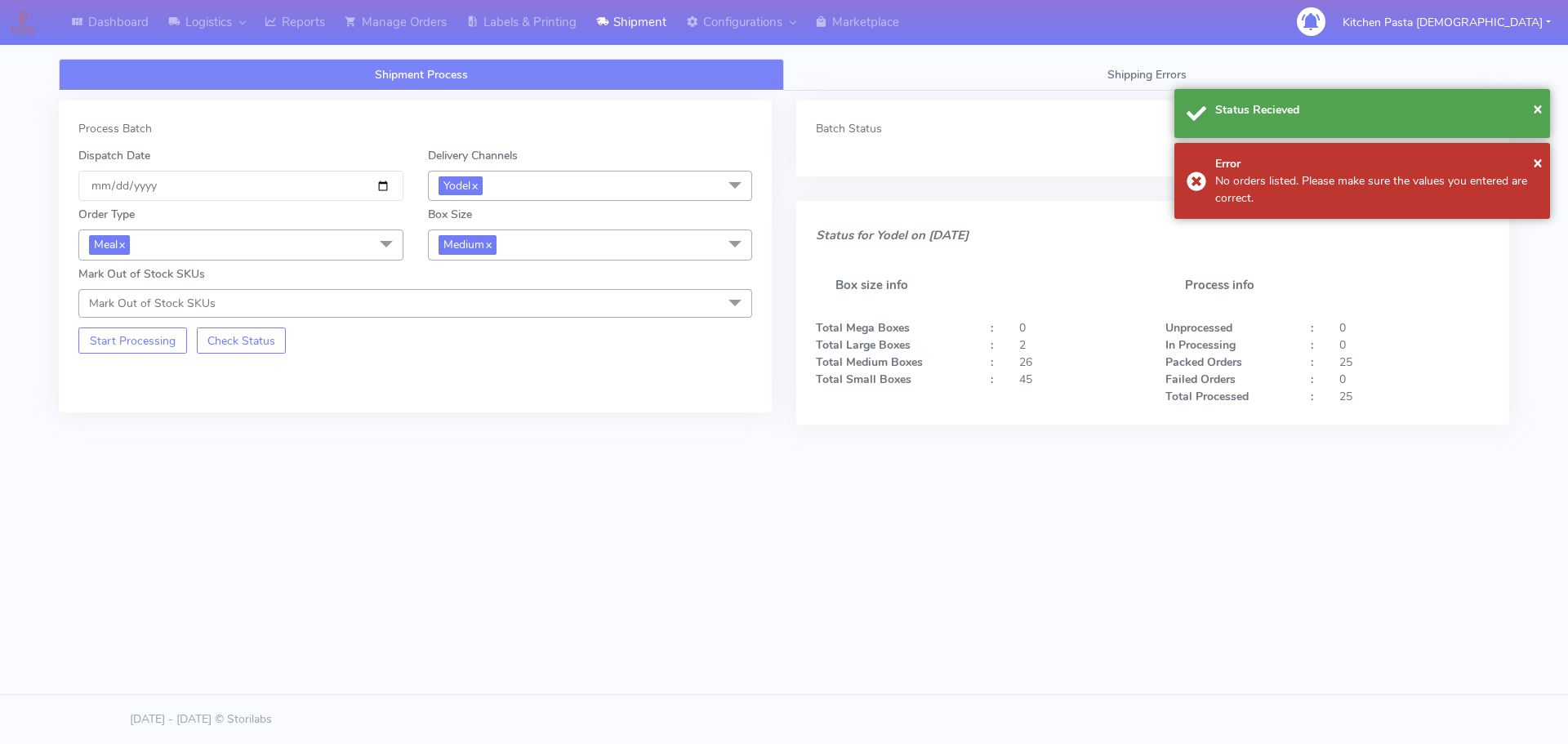
click at [540, 246] on span "Medium x" at bounding box center [591, 245] width 325 height 30
click at [455, 322] on div "Small" at bounding box center [590, 323] width 307 height 17
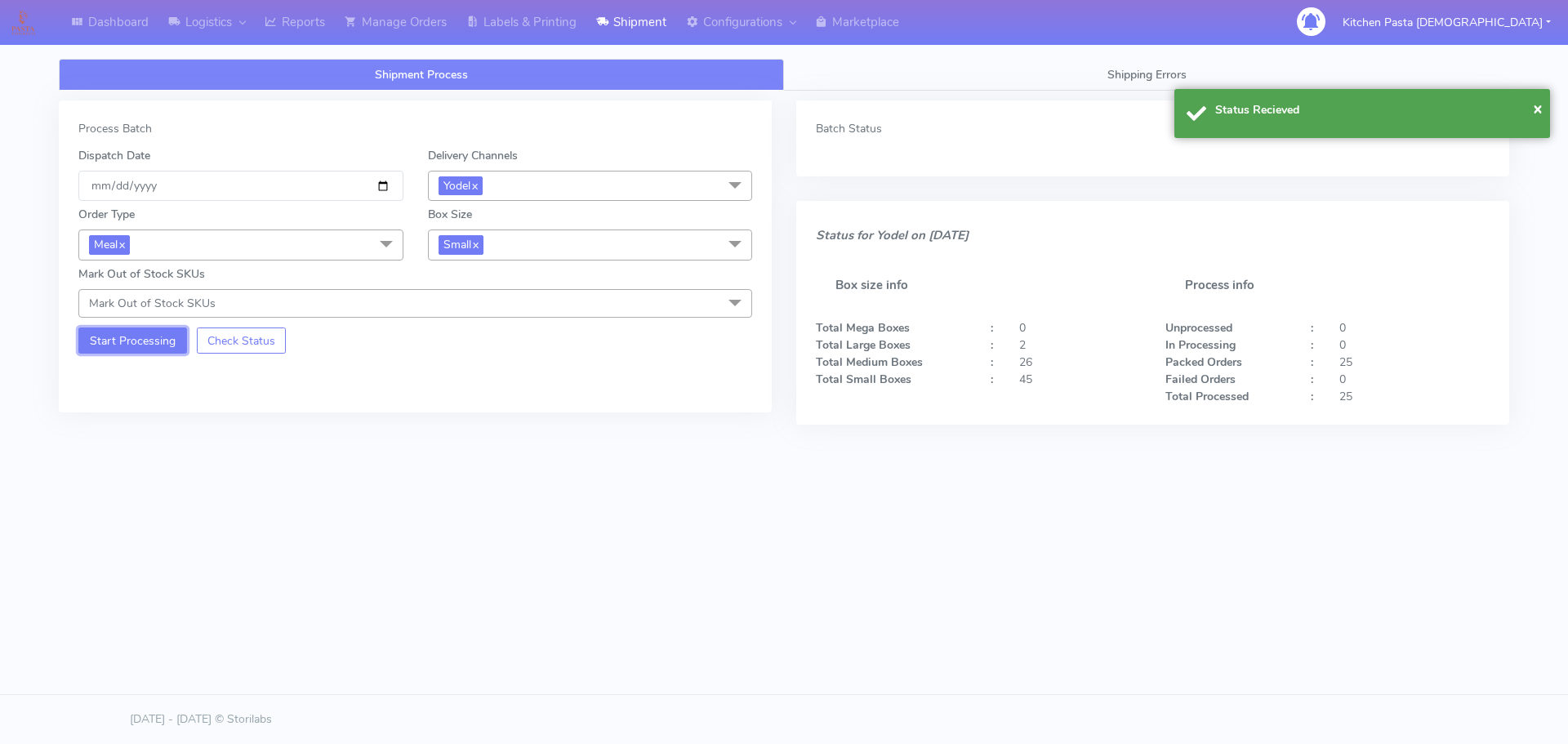
click at [143, 338] on button "Start Processing" at bounding box center [132, 341] width 109 height 26
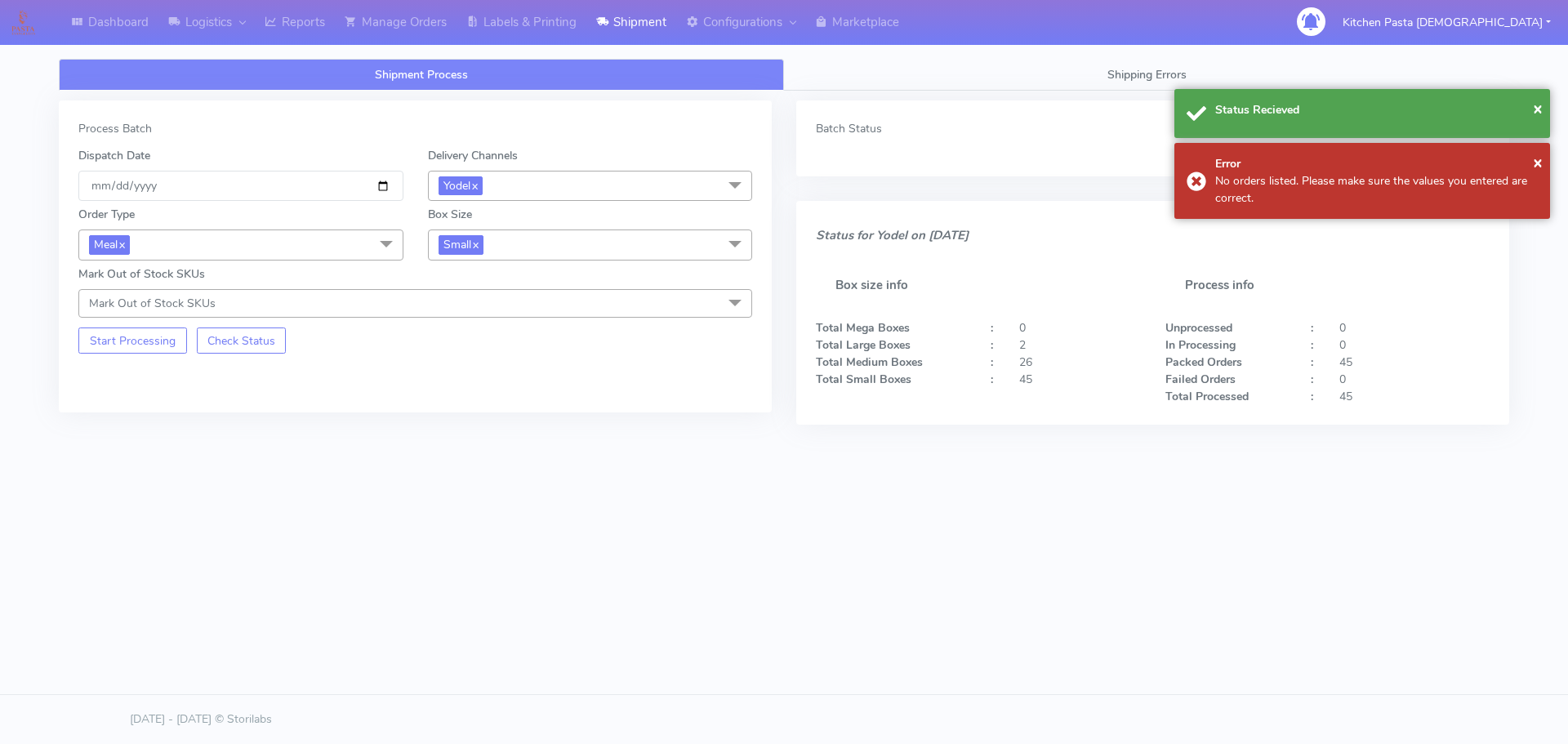
drag, startPoint x: 506, startPoint y: 250, endPoint x: 468, endPoint y: 327, distance: 85.9
click at [508, 249] on span "Small x" at bounding box center [591, 245] width 325 height 30
click at [458, 436] on div "Mega" at bounding box center [590, 431] width 307 height 17
click at [129, 357] on div "Process Batch Dispatch Date [DATE] Delivery Channels Yodel x DHL OnFleet Royal …" at bounding box center [416, 257] width 713 height 312
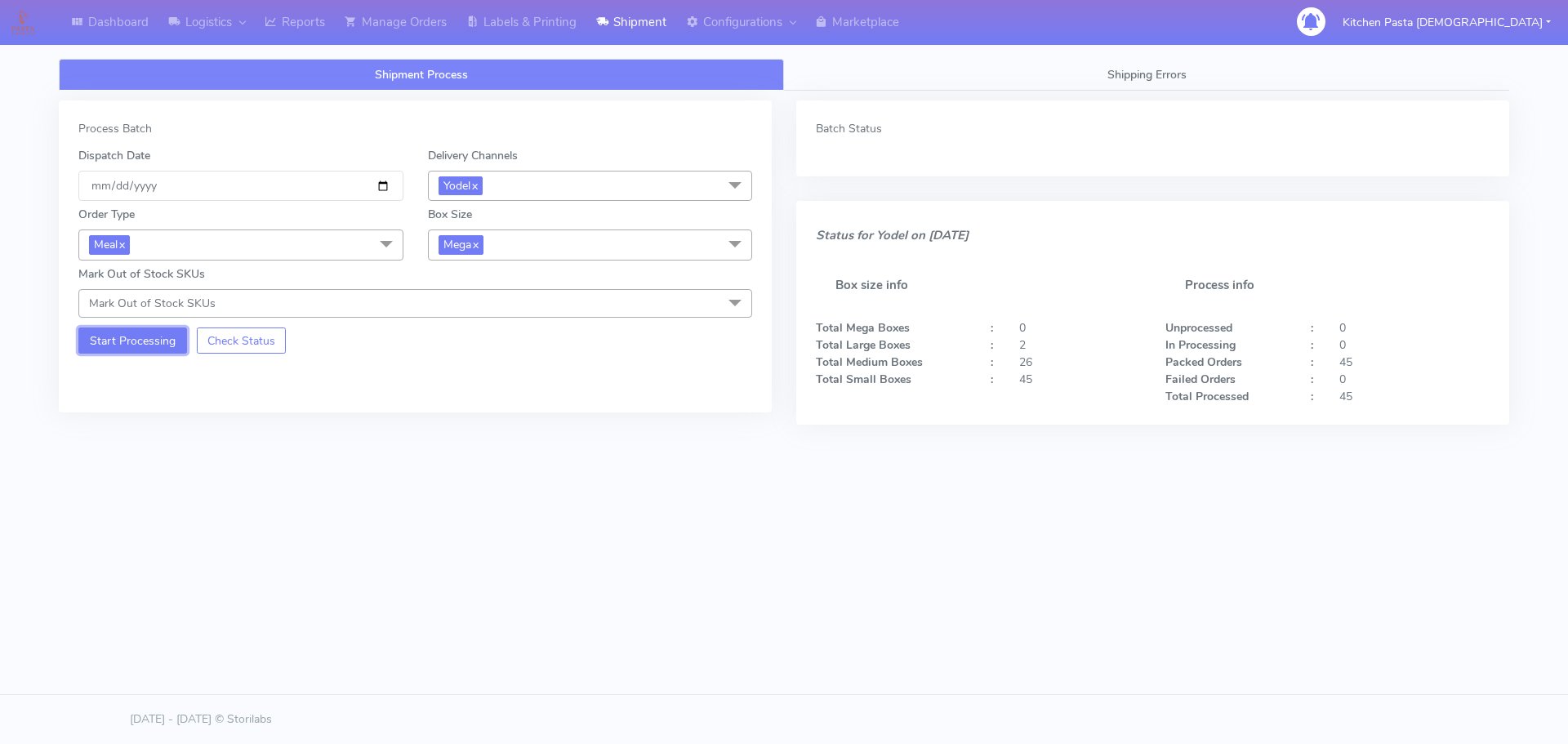
click at [131, 348] on button "Start Processing" at bounding box center [132, 341] width 109 height 26
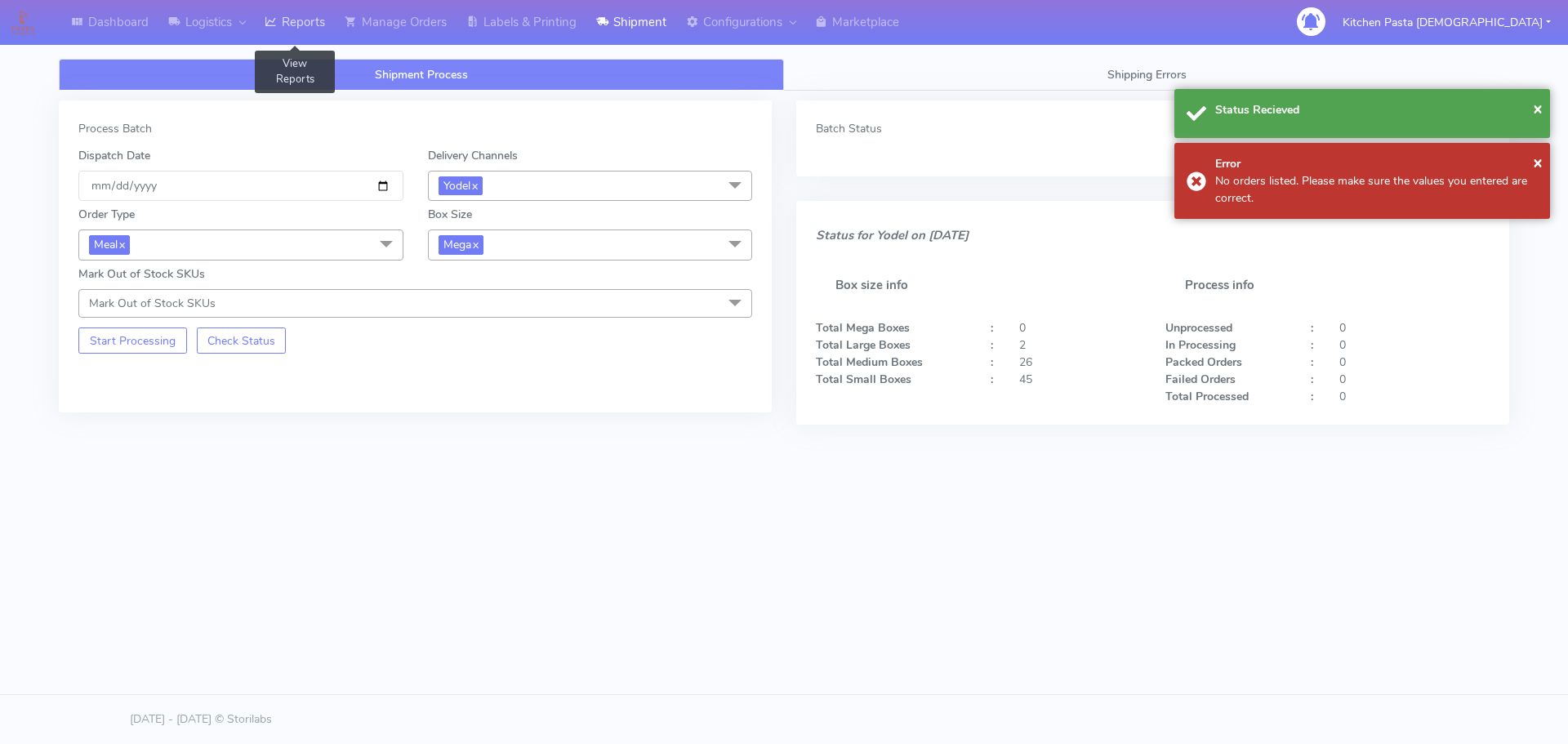
drag, startPoint x: 315, startPoint y: 17, endPoint x: 324, endPoint y: 3, distance: 16.6
click at [315, 17] on link "Reports" at bounding box center [295, 23] width 80 height 45
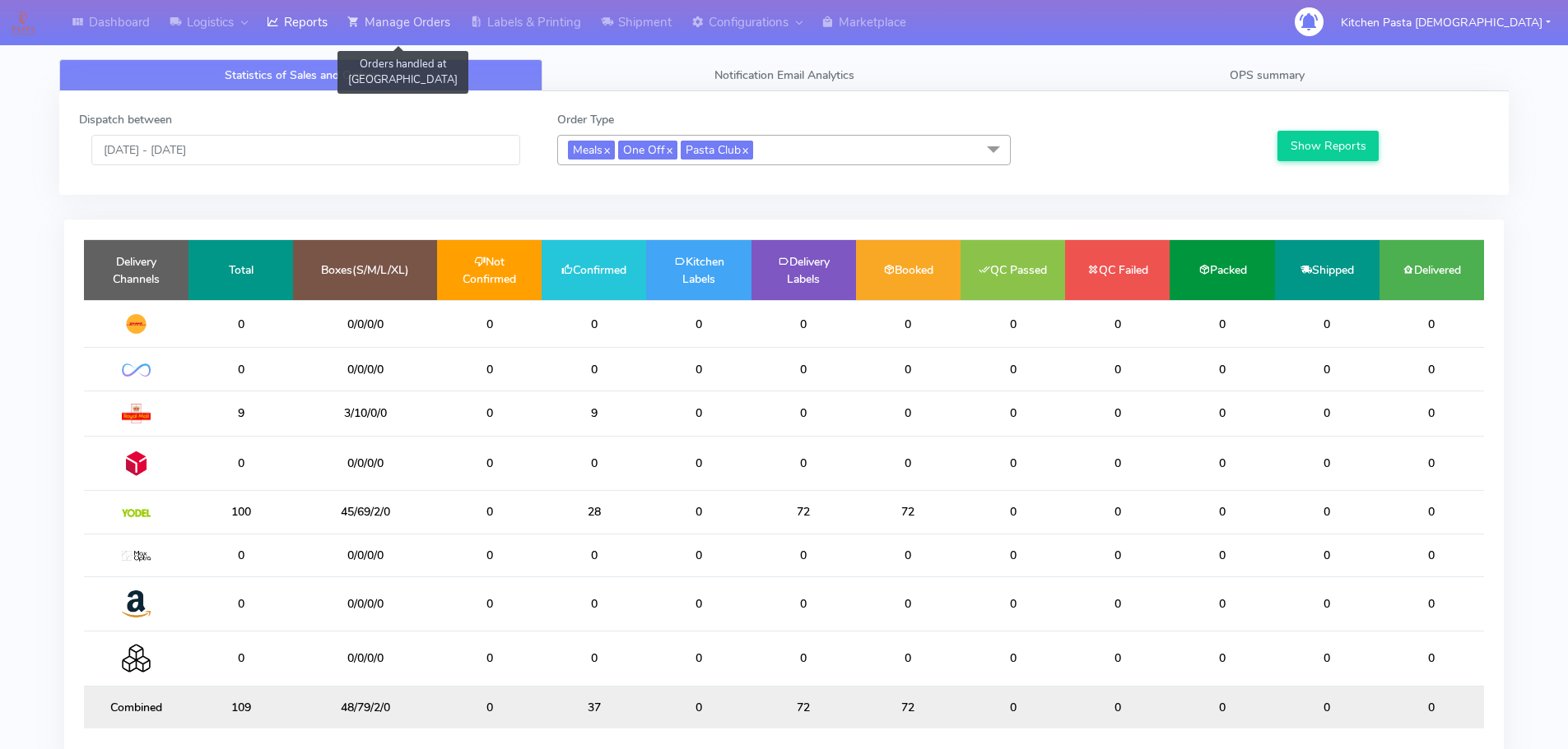
click at [452, 31] on link "Manage Orders" at bounding box center [399, 23] width 123 height 46
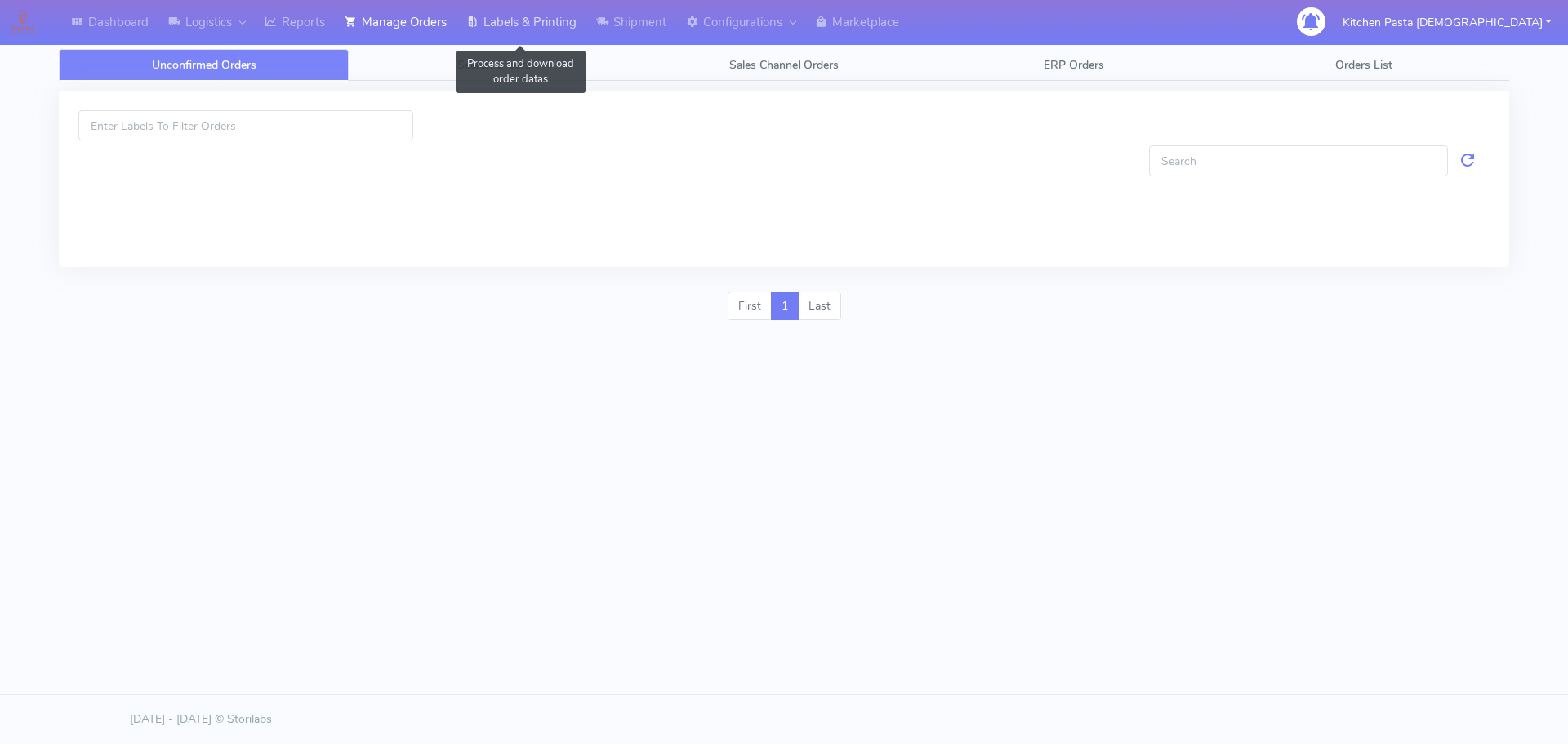
click at [499, 17] on link "Labels & Printing" at bounding box center [521, 23] width 130 height 45
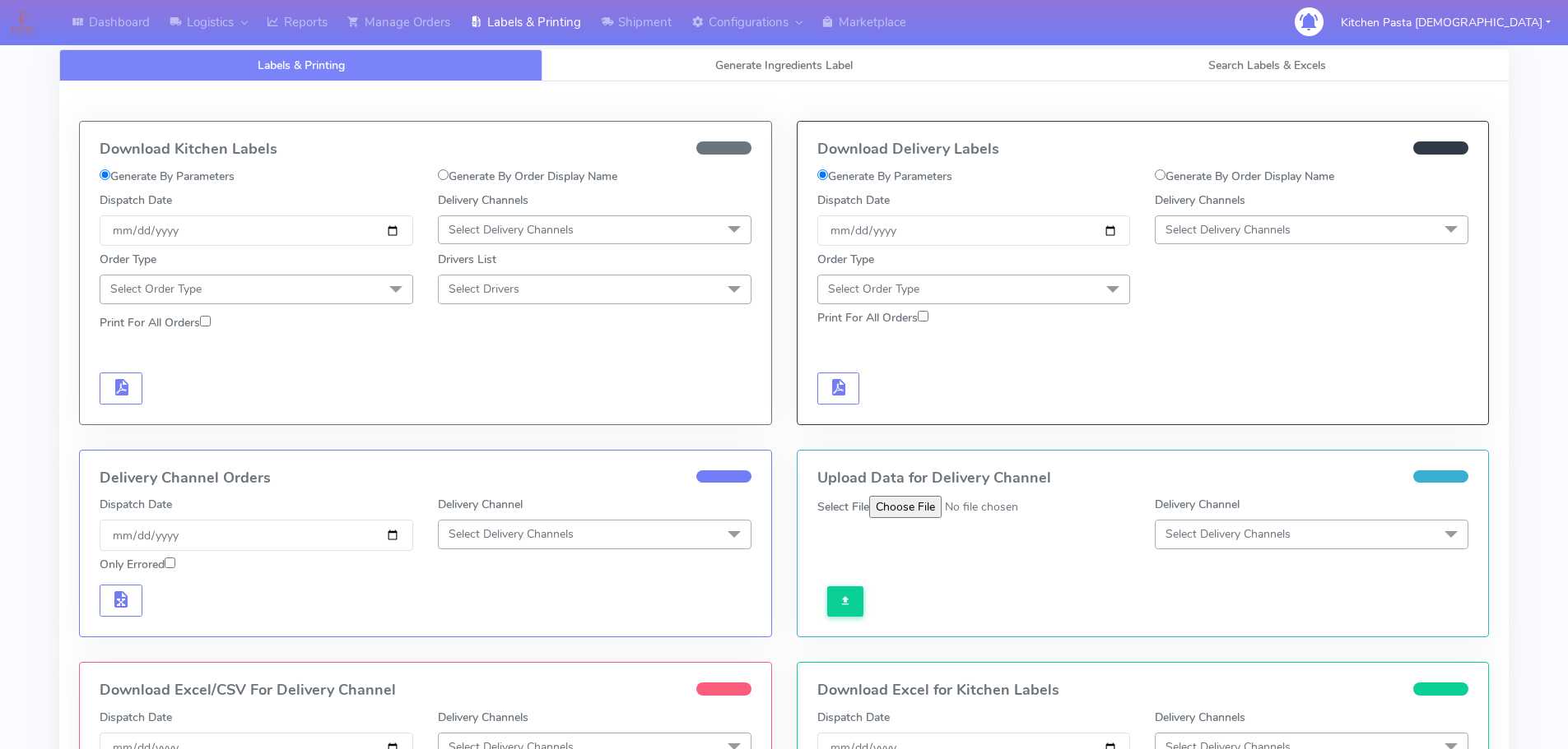
drag, startPoint x: 502, startPoint y: 218, endPoint x: 500, endPoint y: 237, distance: 19.1
click at [506, 218] on span "Select Delivery Channels" at bounding box center [595, 230] width 314 height 29
click at [489, 357] on div "Royal Mail" at bounding box center [594, 361] width 295 height 18
click at [366, 289] on span "Select Order Type" at bounding box center [257, 289] width 314 height 29
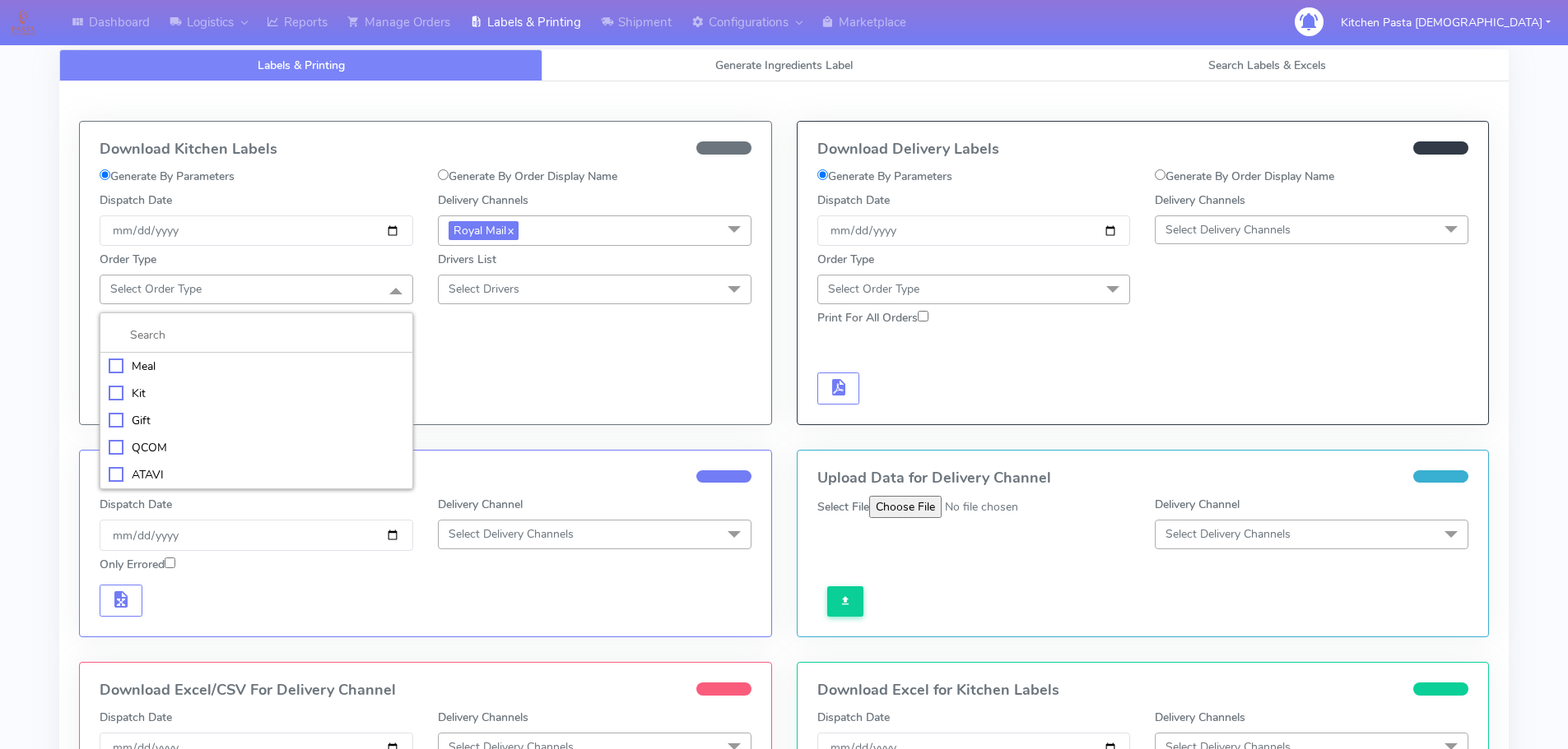
drag, startPoint x: 229, startPoint y: 372, endPoint x: 250, endPoint y: 371, distance: 21.0
click at [230, 372] on div "Meal" at bounding box center [256, 366] width 295 height 18
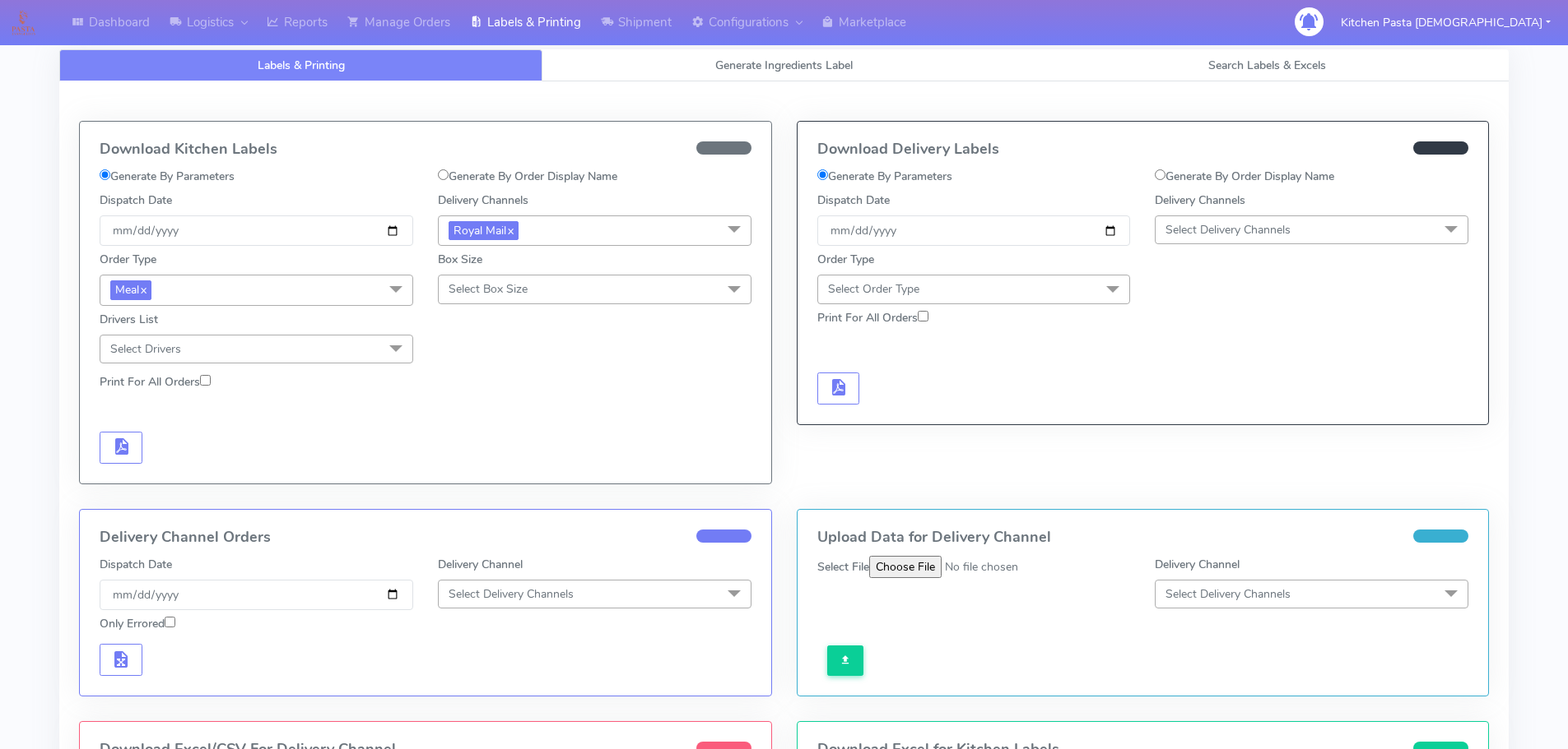
click at [509, 304] on span "Select Box Size" at bounding box center [595, 289] width 314 height 29
click at [493, 470] on div "Mega" at bounding box center [594, 475] width 295 height 18
checkbox input "true"
drag, startPoint x: 115, startPoint y: 452, endPoint x: 143, endPoint y: 441, distance: 30.1
click at [117, 452] on span "button" at bounding box center [121, 450] width 20 height 16
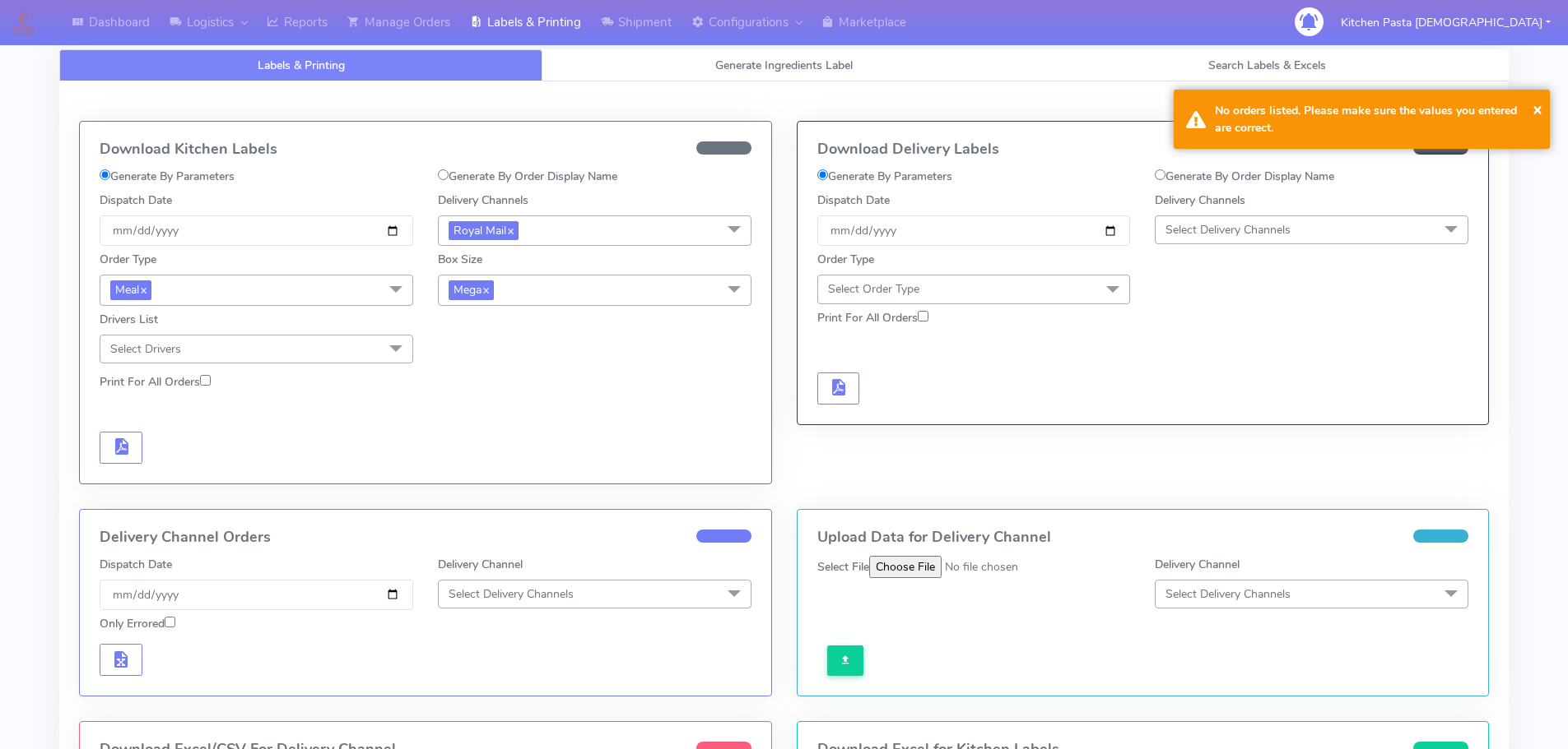
click at [585, 290] on span "Mega x" at bounding box center [595, 290] width 314 height 31
click at [458, 445] on div "Large" at bounding box center [594, 449] width 295 height 18
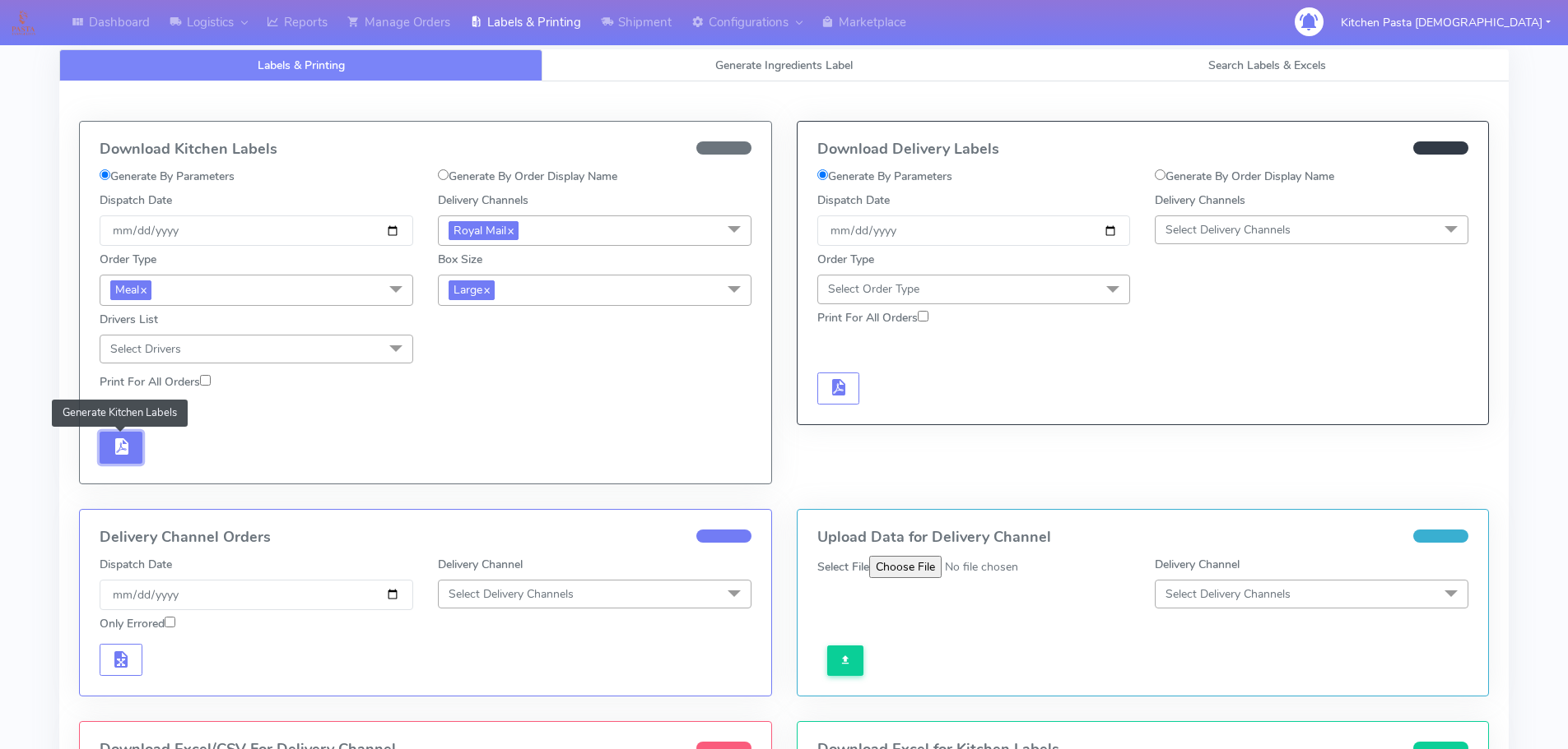
click at [110, 452] on button "button" at bounding box center [121, 448] width 43 height 32
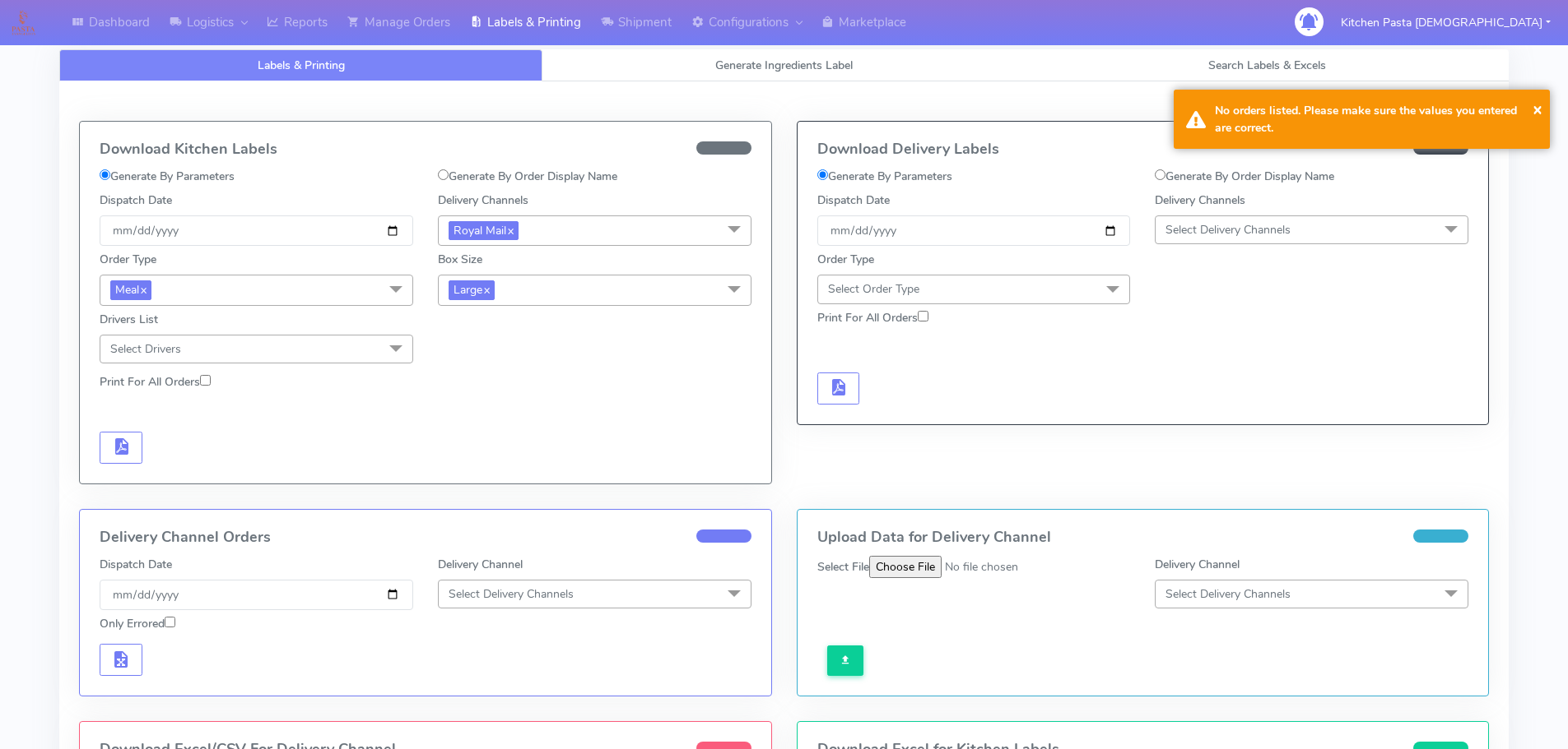
click at [548, 280] on span "Large x" at bounding box center [595, 290] width 314 height 31
click at [479, 413] on div "Medium" at bounding box center [594, 422] width 295 height 18
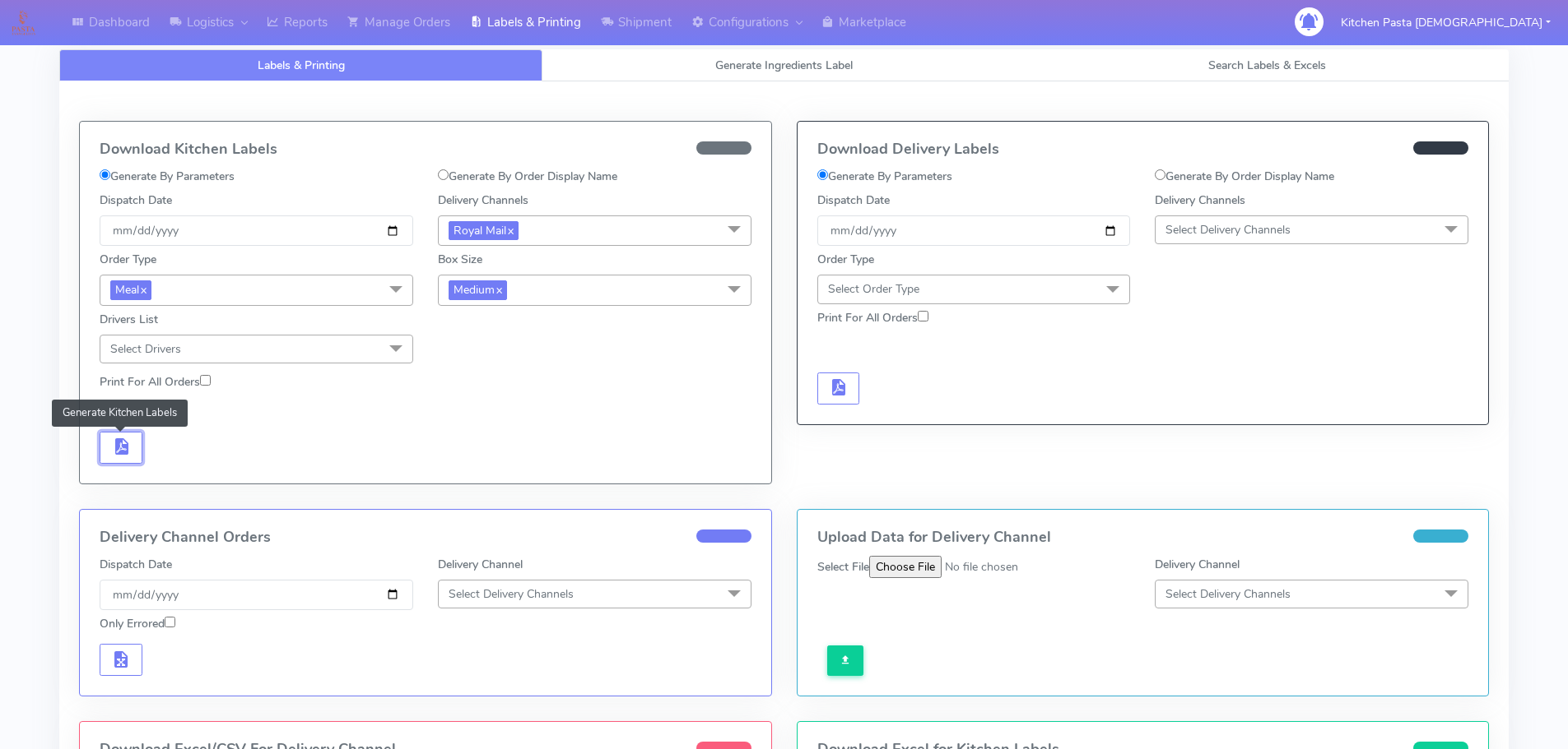
drag, startPoint x: 133, startPoint y: 438, endPoint x: 140, endPoint y: 422, distance: 17.5
click at [133, 433] on button "button" at bounding box center [121, 448] width 43 height 32
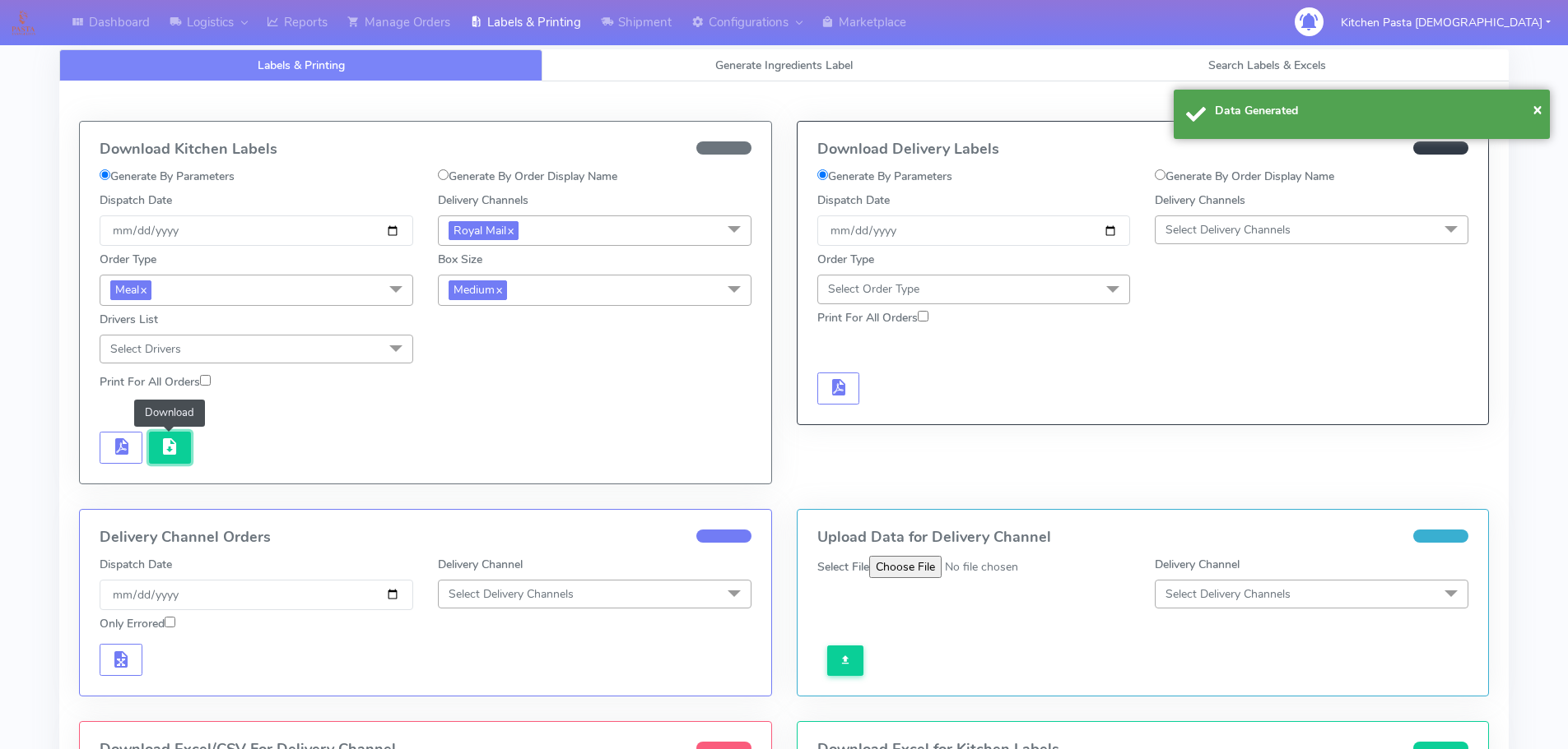
click at [157, 439] on button "button" at bounding box center [170, 448] width 43 height 32
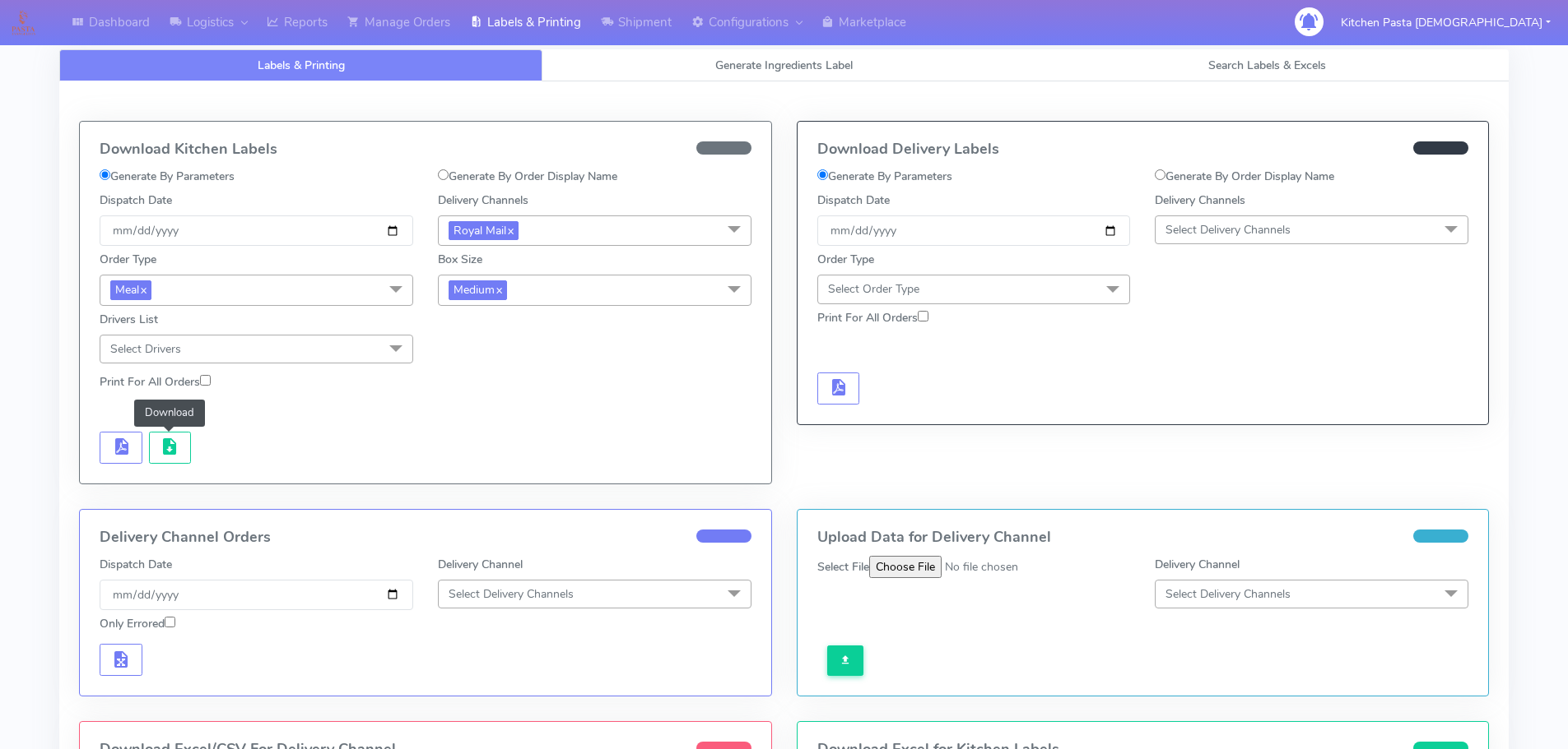
drag, startPoint x: 583, startPoint y: 293, endPoint x: 564, endPoint y: 305, distance: 22.5
click at [583, 293] on span "Medium x" at bounding box center [595, 290] width 314 height 31
drag, startPoint x: 507, startPoint y: 365, endPoint x: 425, endPoint y: 370, distance: 82.2
click at [509, 365] on div "Small" at bounding box center [594, 368] width 295 height 18
click at [124, 442] on span "button" at bounding box center [121, 450] width 20 height 16
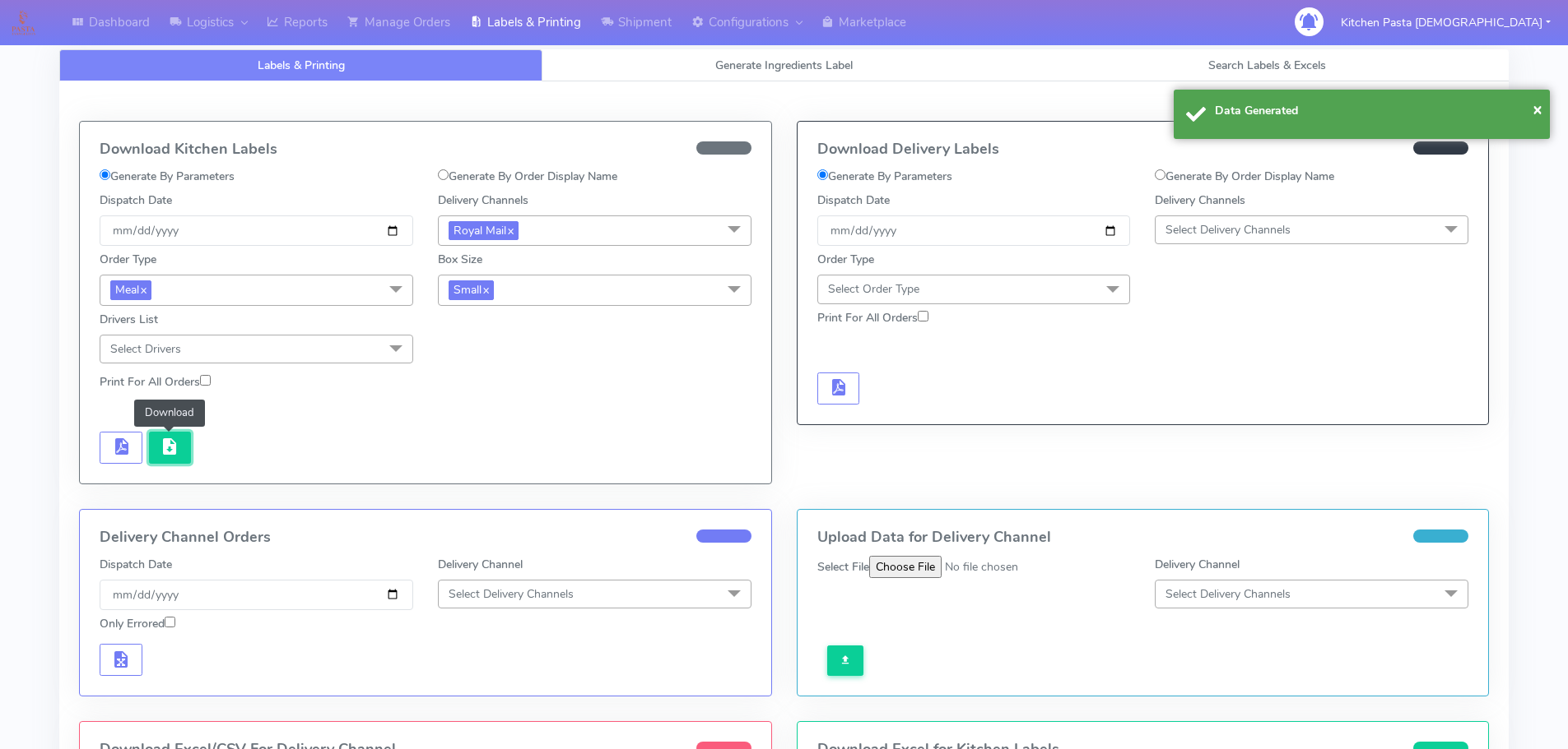
click at [150, 439] on button "button" at bounding box center [170, 448] width 43 height 32
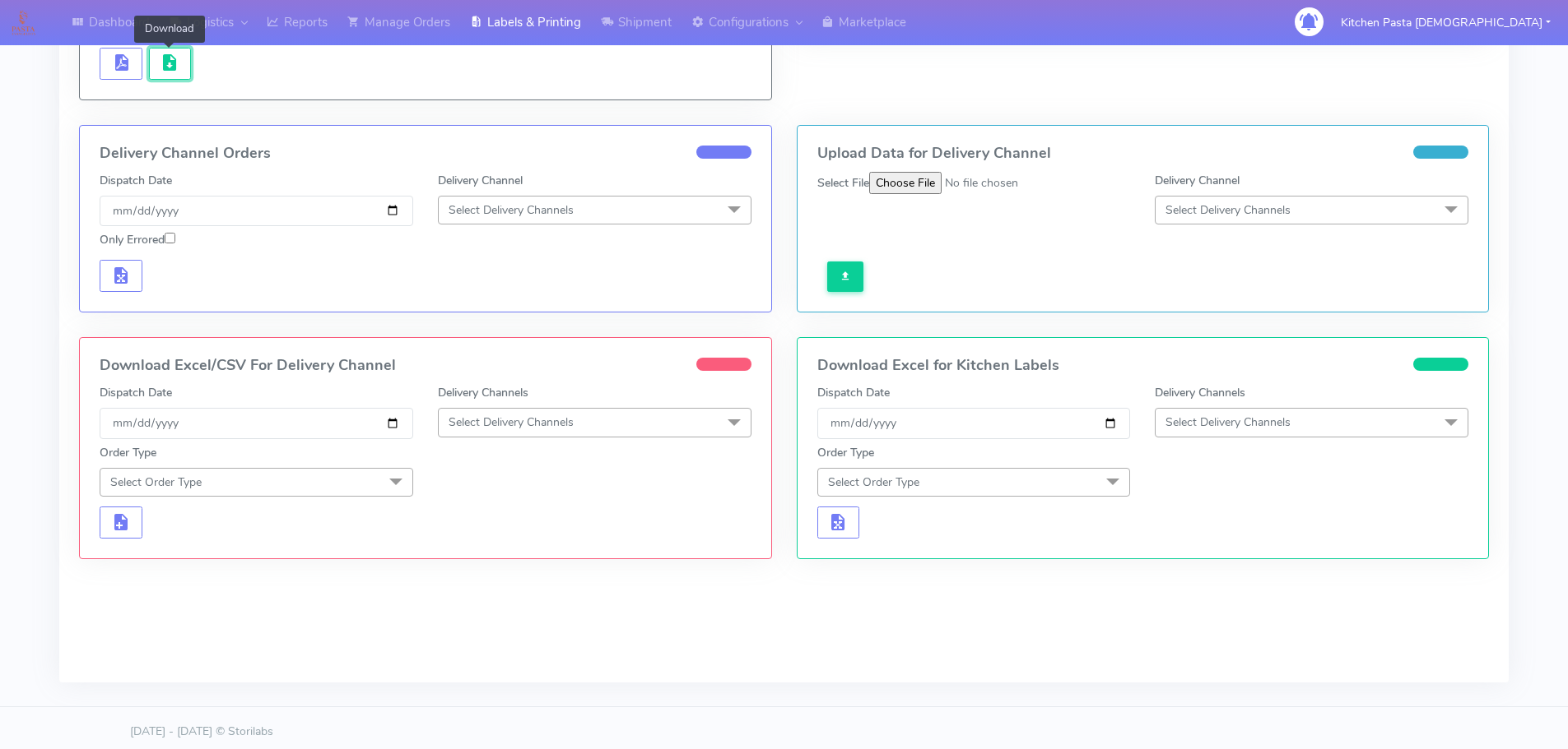
scroll to position [392, 0]
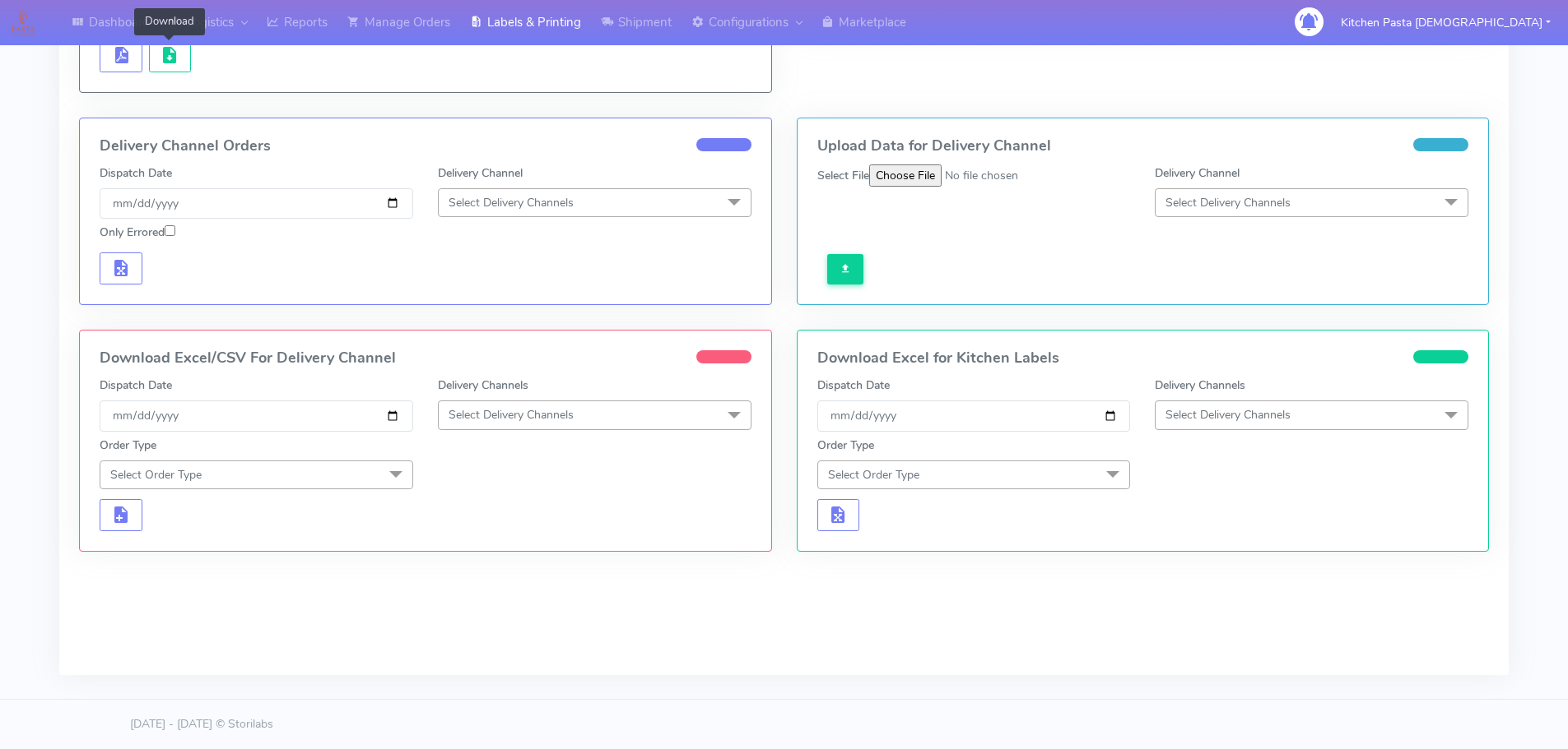
click at [538, 409] on span "Select Delivery Channels" at bounding box center [511, 415] width 125 height 16
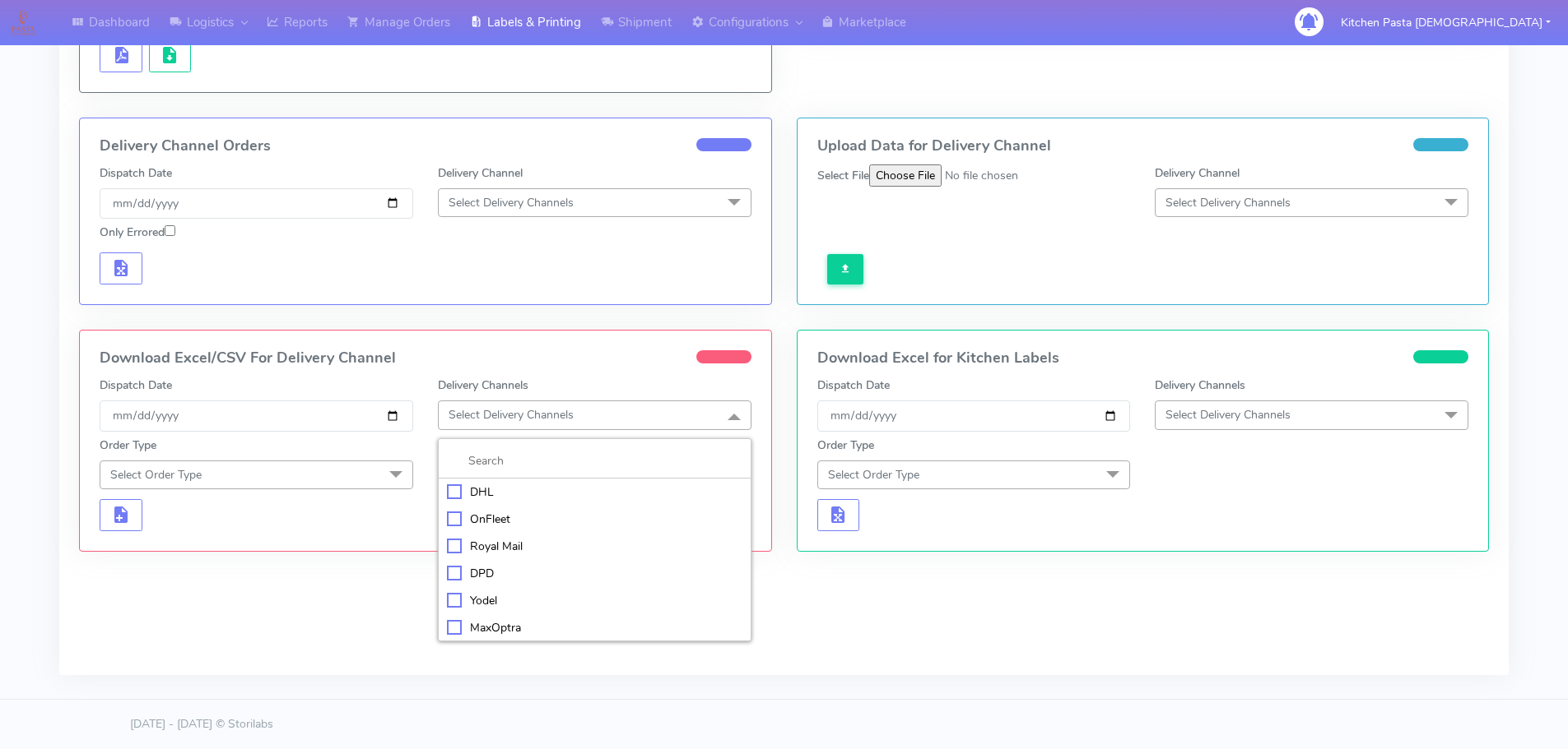
drag, startPoint x: 501, startPoint y: 538, endPoint x: 436, endPoint y: 513, distance: 69.6
click at [502, 538] on div "Royal Mail" at bounding box center [594, 547] width 295 height 18
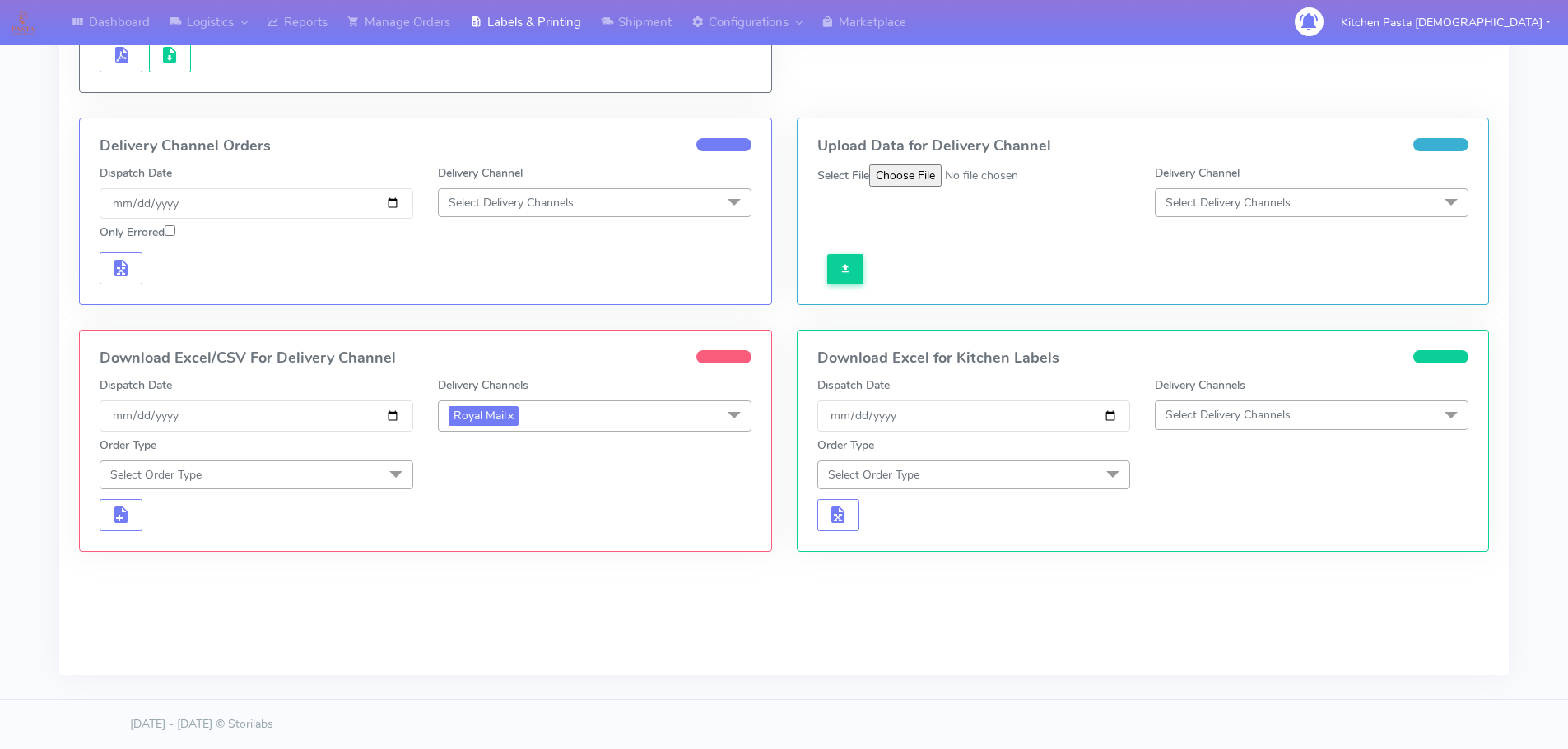
click at [384, 477] on span at bounding box center [396, 477] width 33 height 32
click at [153, 545] on div "Meal" at bounding box center [256, 552] width 295 height 18
click at [493, 465] on span "Select Box Size" at bounding box center [595, 475] width 314 height 29
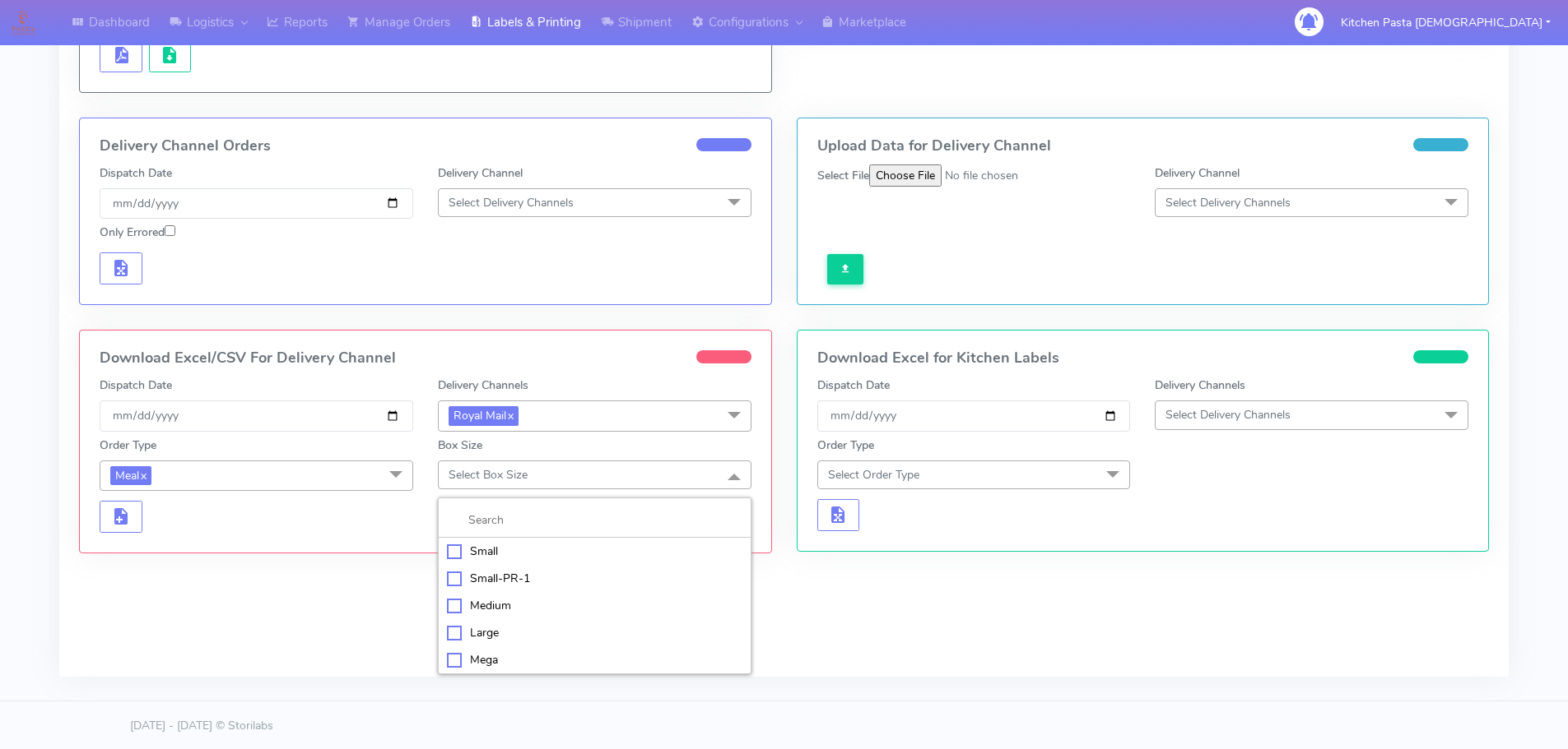
click at [499, 596] on li "Medium" at bounding box center [595, 605] width 312 height 27
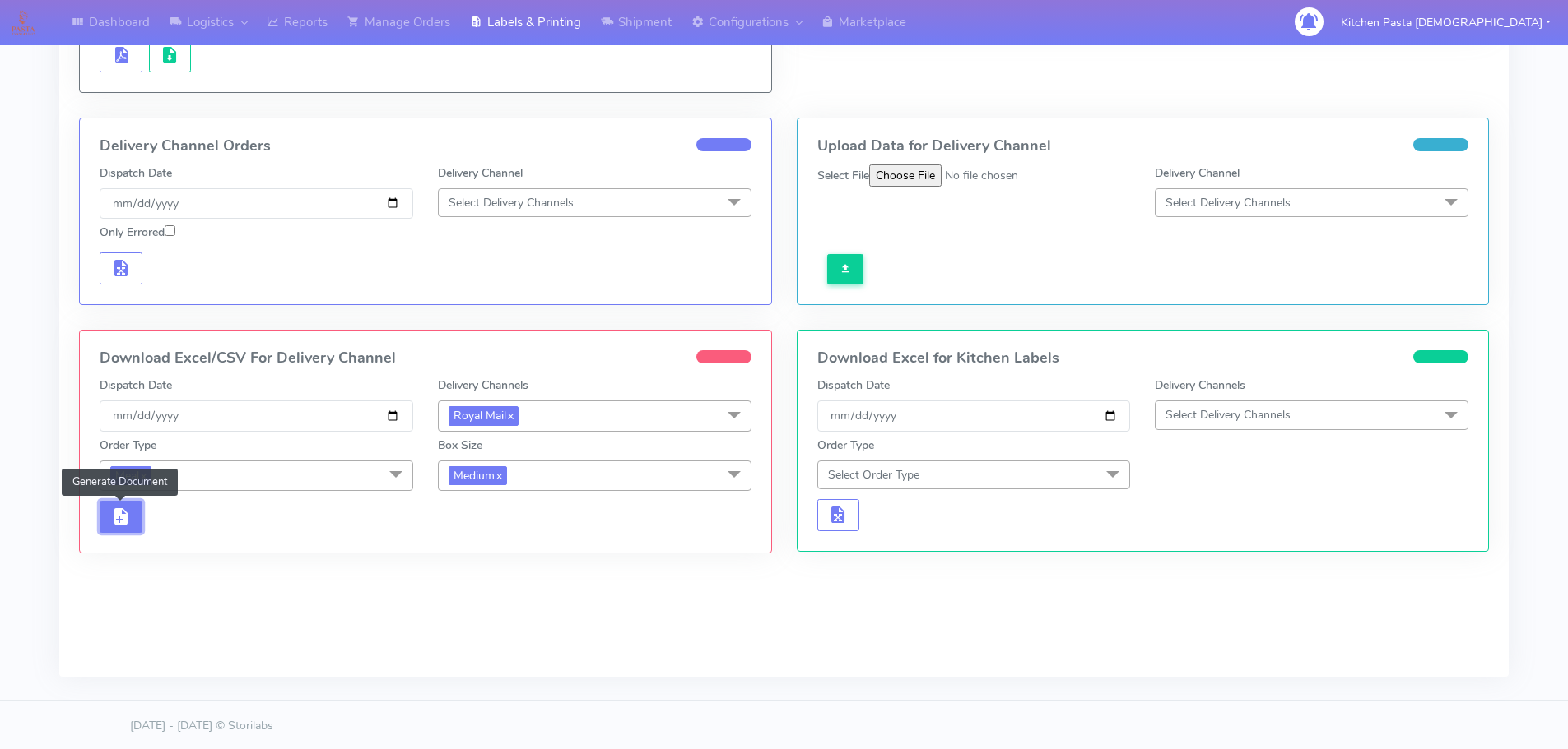
click at [131, 522] on button "button" at bounding box center [121, 517] width 43 height 32
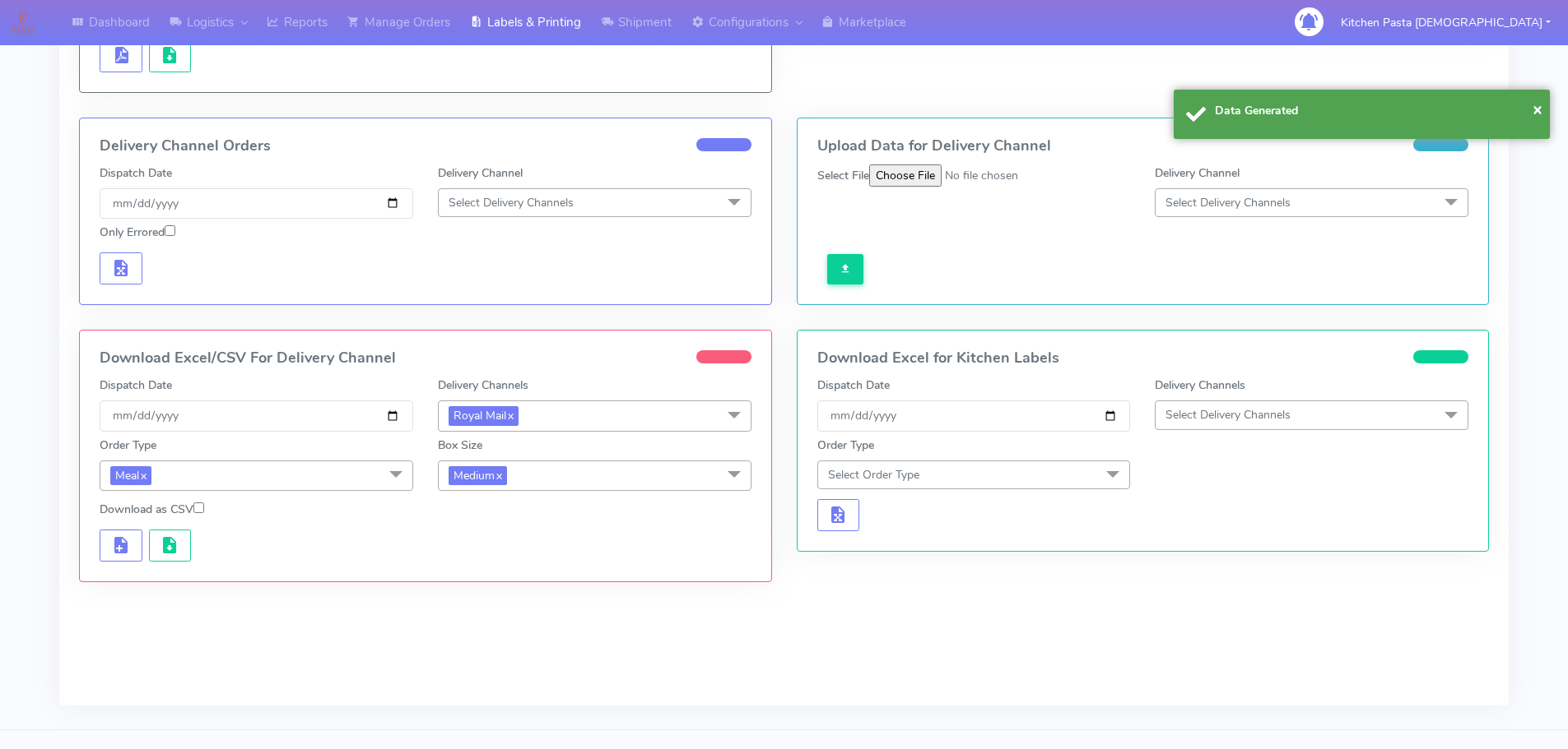
click at [167, 522] on div "Download as CSV" at bounding box center [257, 512] width 338 height 24
click at [171, 542] on span "button" at bounding box center [169, 549] width 20 height 16
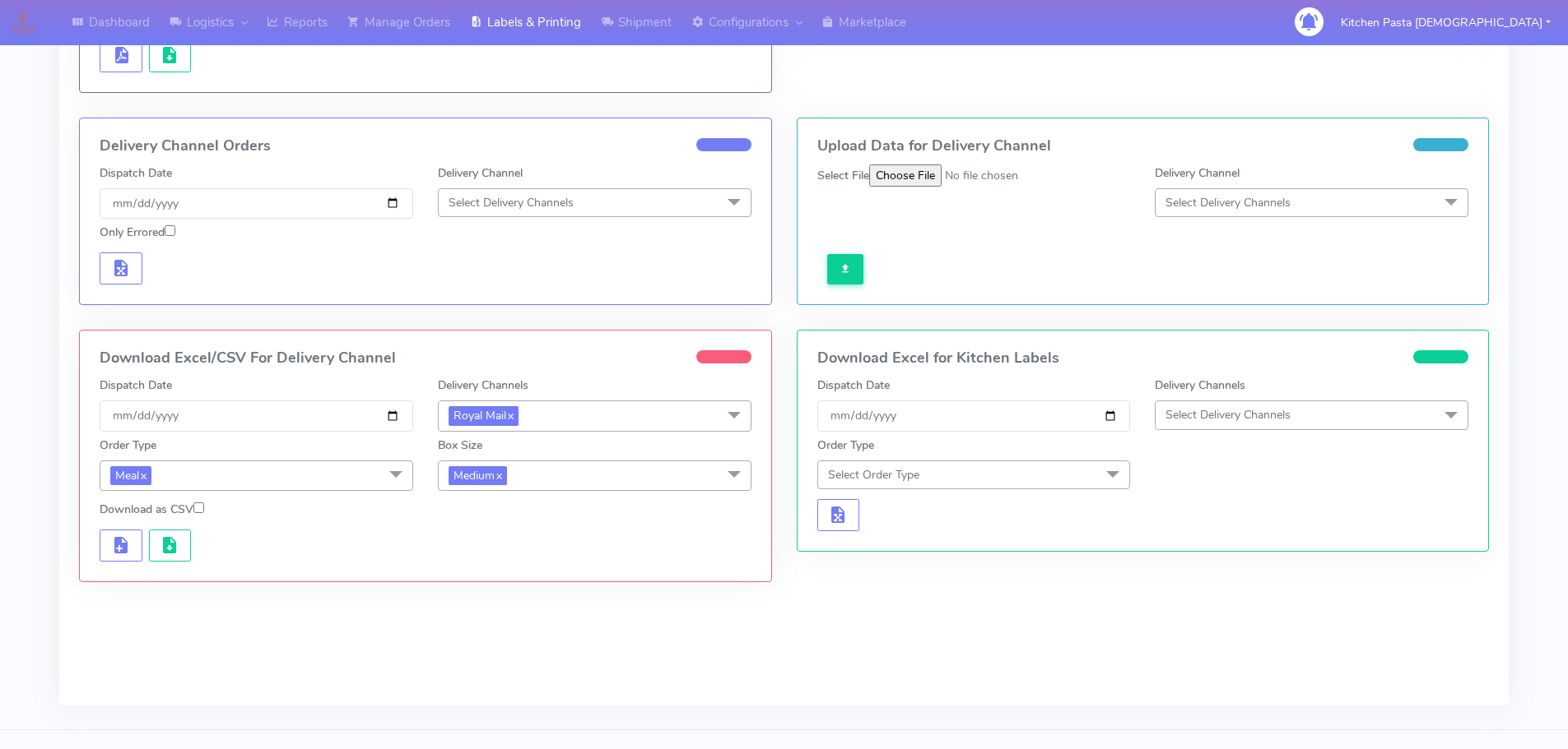
click at [609, 463] on span "Medium x" at bounding box center [595, 476] width 314 height 31
click at [523, 559] on div "Small" at bounding box center [594, 554] width 295 height 18
click at [133, 544] on button "button" at bounding box center [121, 546] width 43 height 32
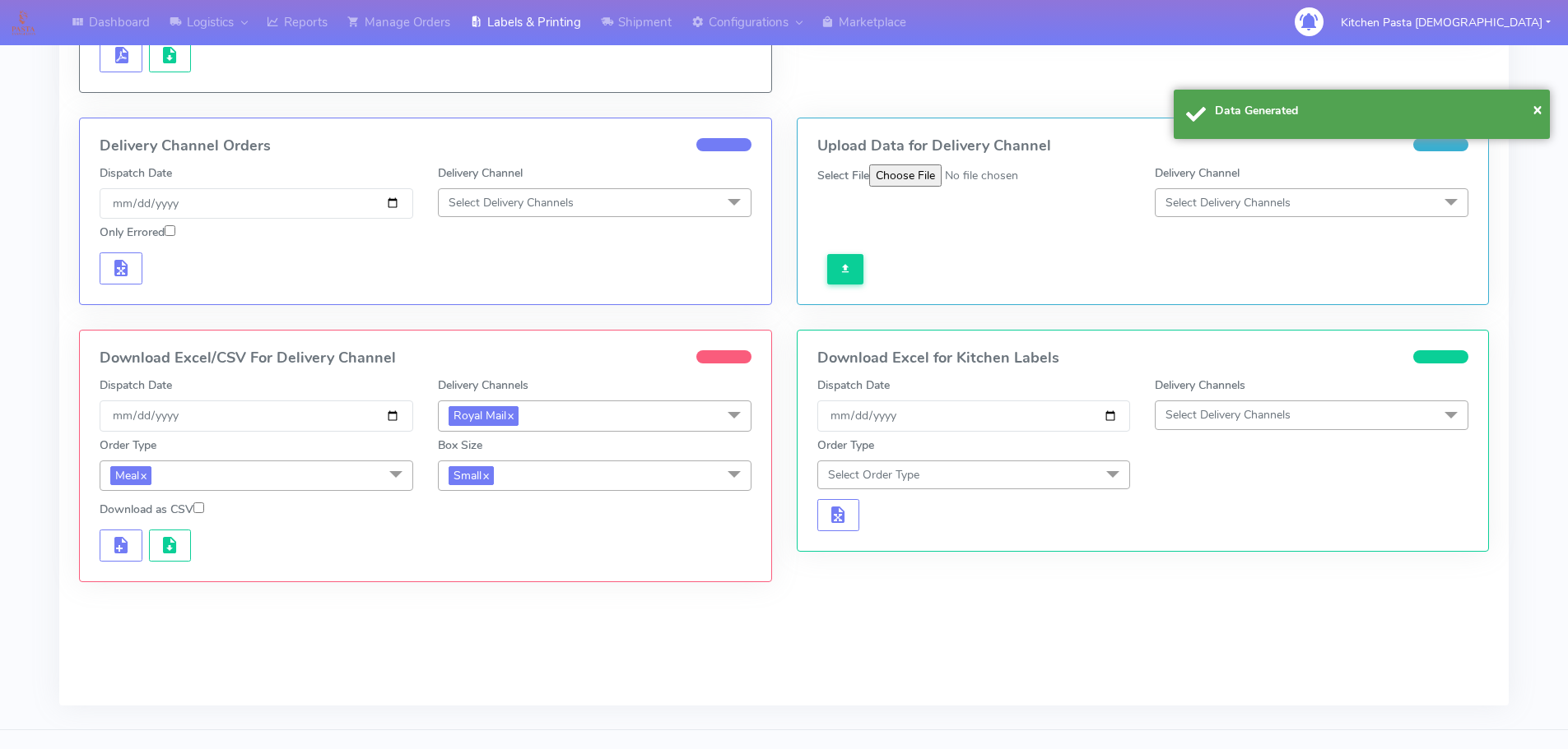
click at [165, 562] on div "Download Excel/CSV For Delivery Channel Dispatch Date [DATE] Delivery Channels …" at bounding box center [425, 456] width 692 height 251
click at [165, 548] on span "button" at bounding box center [169, 549] width 20 height 16
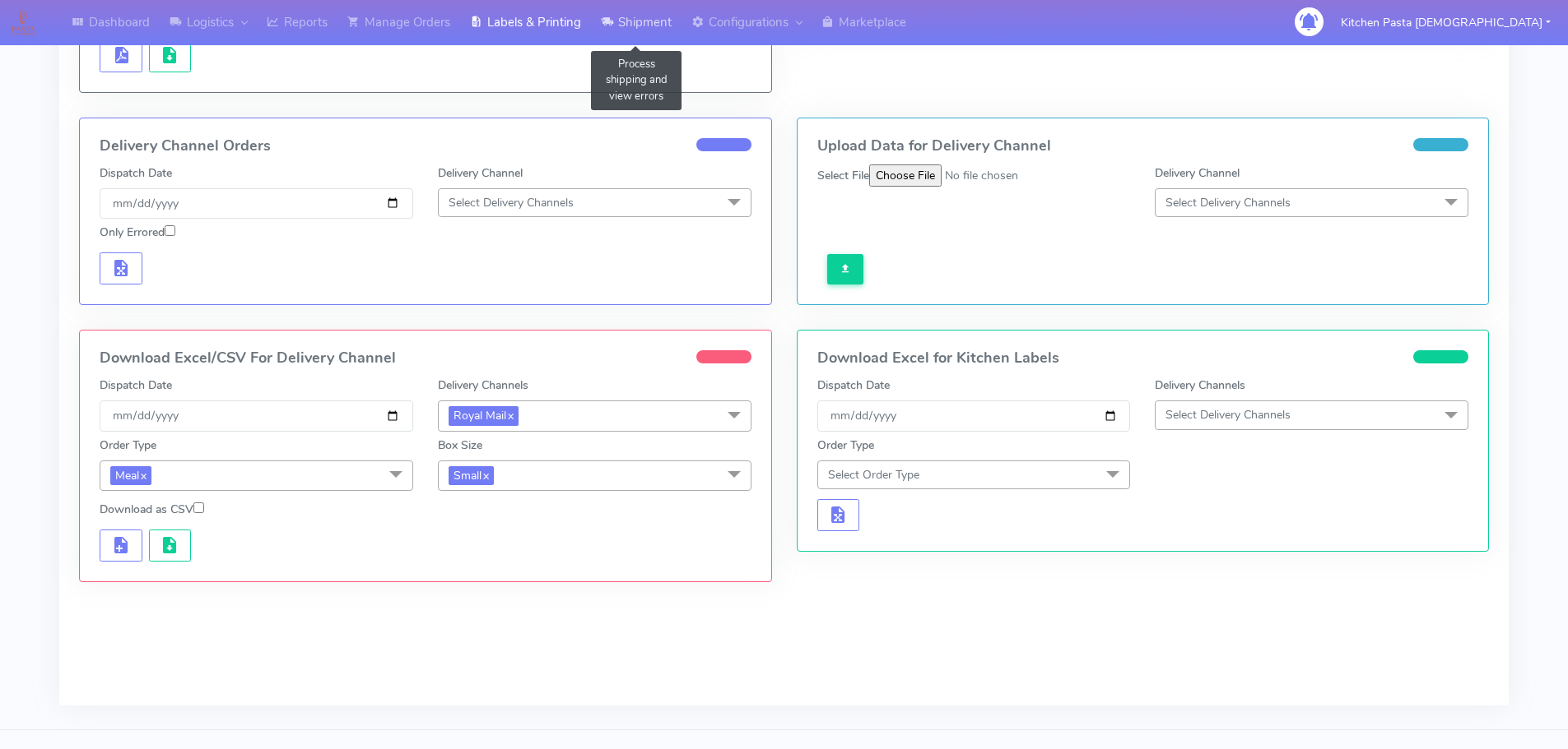
drag, startPoint x: 633, startPoint y: 29, endPoint x: 605, endPoint y: 47, distance: 33.3
click at [633, 29] on link "Shipment" at bounding box center [635, 23] width 90 height 46
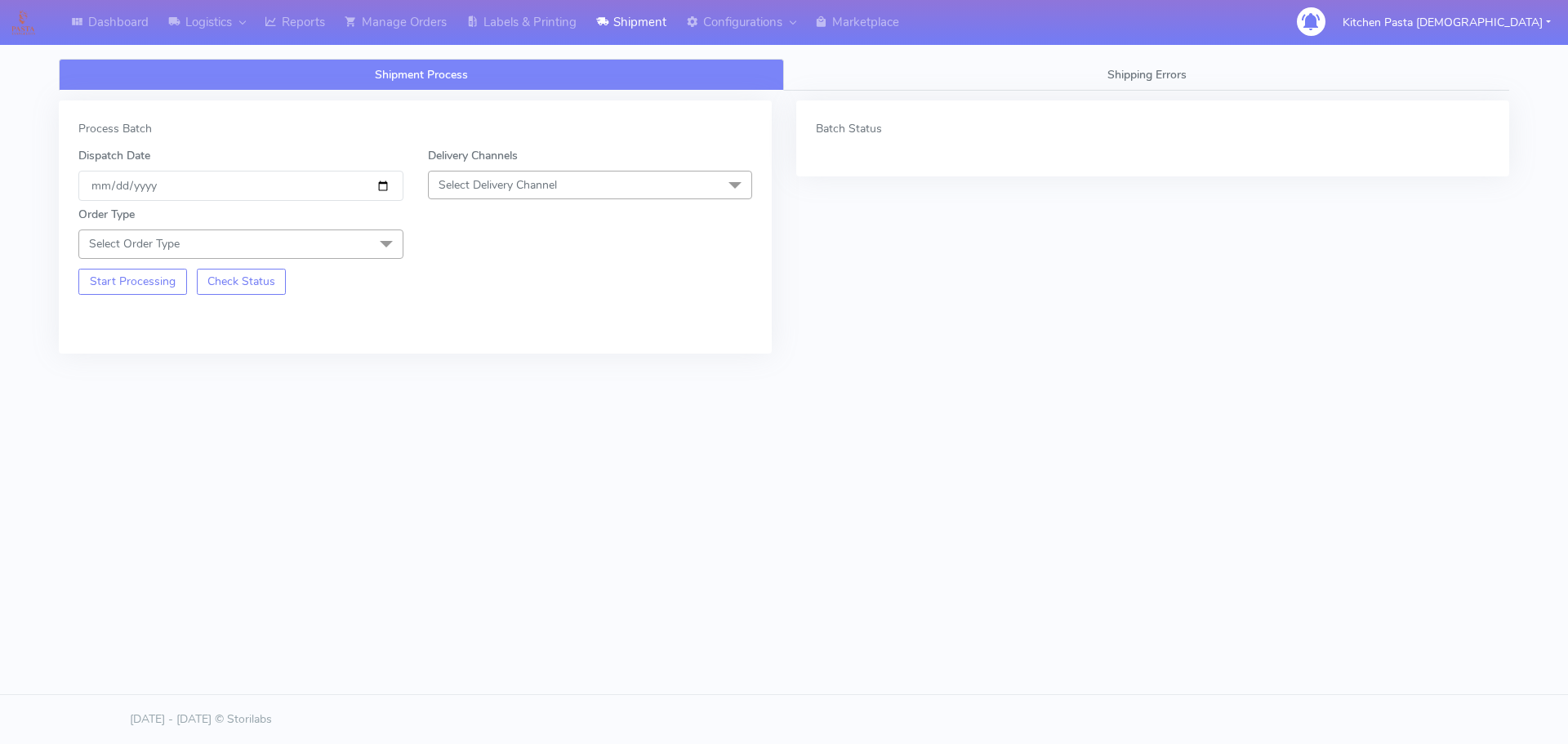
click at [515, 185] on span "Select Delivery Channel" at bounding box center [497, 185] width 118 height 16
click at [457, 374] on div "Yodel" at bounding box center [590, 369] width 307 height 17
click at [308, 244] on span "Select Order Type" at bounding box center [241, 244] width 325 height 29
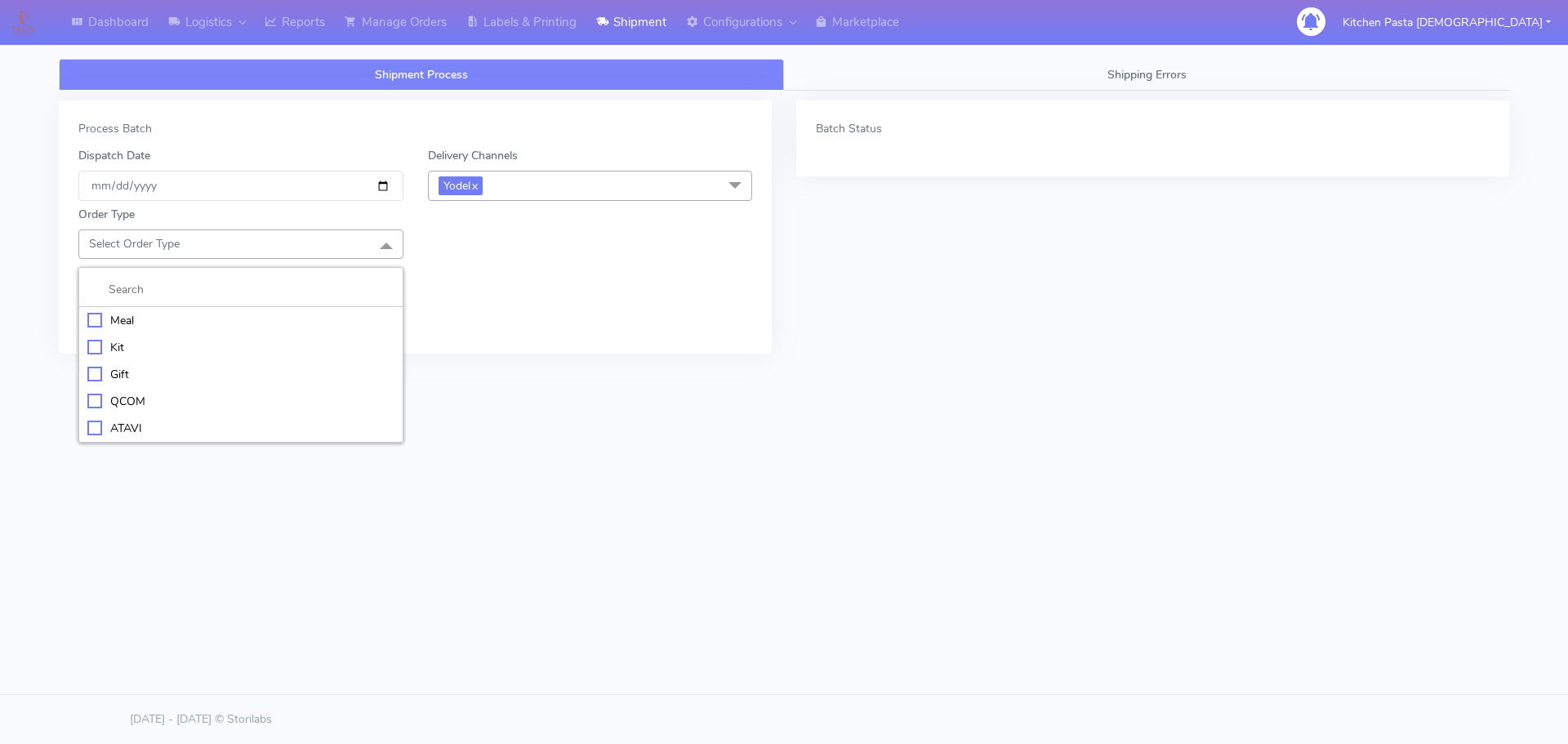
click at [181, 342] on div "Kit" at bounding box center [240, 348] width 307 height 17
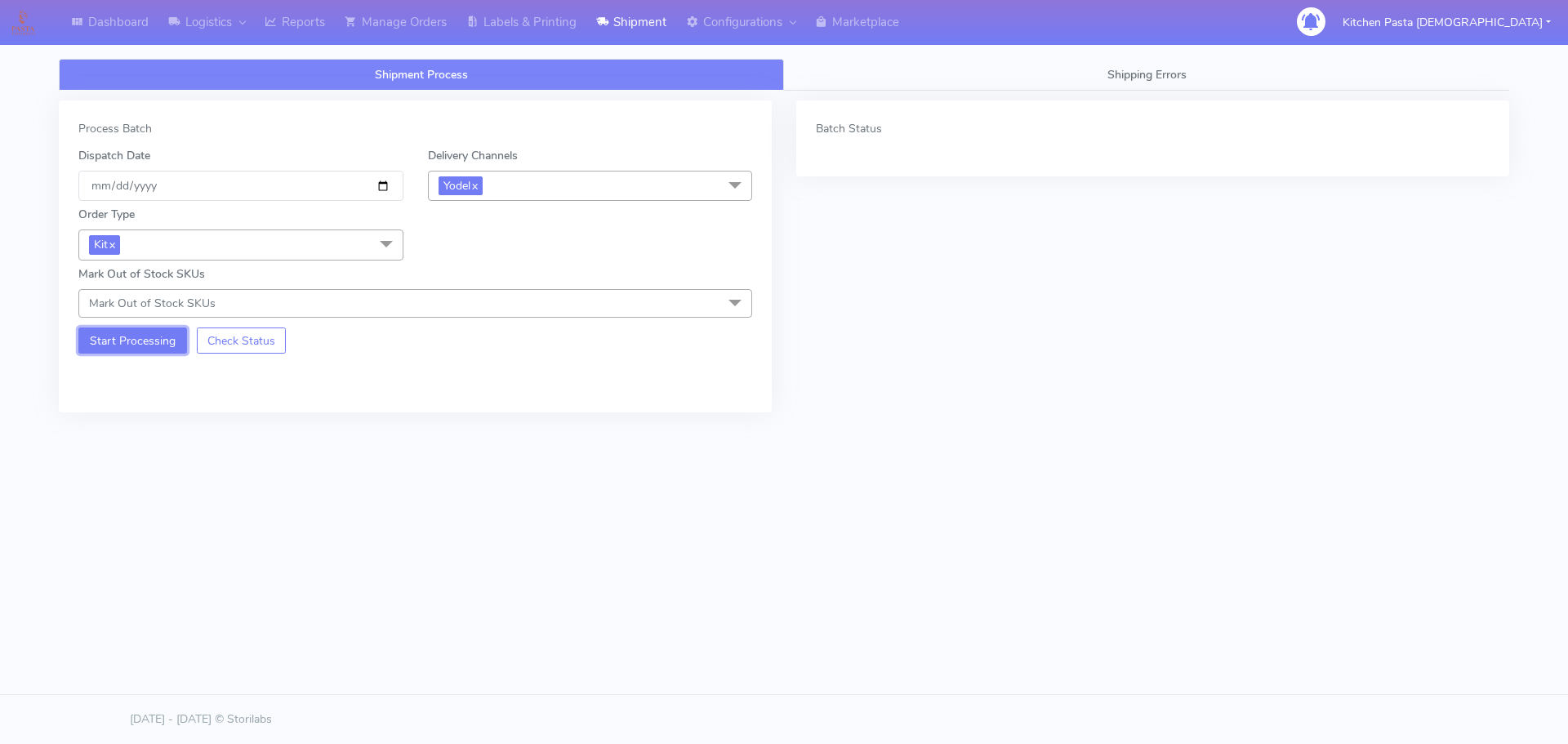
click at [157, 330] on button "Start Processing" at bounding box center [132, 341] width 109 height 26
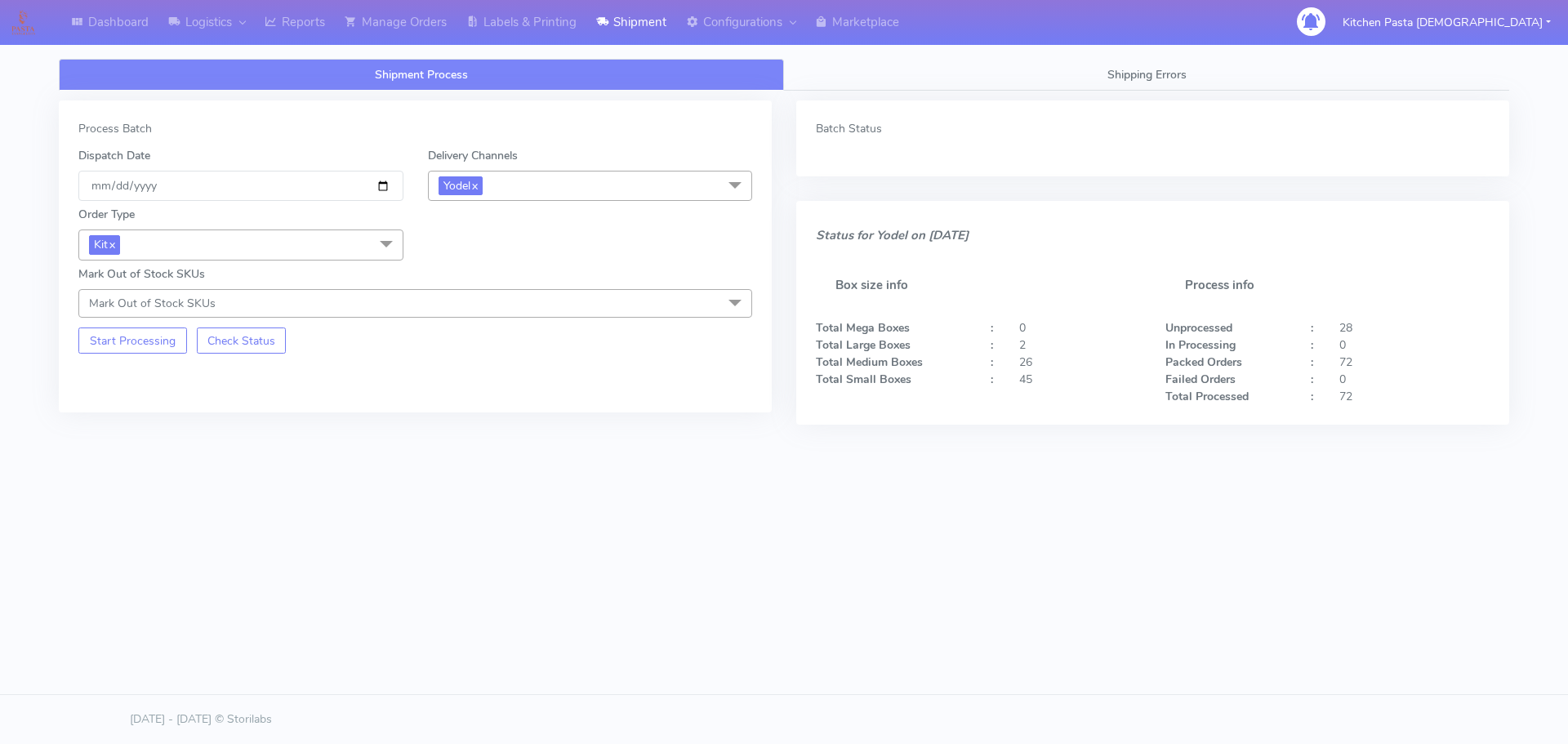
click at [309, 248] on span "Kit x" at bounding box center [241, 245] width 325 height 30
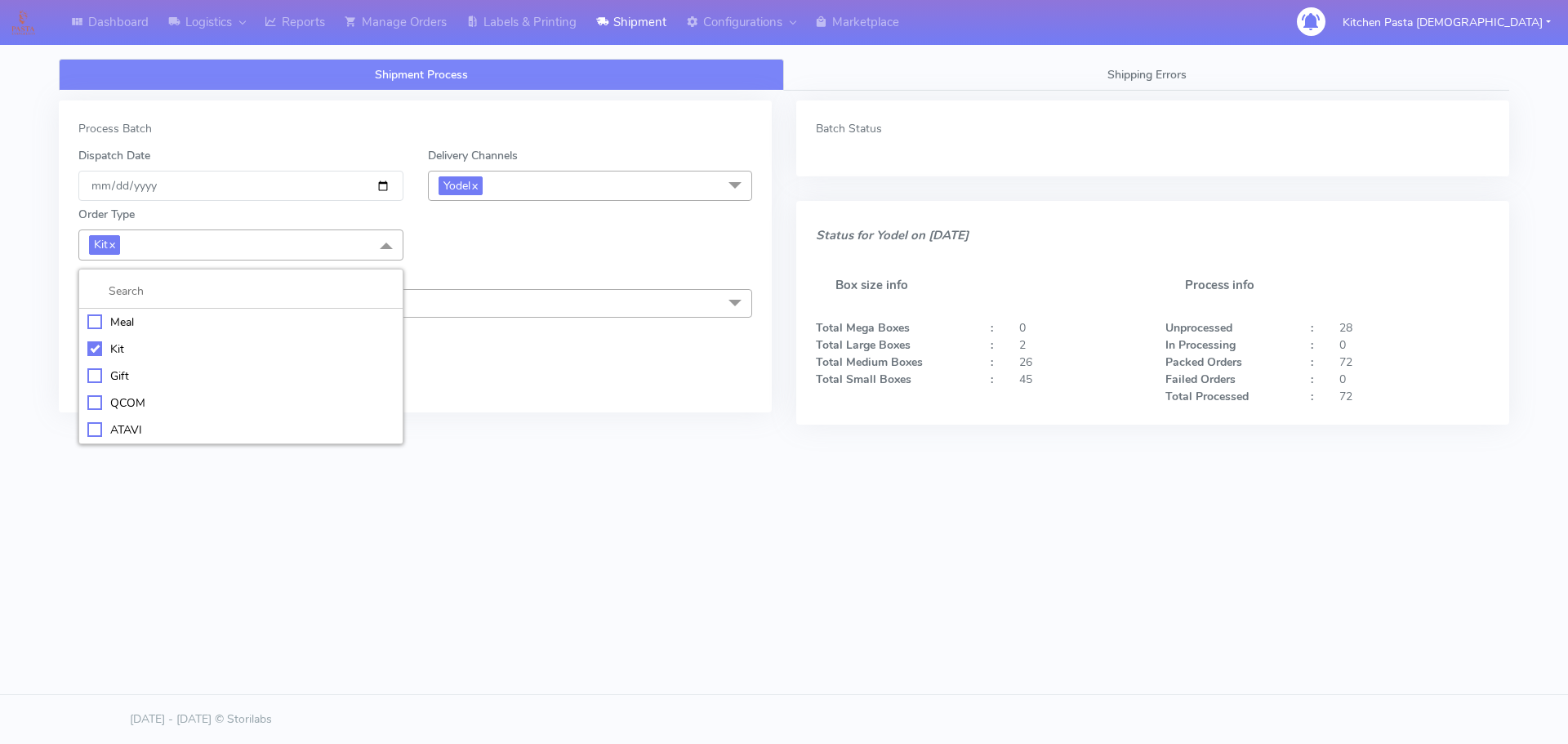
click at [127, 428] on div "ATAVI" at bounding box center [240, 431] width 307 height 17
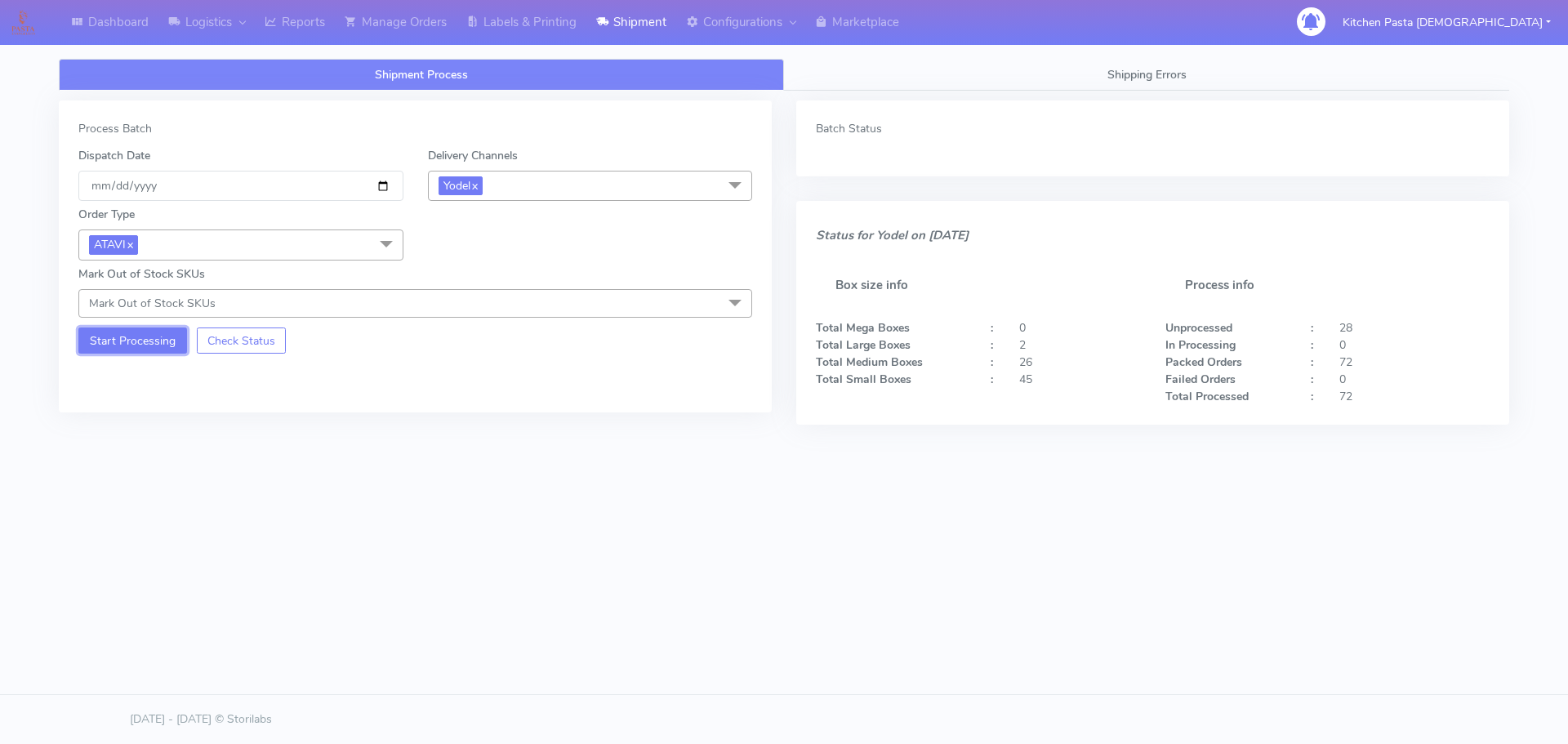
click at [159, 345] on button "Start Processing" at bounding box center [132, 341] width 109 height 26
drag, startPoint x: 283, startPoint y: 23, endPoint x: 291, endPoint y: 1, distance: 23.4
click at [284, 23] on link "Reports" at bounding box center [295, 23] width 80 height 45
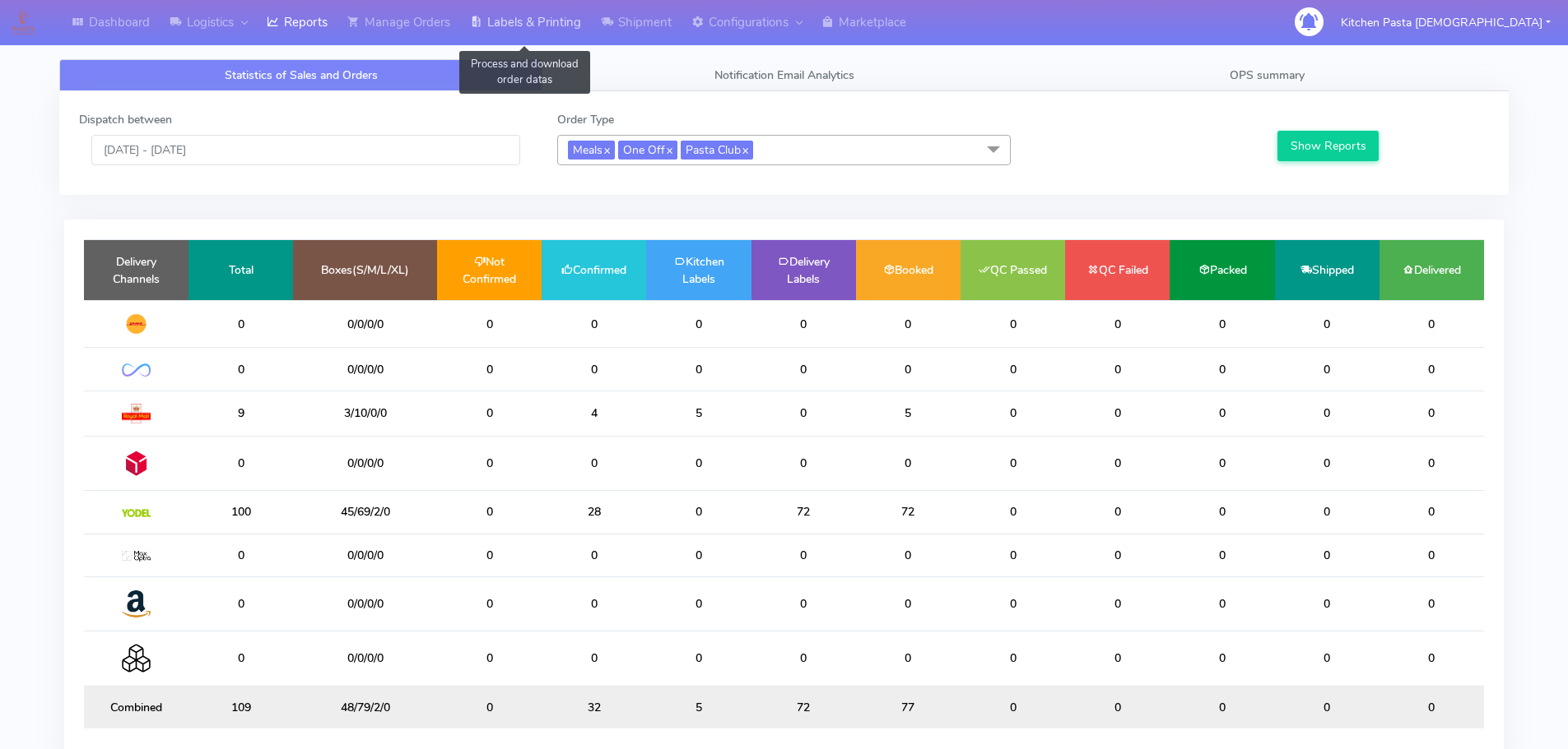
drag, startPoint x: 485, startPoint y: 26, endPoint x: 518, endPoint y: 47, distance: 39.1
click at [482, 25] on icon at bounding box center [476, 22] width 12 height 17
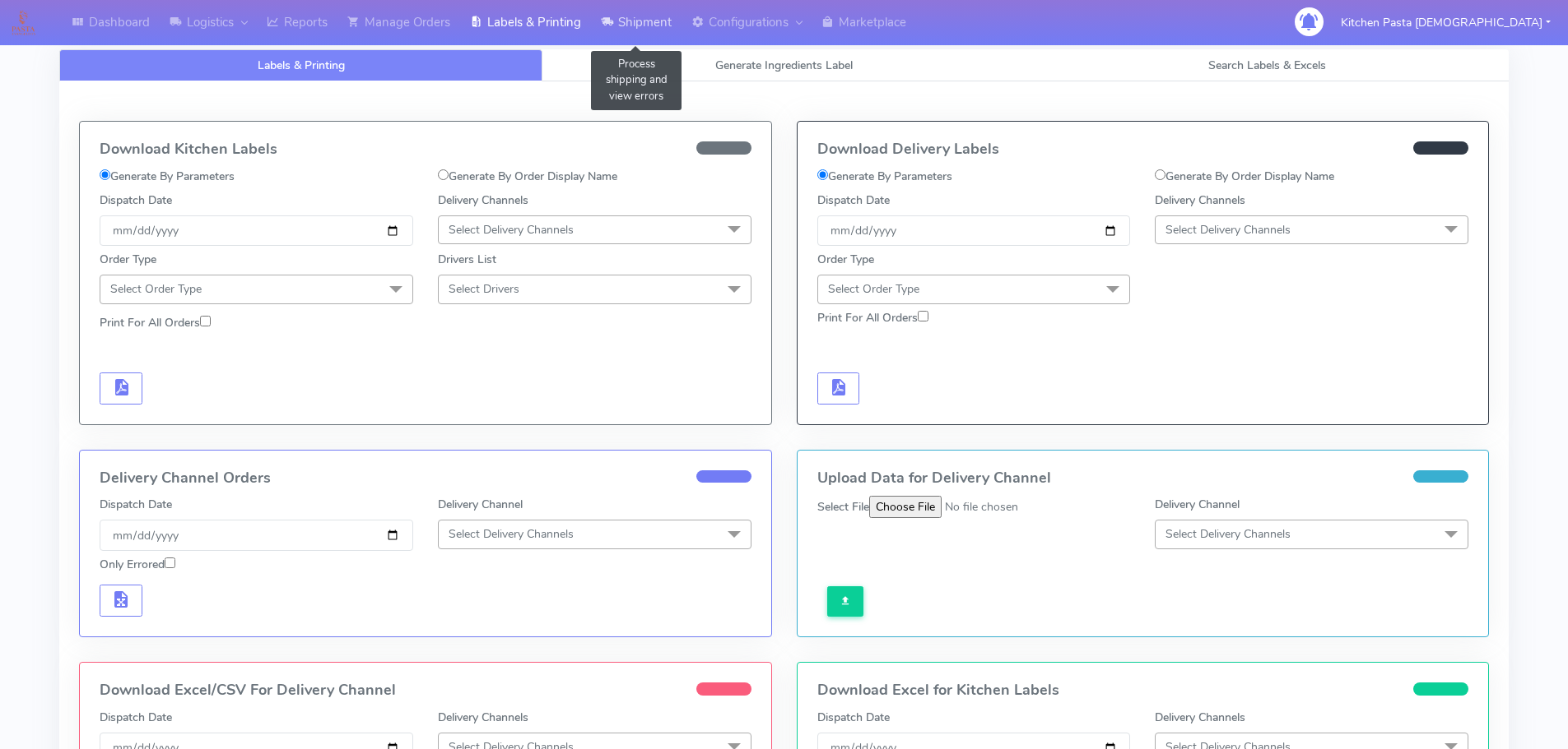
click at [607, 9] on link "Shipment" at bounding box center [635, 23] width 90 height 46
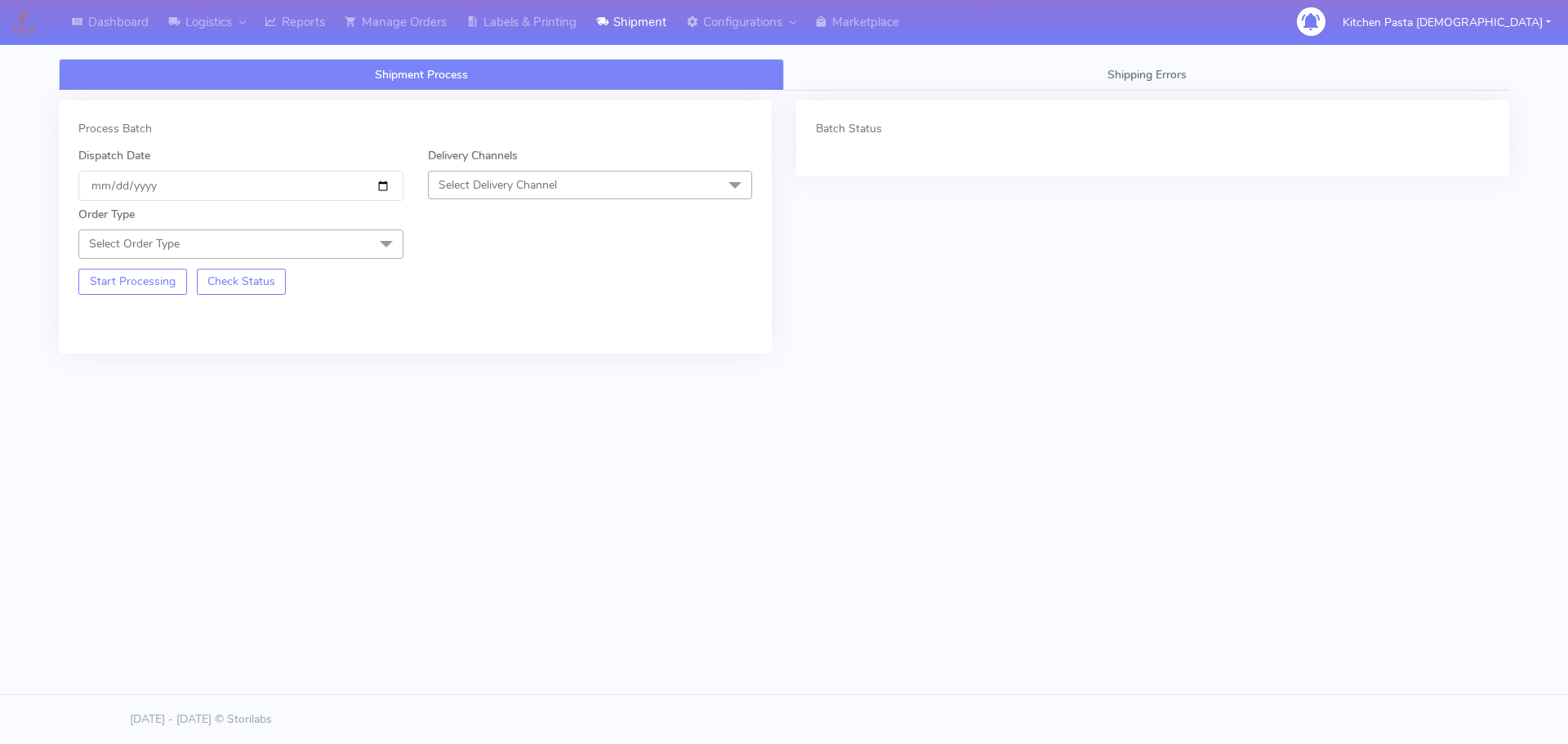
drag, startPoint x: 563, startPoint y: 178, endPoint x: 501, endPoint y: 319, distance: 154.0
click at [564, 179] on span "Select Delivery Channel" at bounding box center [591, 184] width 325 height 29
click at [489, 359] on li "Yodel" at bounding box center [591, 368] width 324 height 27
click at [392, 230] on span at bounding box center [386, 245] width 33 height 31
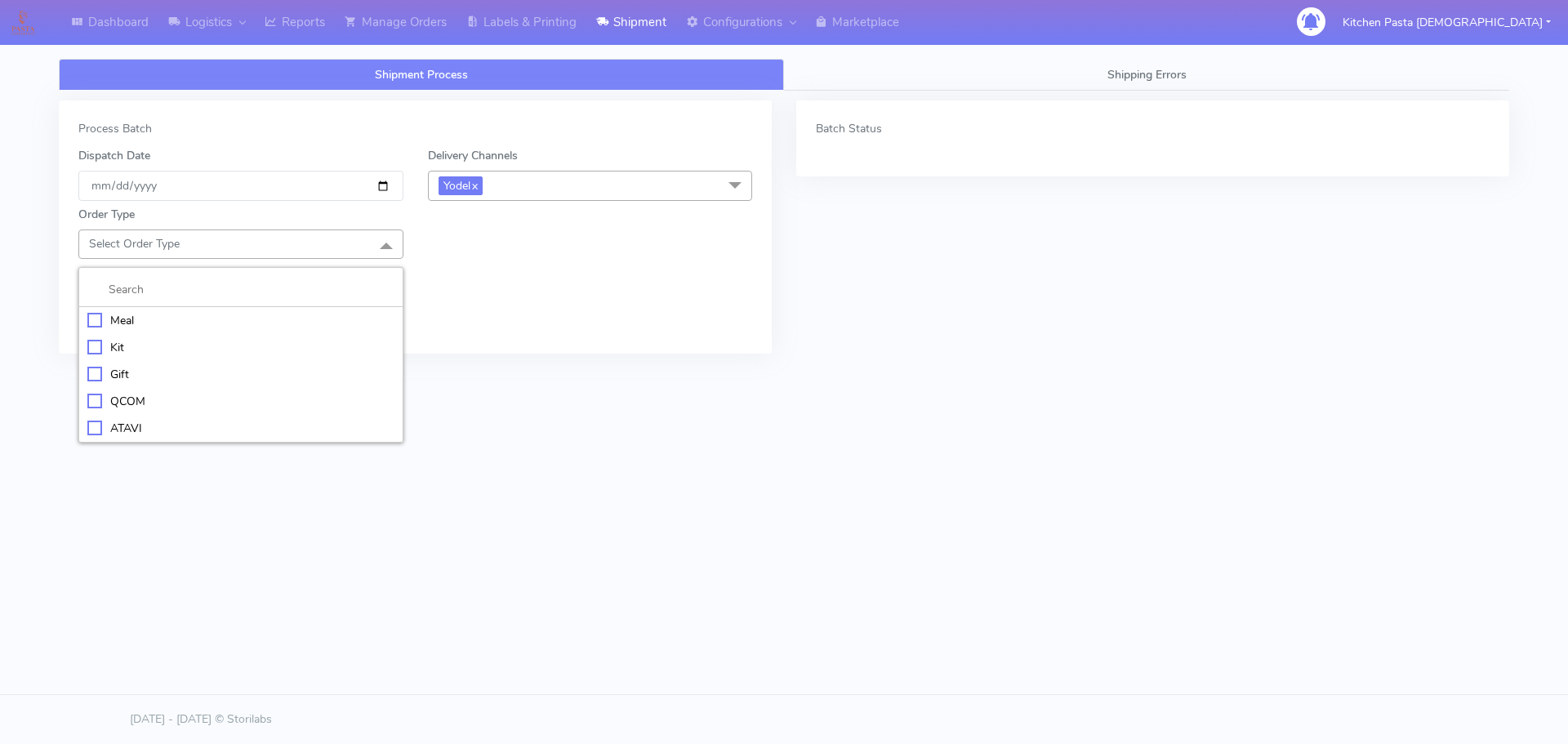
click at [113, 320] on div "Meal" at bounding box center [240, 321] width 307 height 17
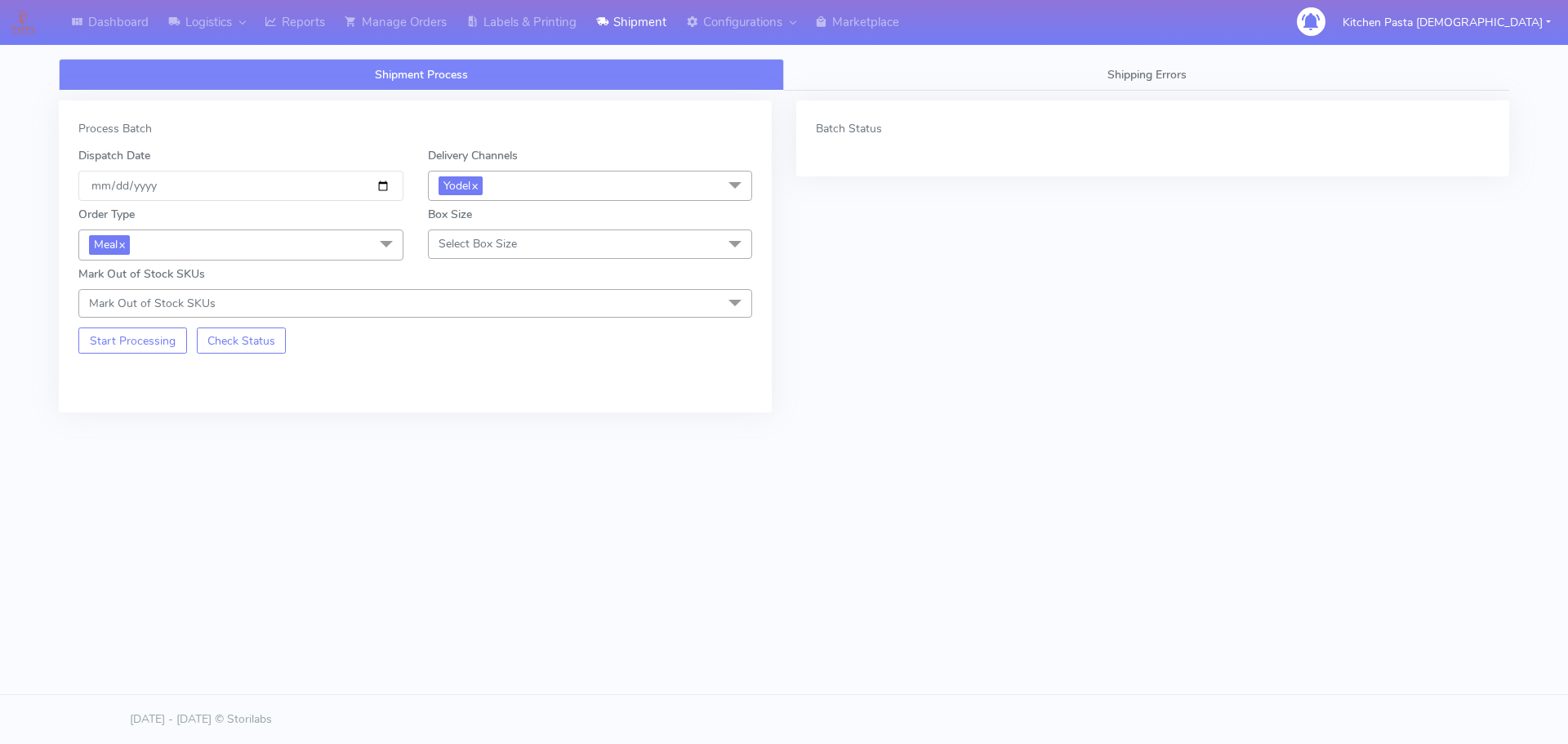
click at [475, 238] on span "Select Box Size" at bounding box center [477, 244] width 78 height 16
click at [474, 378] on div "Medium" at bounding box center [590, 375] width 307 height 17
click at [142, 347] on button "Start Processing" at bounding box center [132, 341] width 109 height 26
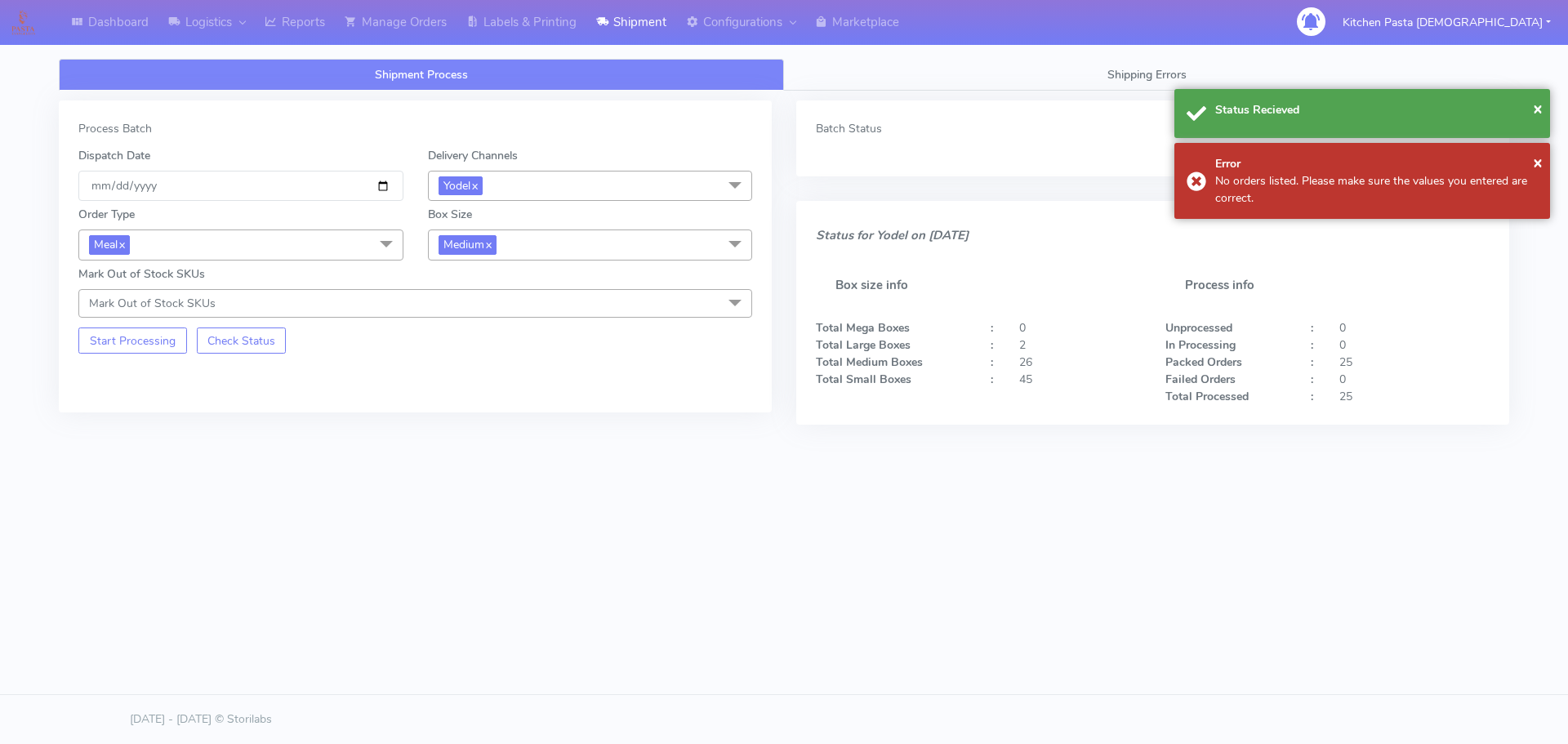
click at [563, 245] on span "Medium x" at bounding box center [591, 245] width 325 height 30
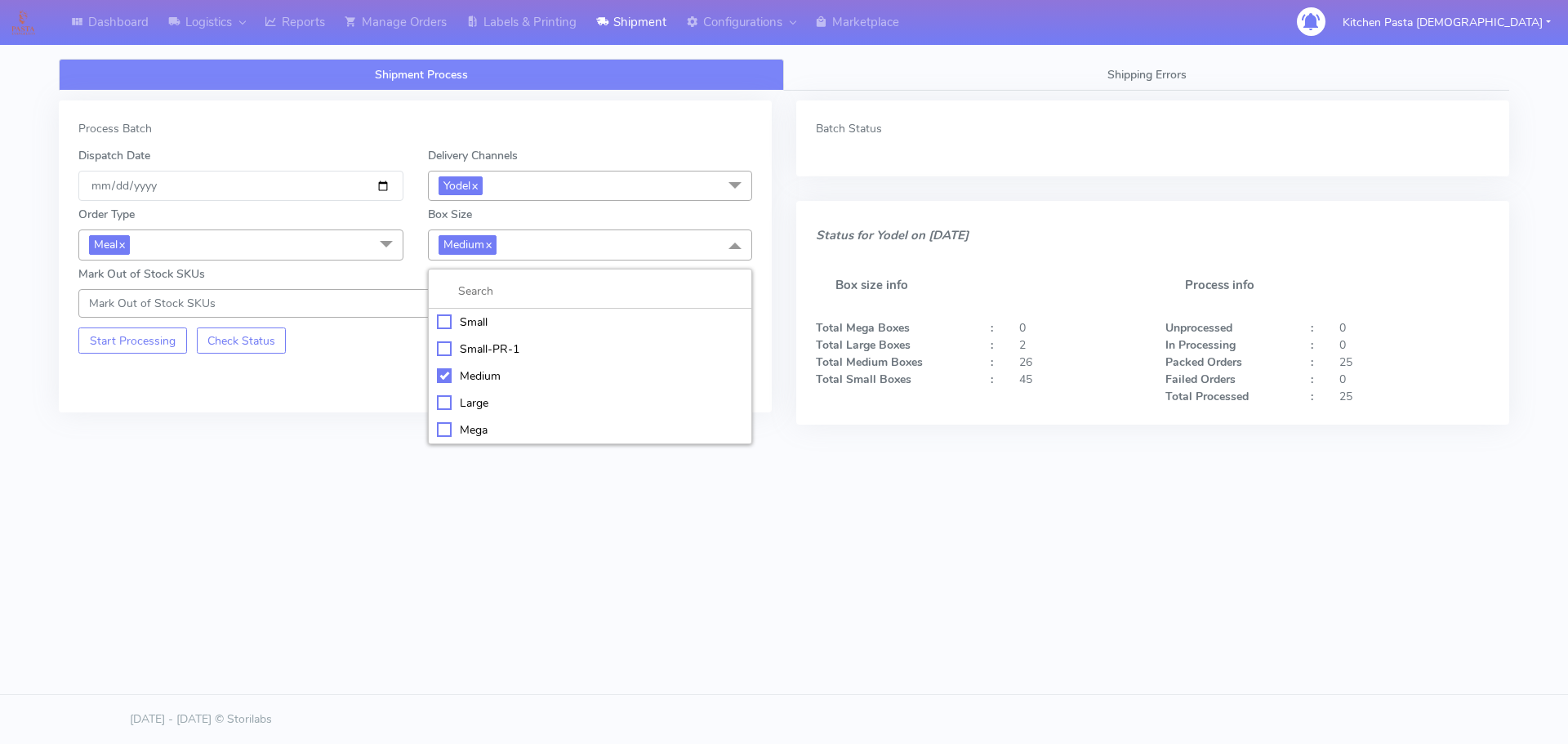
click at [467, 399] on div "Large" at bounding box center [590, 404] width 307 height 17
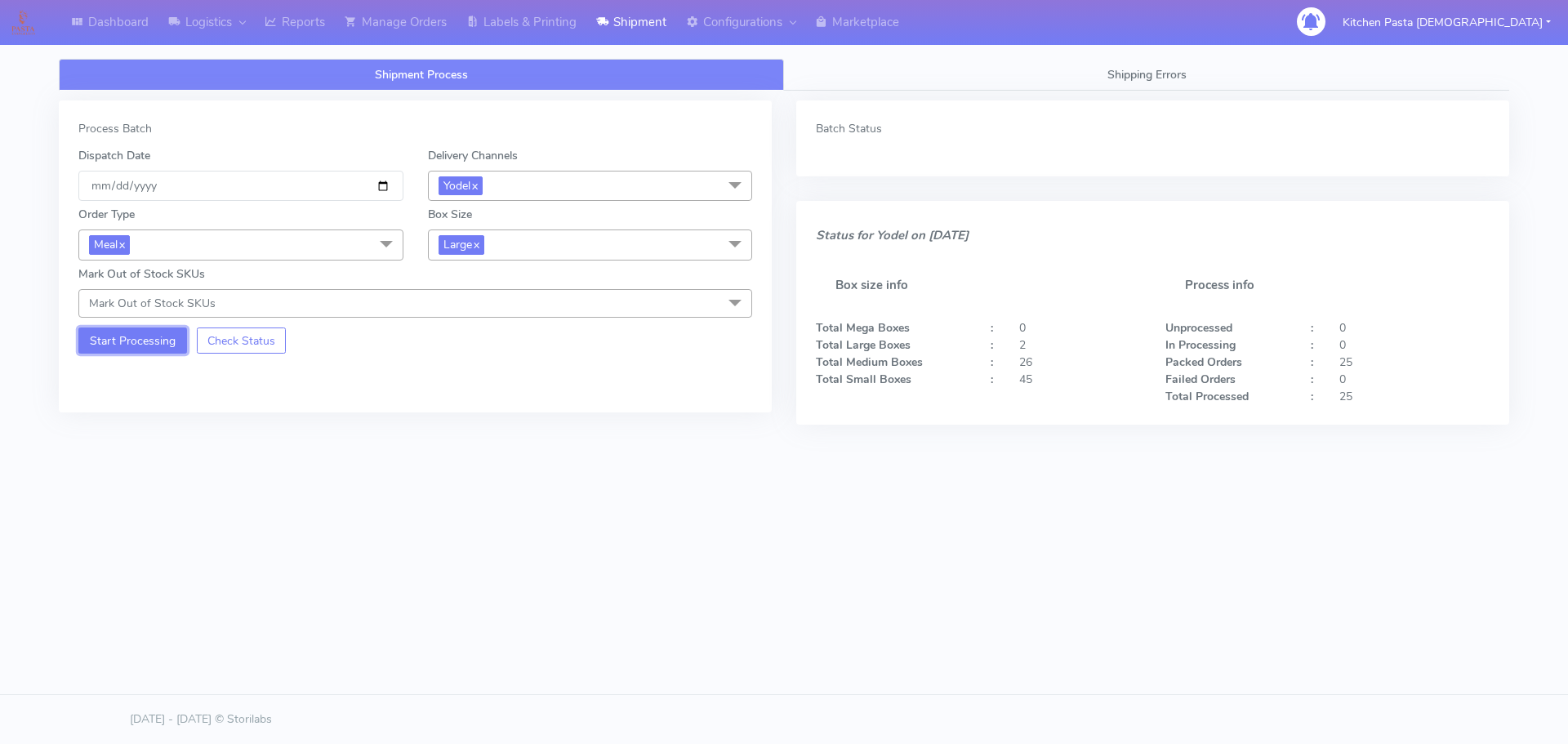
click at [162, 331] on button "Start Processing" at bounding box center [132, 341] width 109 height 26
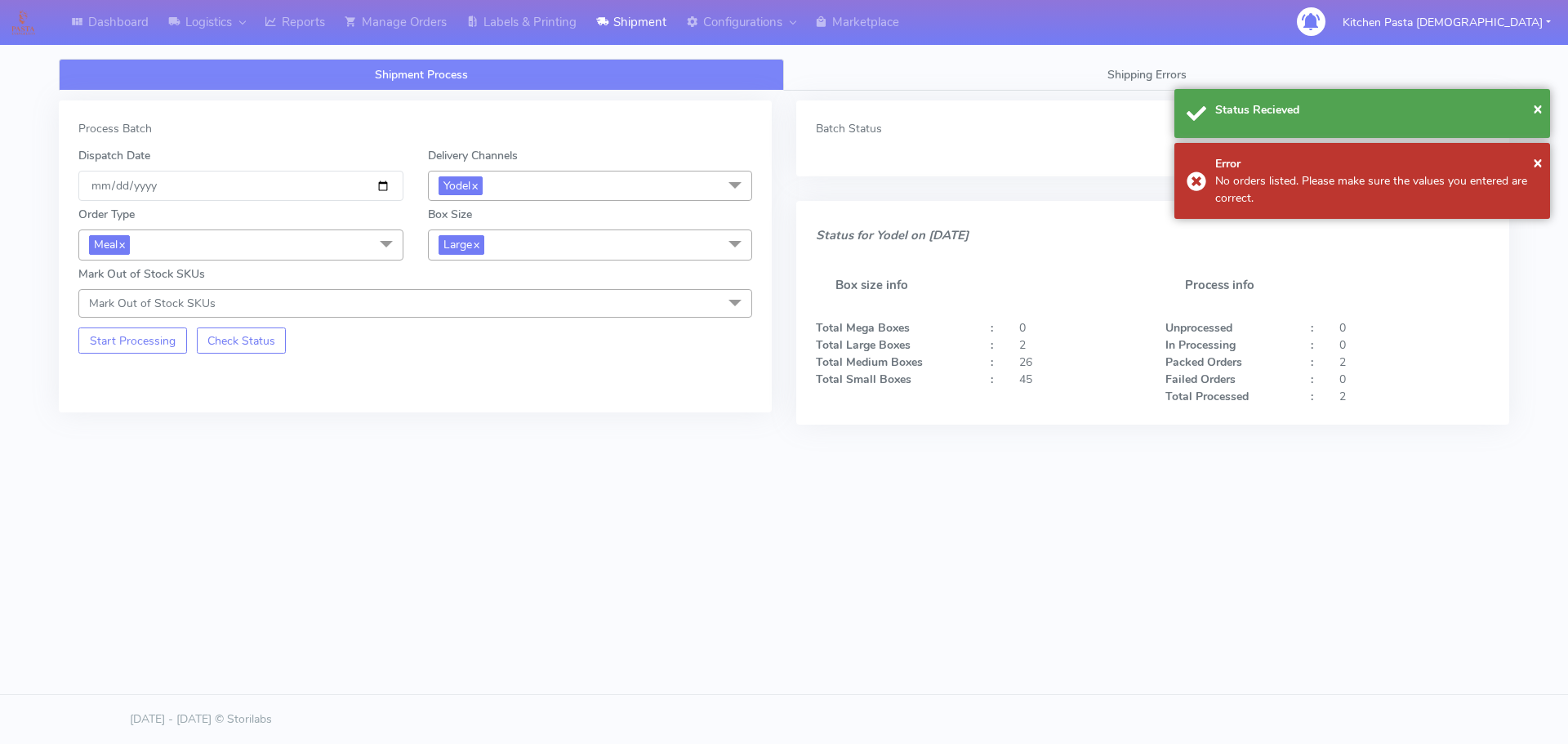
click at [651, 238] on span "Large x" at bounding box center [591, 245] width 325 height 30
click at [471, 327] on div "Small" at bounding box center [590, 323] width 307 height 17
click at [99, 339] on button "Start Processing" at bounding box center [132, 341] width 109 height 26
click at [300, 32] on link "Reports" at bounding box center [295, 23] width 80 height 45
